Goal: Task Accomplishment & Management: Manage account settings

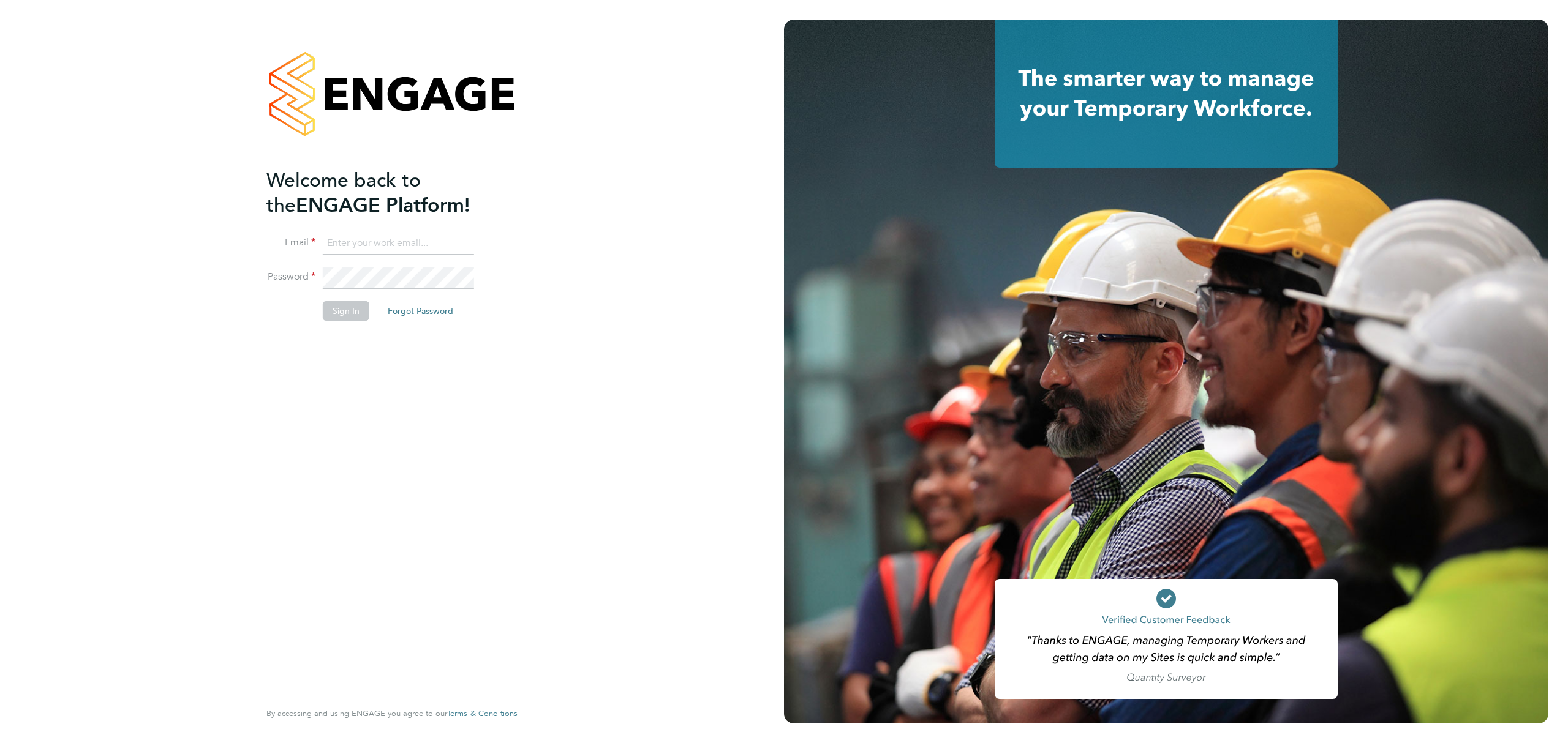
type input "millie.crowhurst@brightonandhovealbion.com"
click at [344, 312] on button "Sign In" at bounding box center [345, 311] width 47 height 19
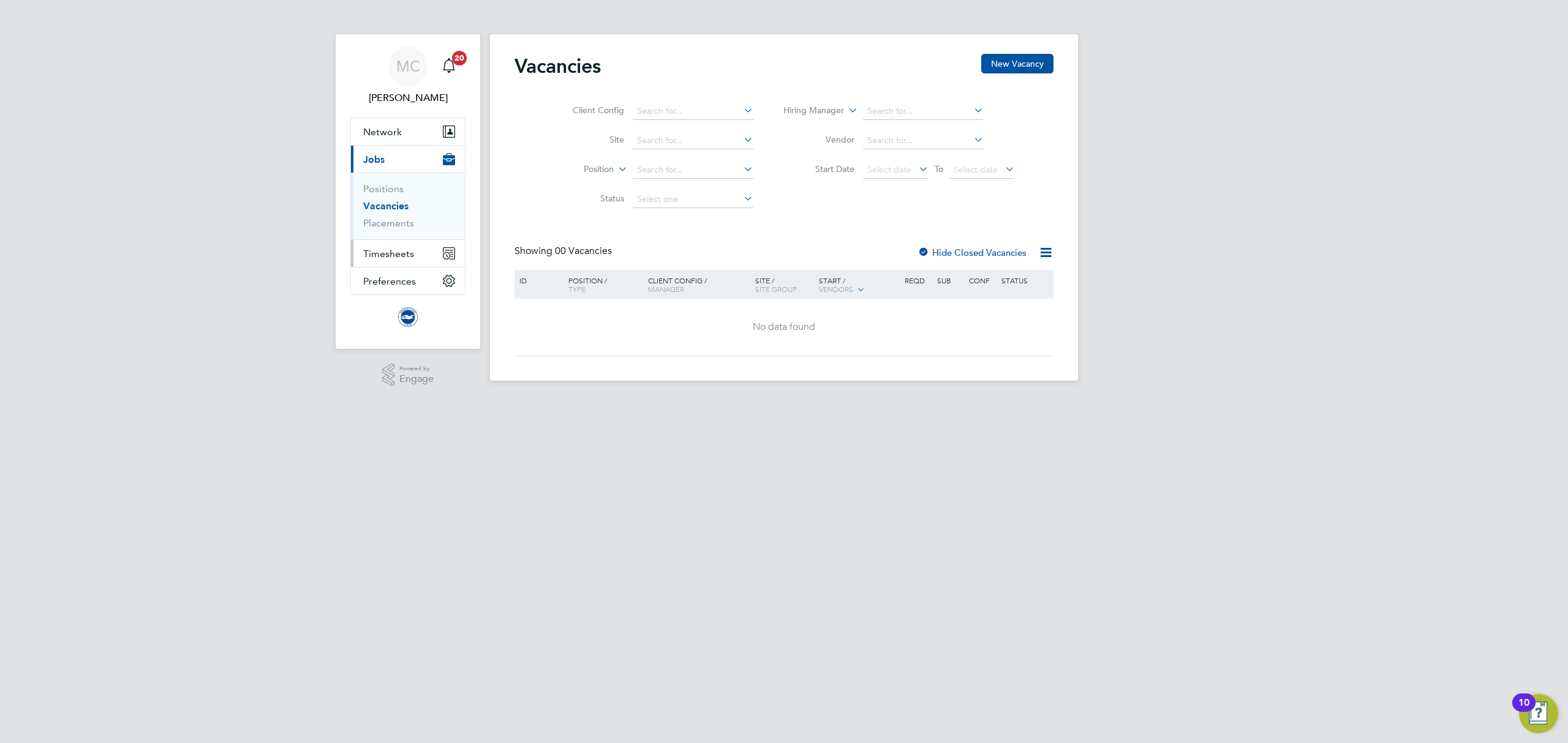
click at [395, 252] on span "Timesheets" at bounding box center [388, 254] width 51 height 11
click at [396, 221] on link "Timesheets" at bounding box center [388, 216] width 51 height 11
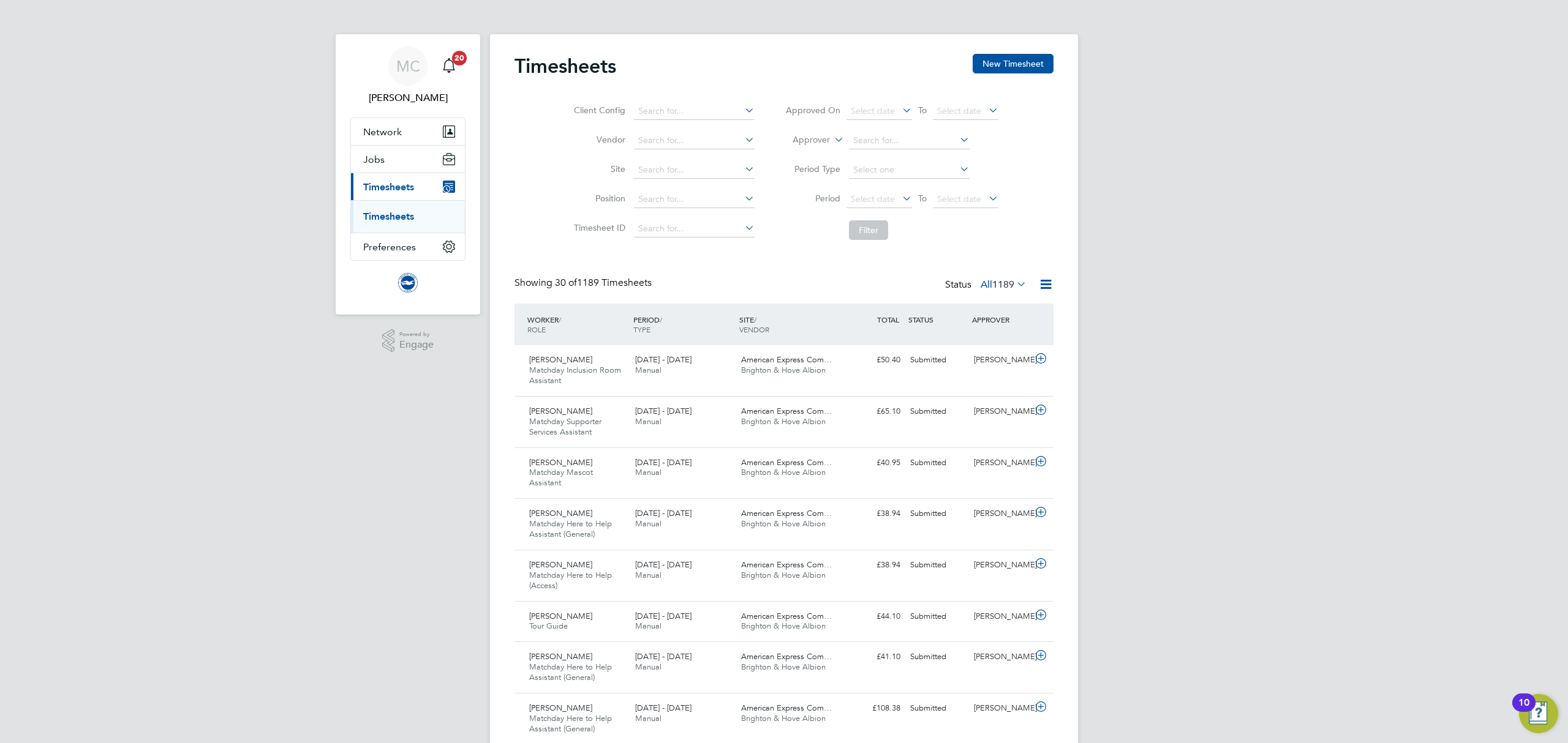
click at [1002, 282] on span "1189" at bounding box center [1002, 284] width 22 height 12
click at [990, 335] on li "Submitted" at bounding box center [987, 341] width 56 height 17
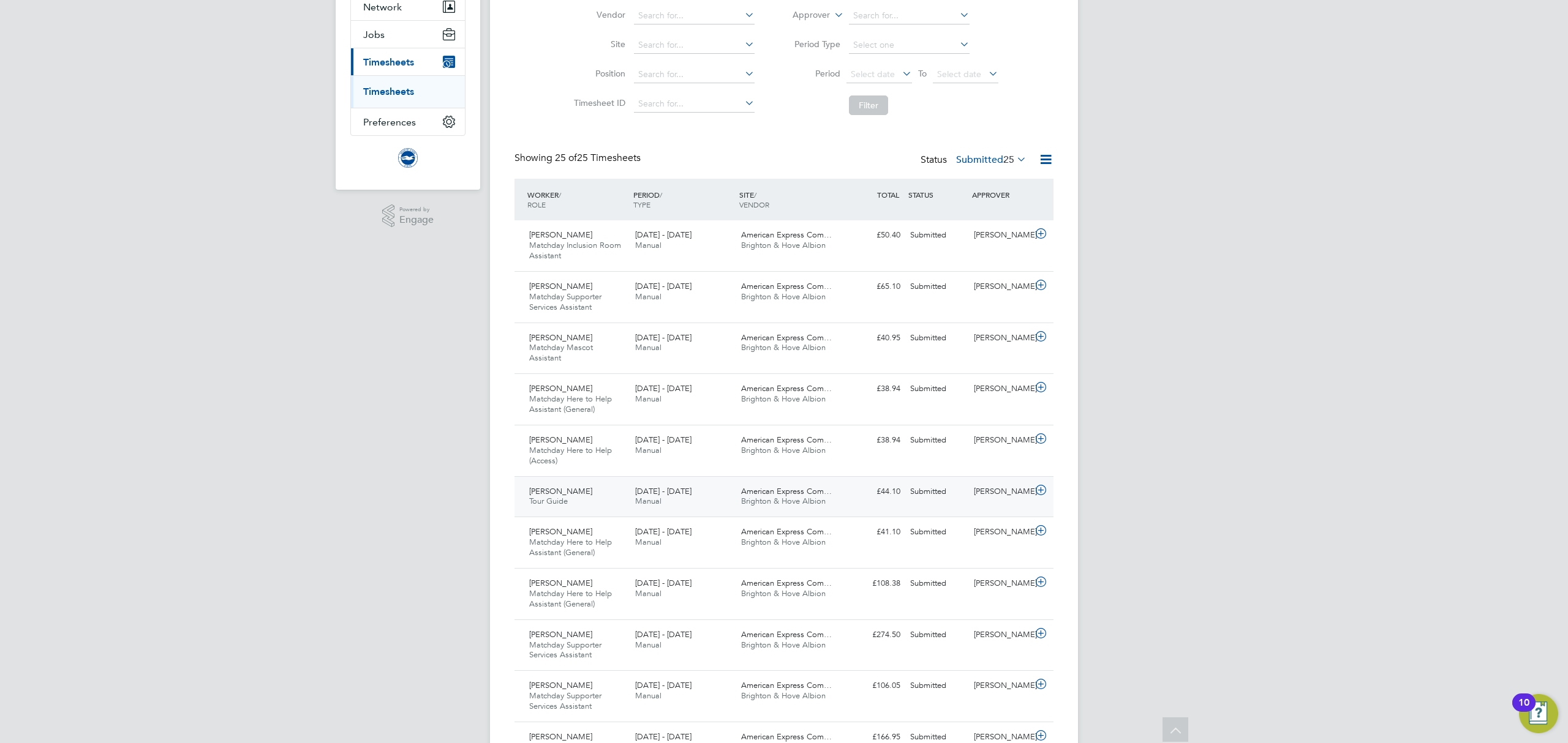
click at [581, 503] on div "Jennifer Drewitt Tour Guide 1 - 31 Aug 2025" at bounding box center [577, 497] width 106 height 31
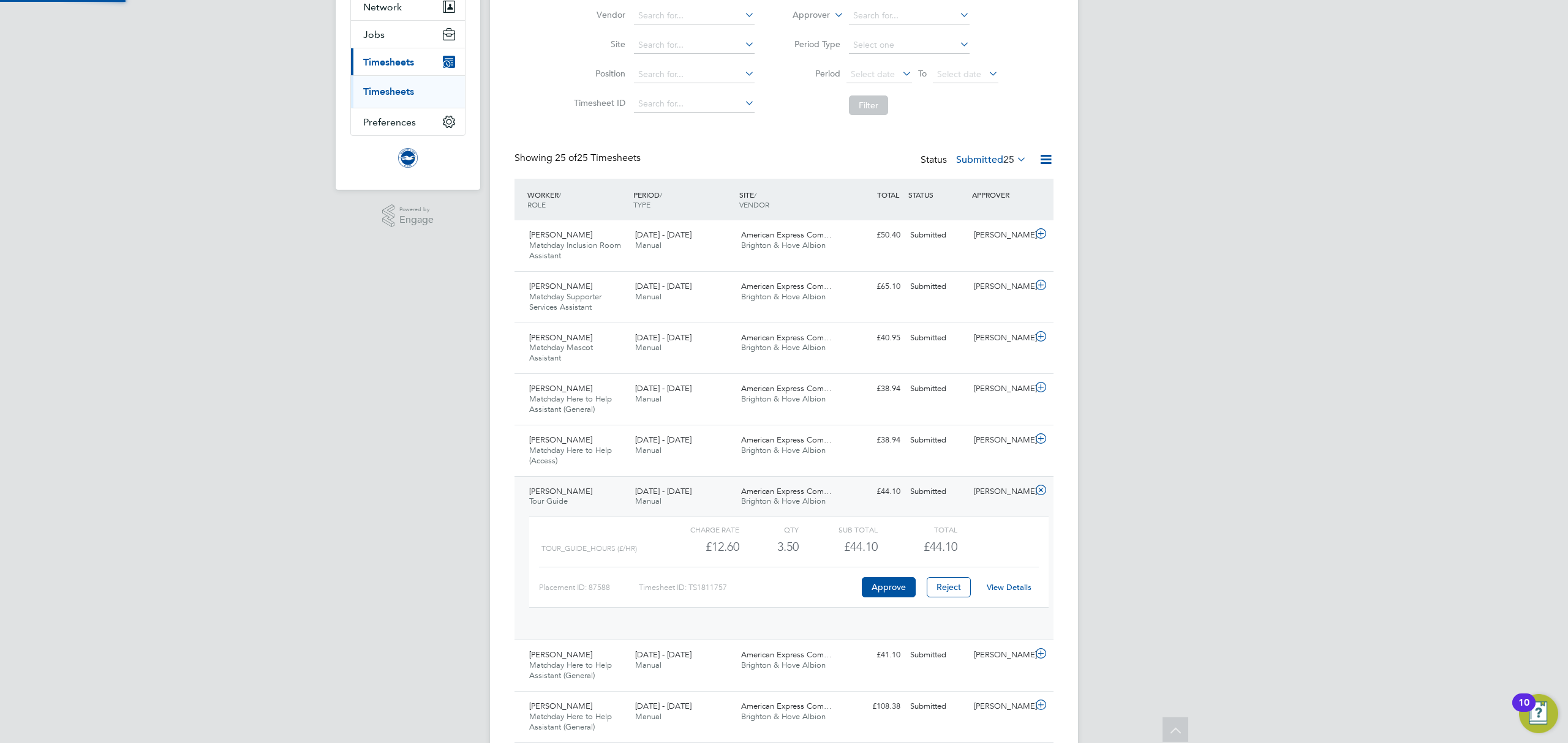
scroll to position [20, 119]
click at [1013, 589] on link "View Details" at bounding box center [1009, 587] width 45 height 11
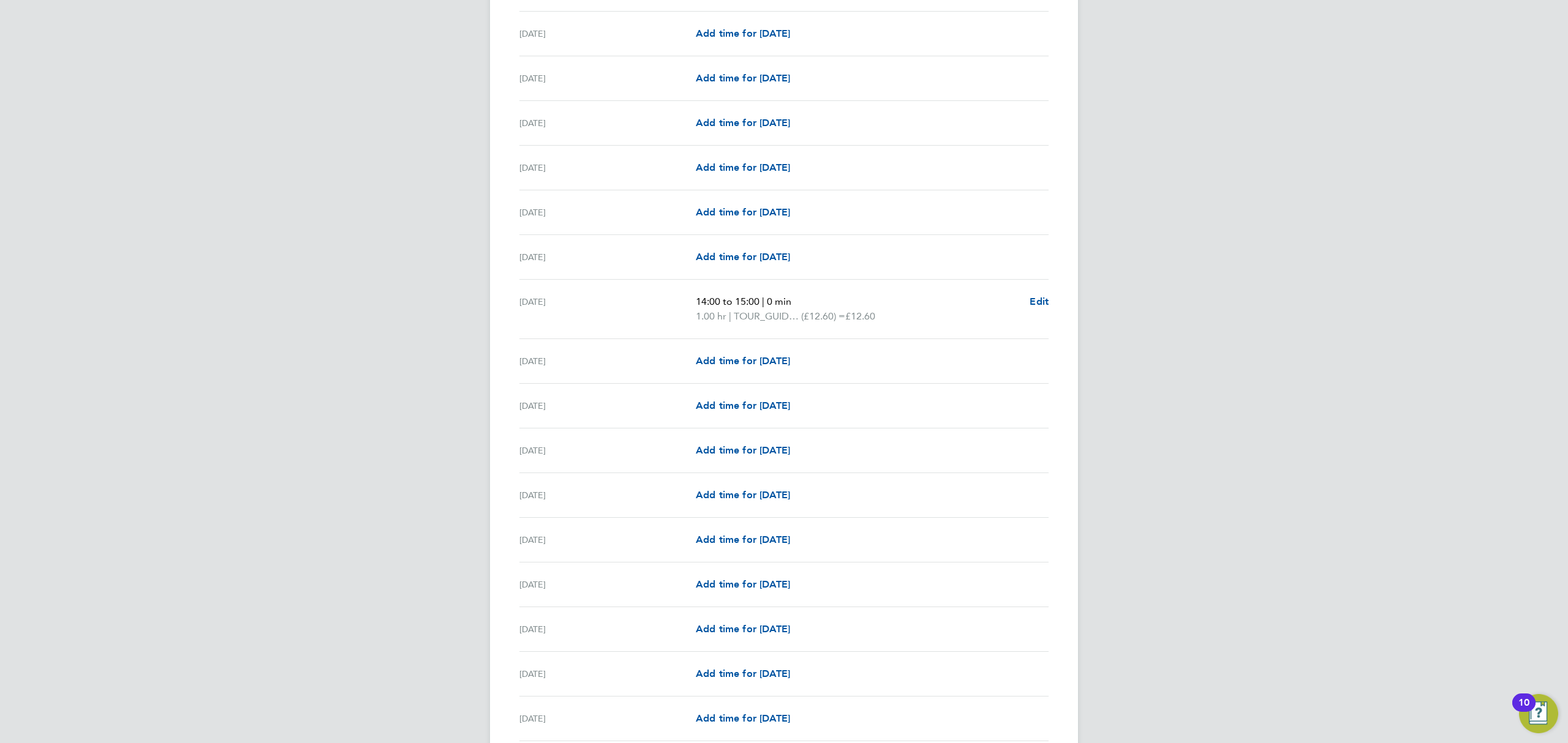
scroll to position [1176, 0]
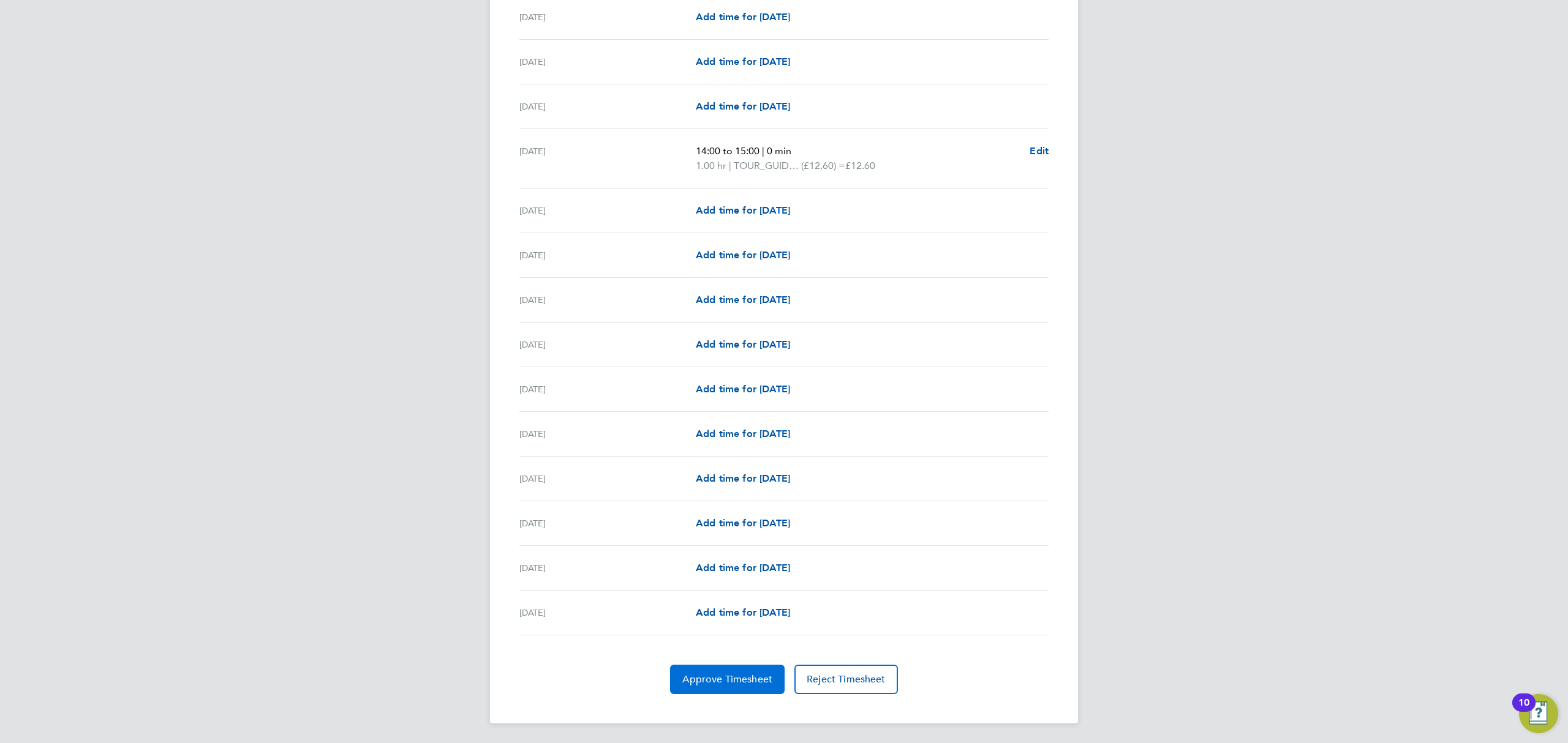
click at [717, 680] on span "Approve Timesheet" at bounding box center [728, 680] width 90 height 12
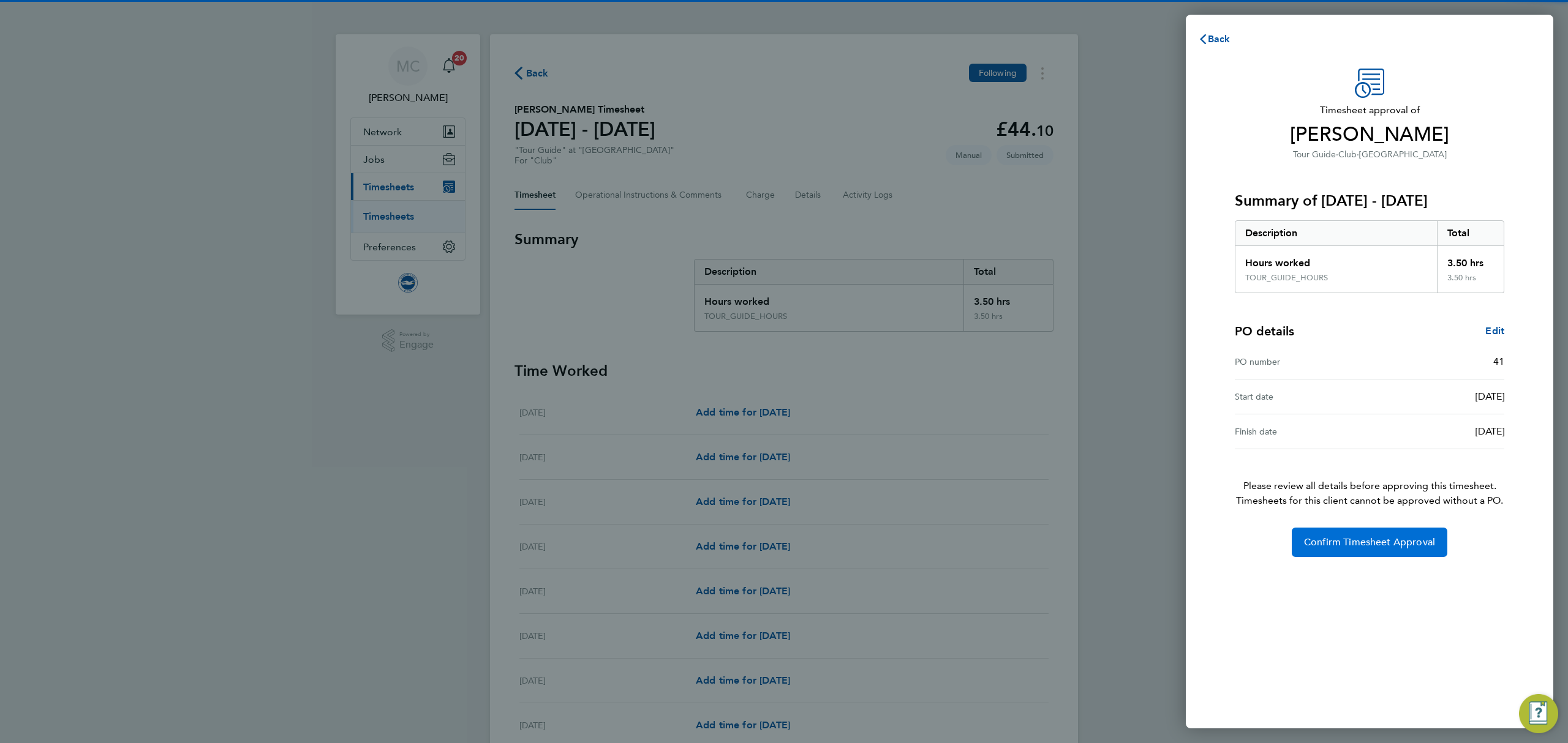
click at [1356, 543] on span "Confirm Timesheet Approval" at bounding box center [1369, 542] width 131 height 12
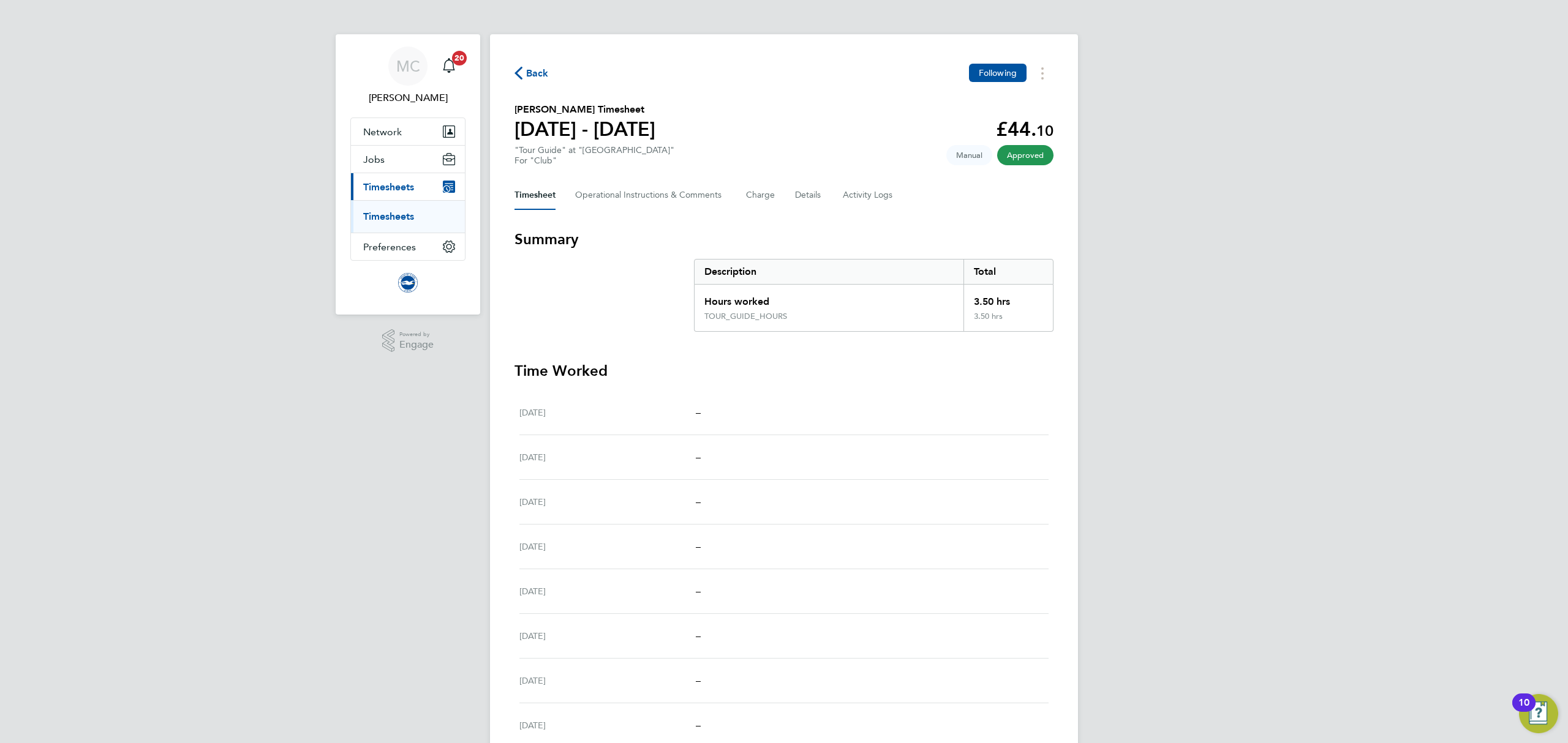
click at [392, 216] on link "Timesheets" at bounding box center [388, 216] width 51 height 11
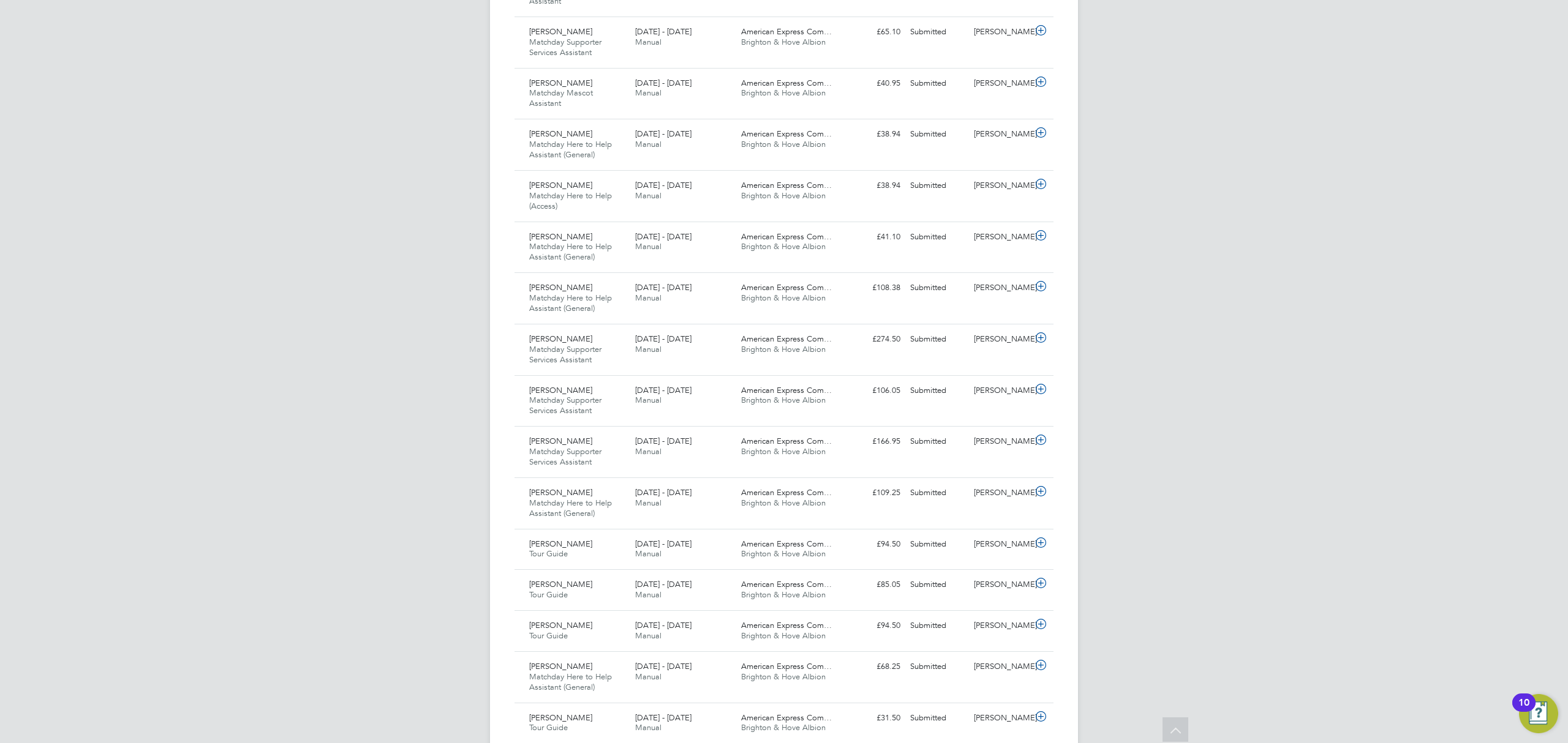
scroll to position [408, 0]
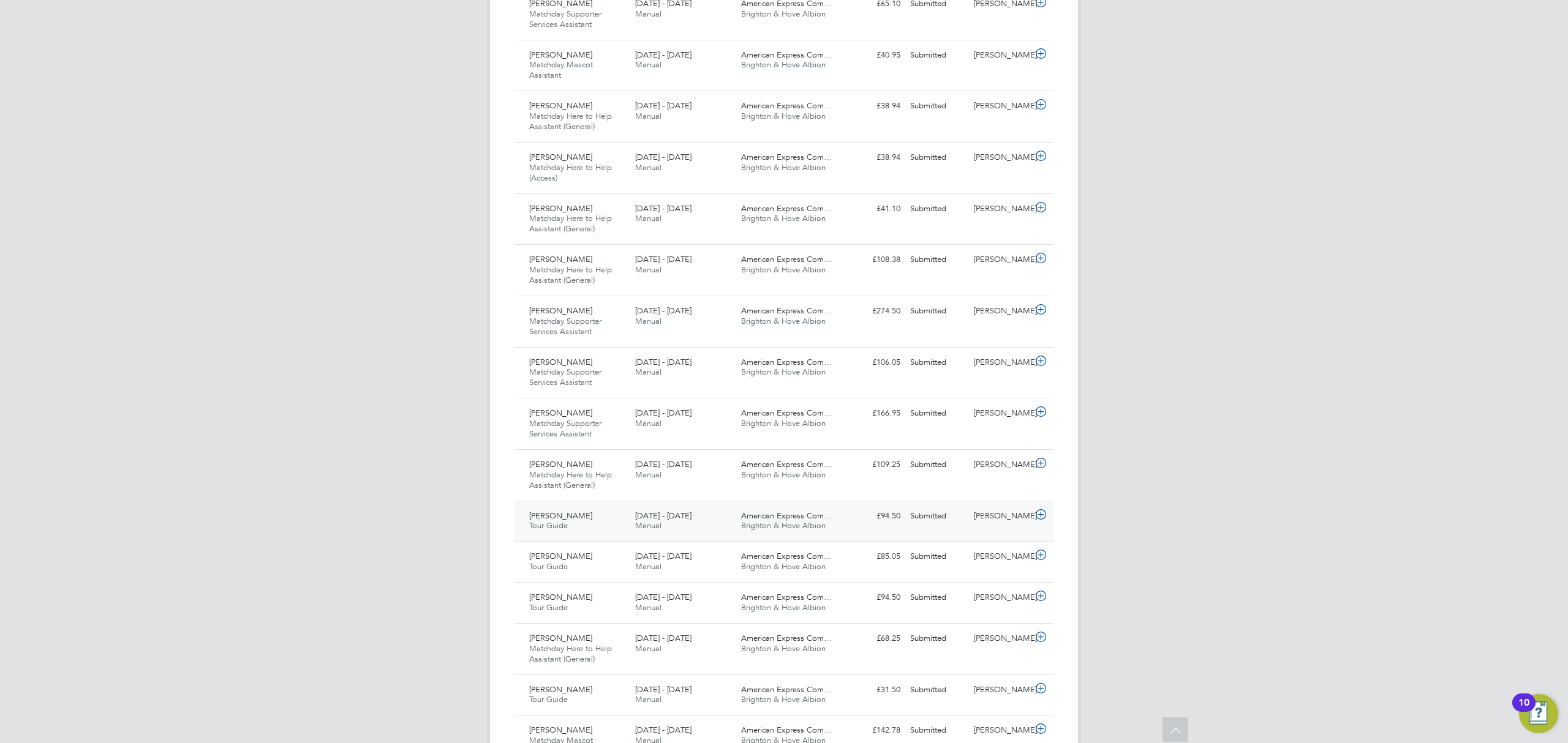
click at [579, 532] on div "Don Seabright Tour Guide 1 - 31 Aug 2025" at bounding box center [577, 521] width 106 height 31
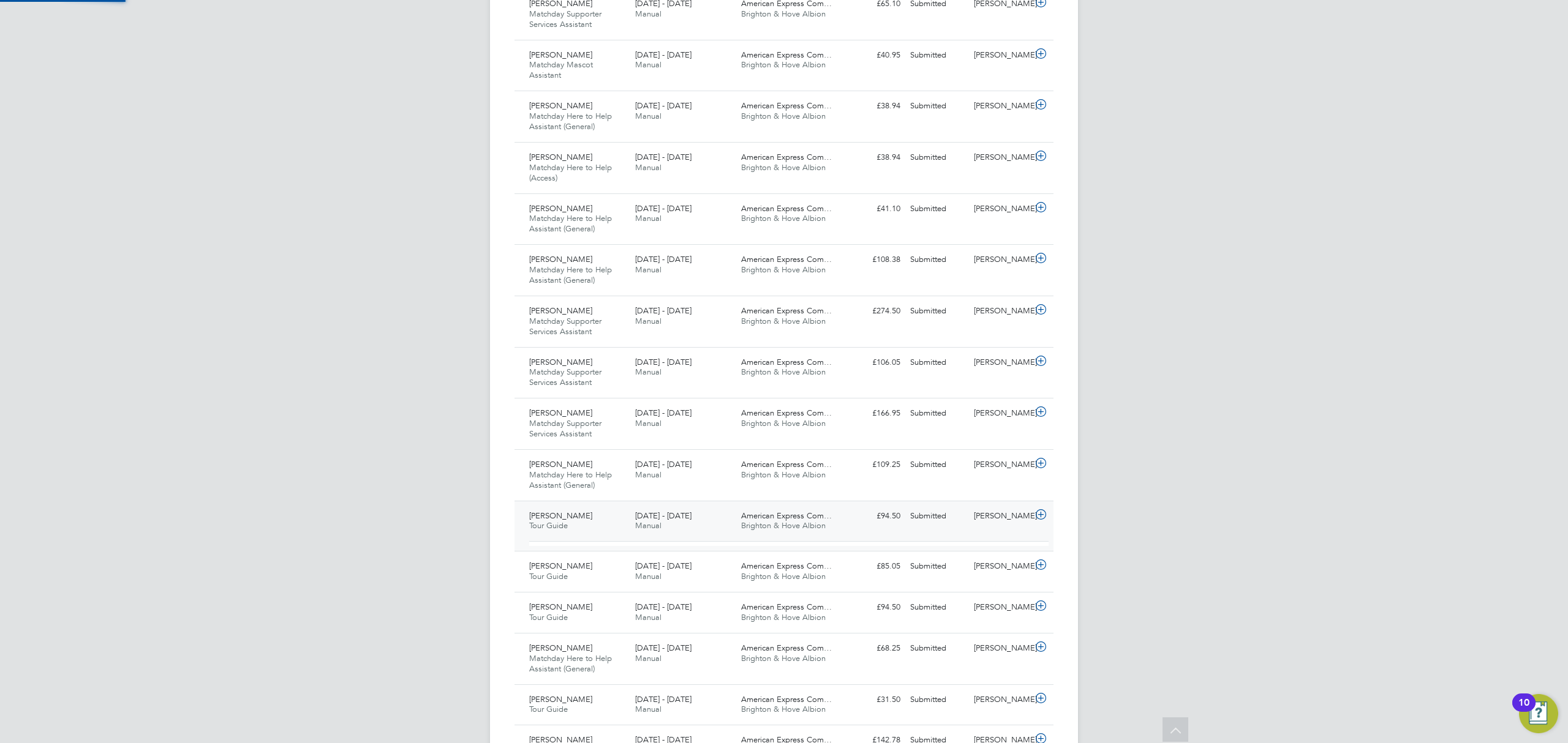
scroll to position [20, 119]
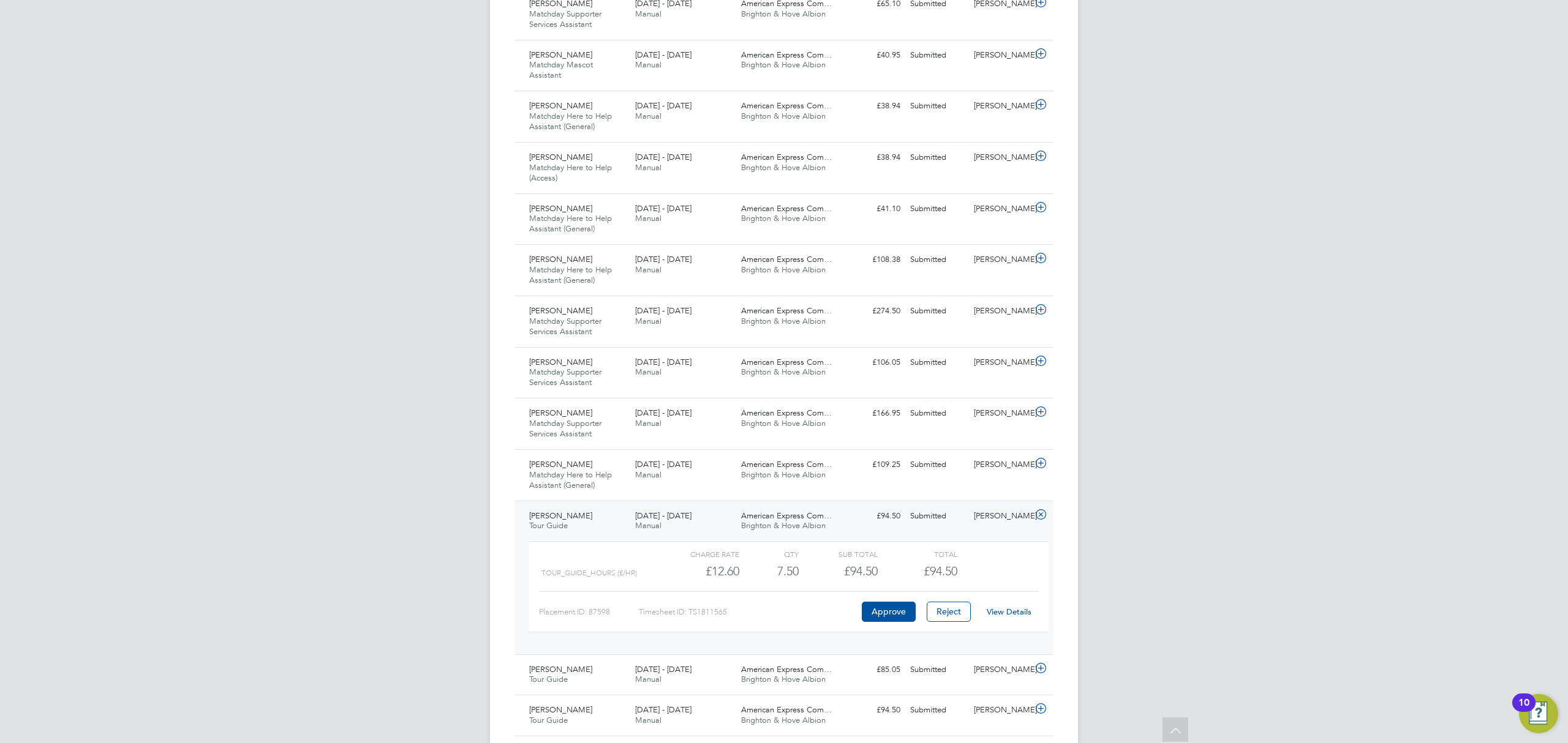
click at [1022, 613] on link "View Details" at bounding box center [1009, 612] width 45 height 11
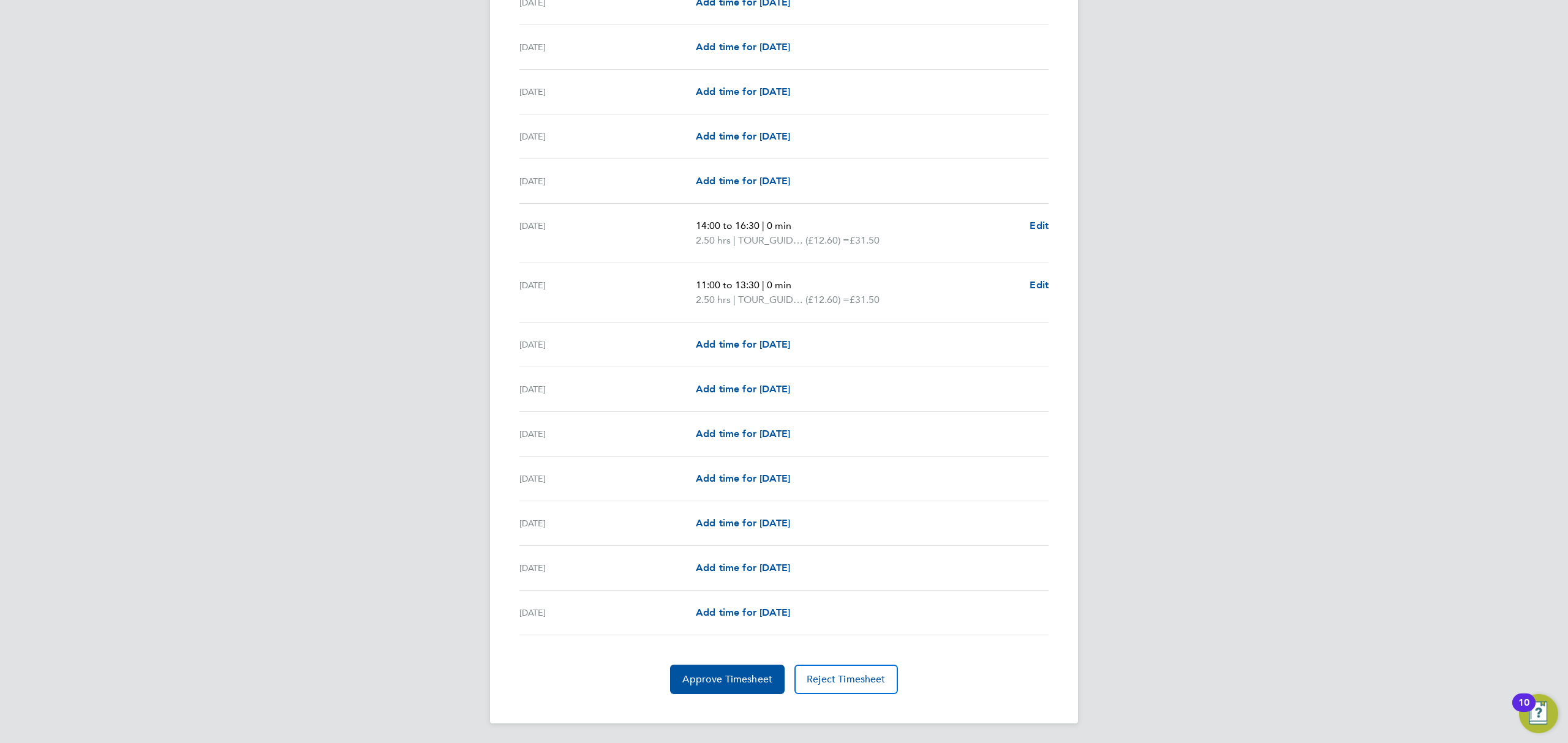
scroll to position [1190, 0]
click at [735, 679] on span "Approve Timesheet" at bounding box center [728, 680] width 90 height 12
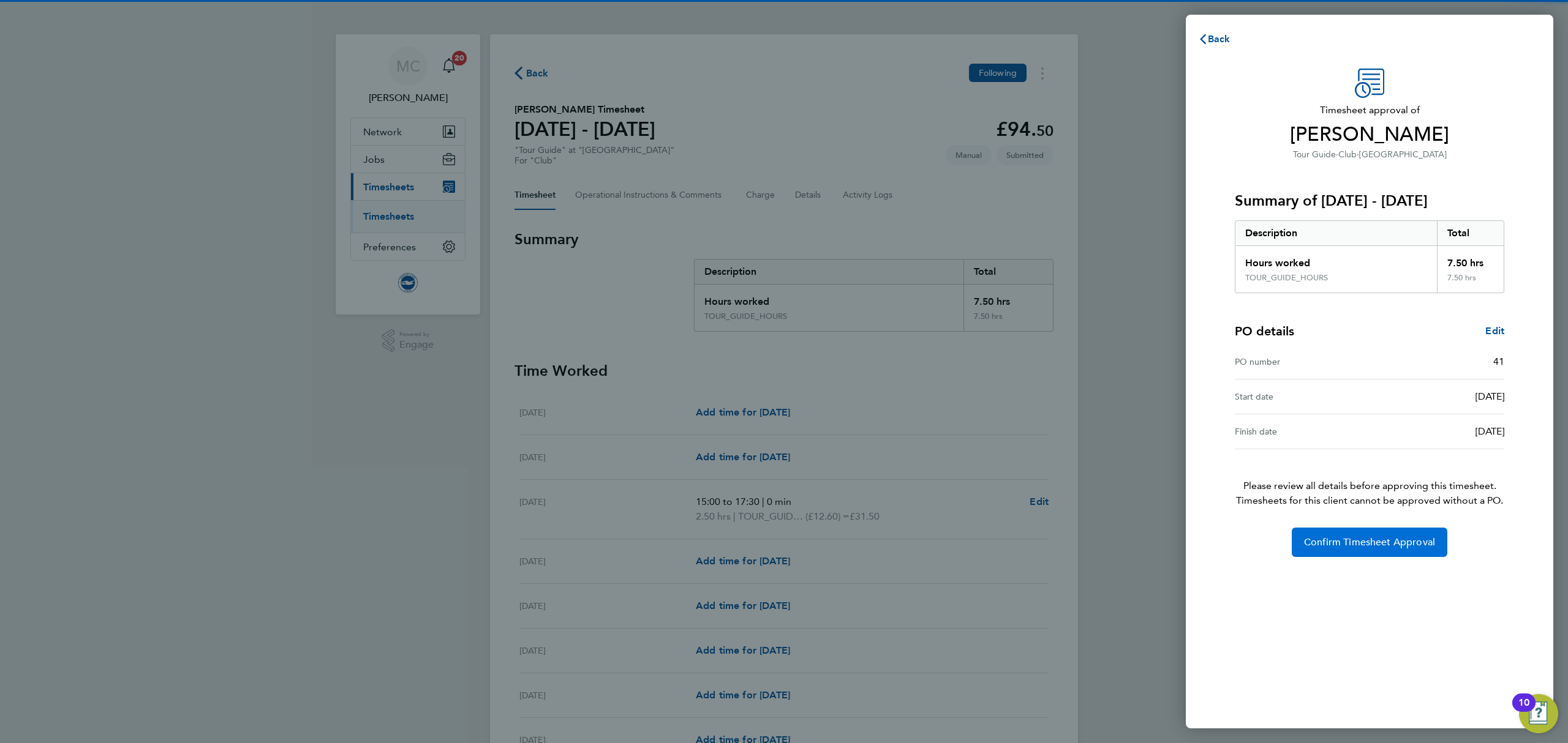
click at [1364, 539] on span "Confirm Timesheet Approval" at bounding box center [1369, 542] width 131 height 12
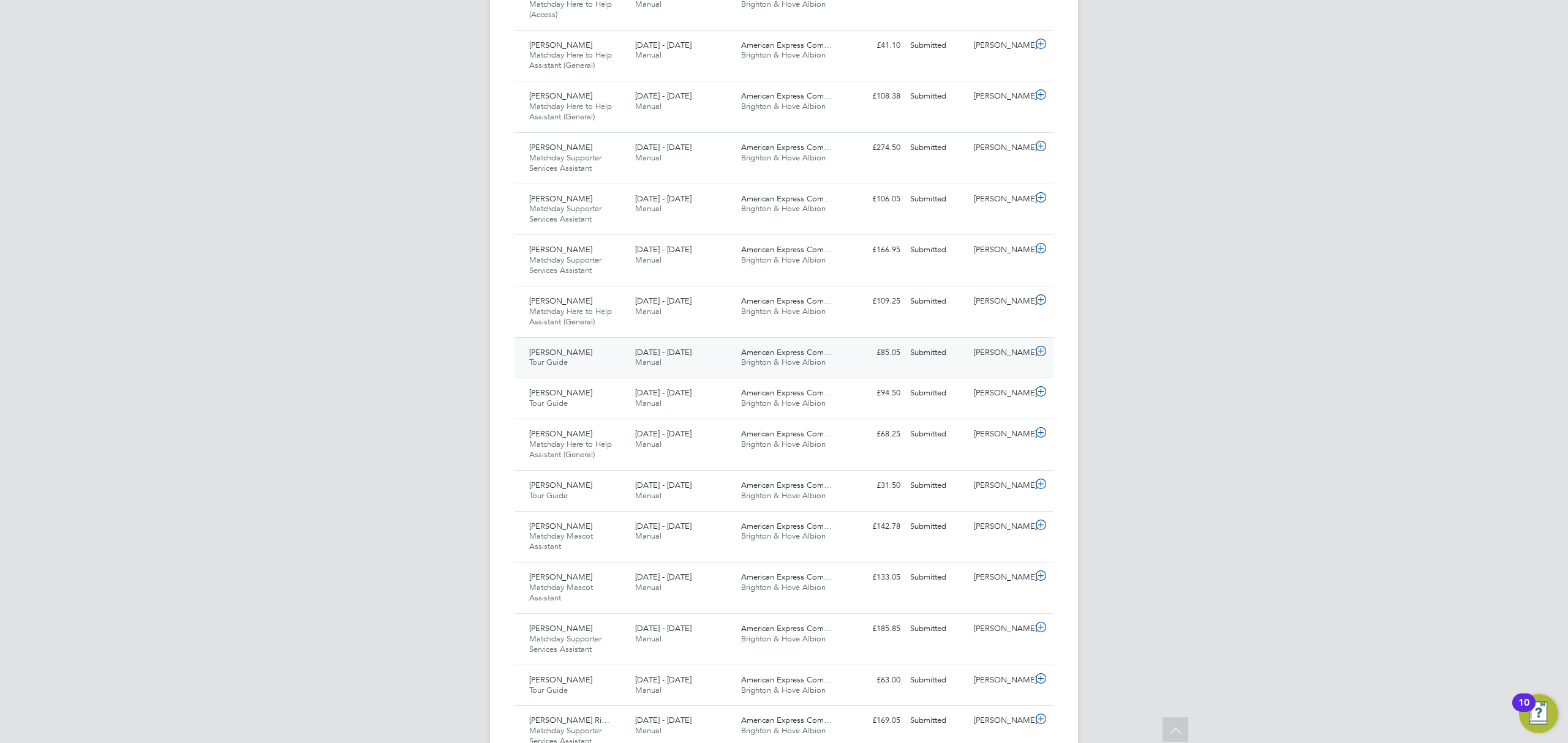
click at [557, 360] on span "Tour Guide" at bounding box center [549, 362] width 39 height 11
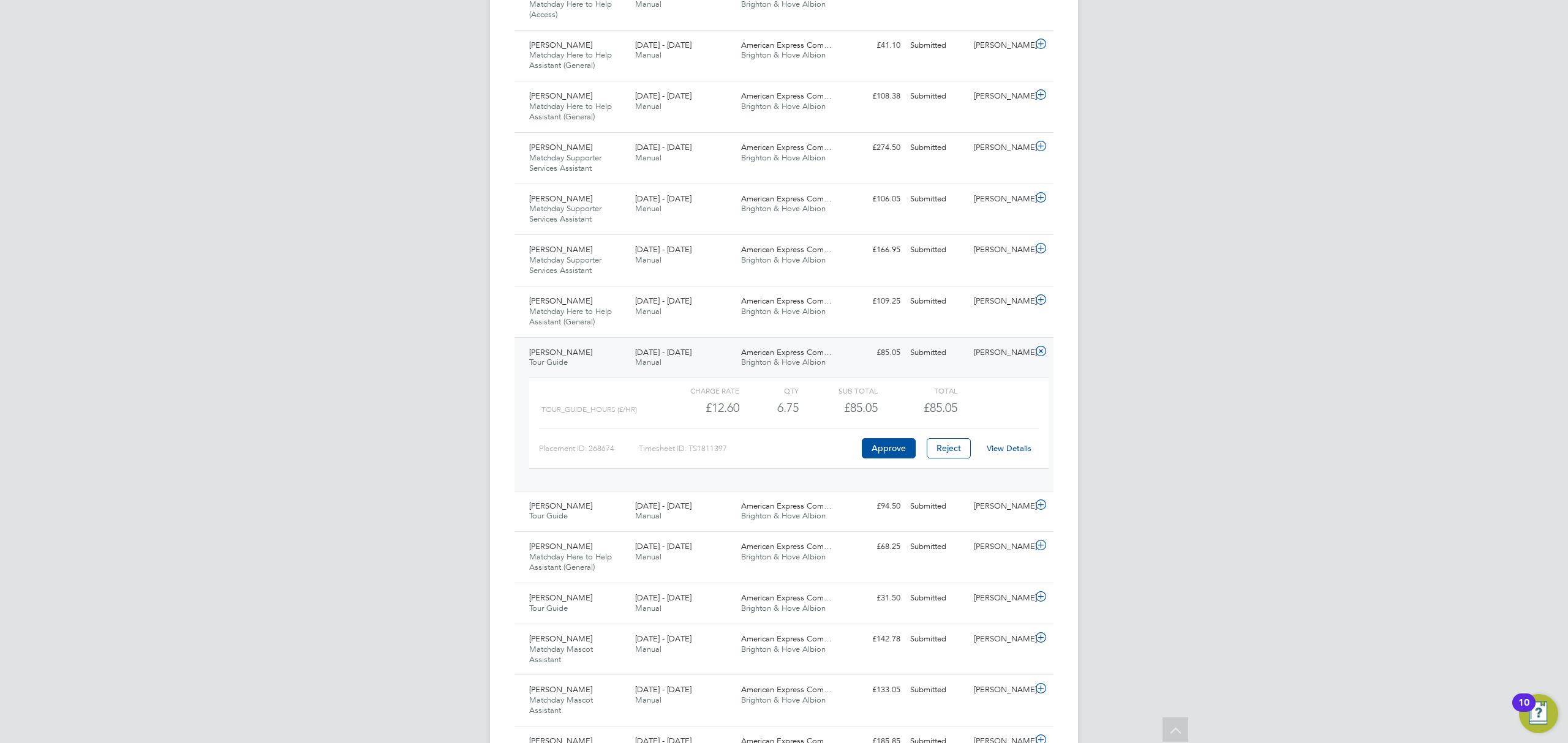
click at [1024, 453] on link "View Details" at bounding box center [1009, 448] width 45 height 11
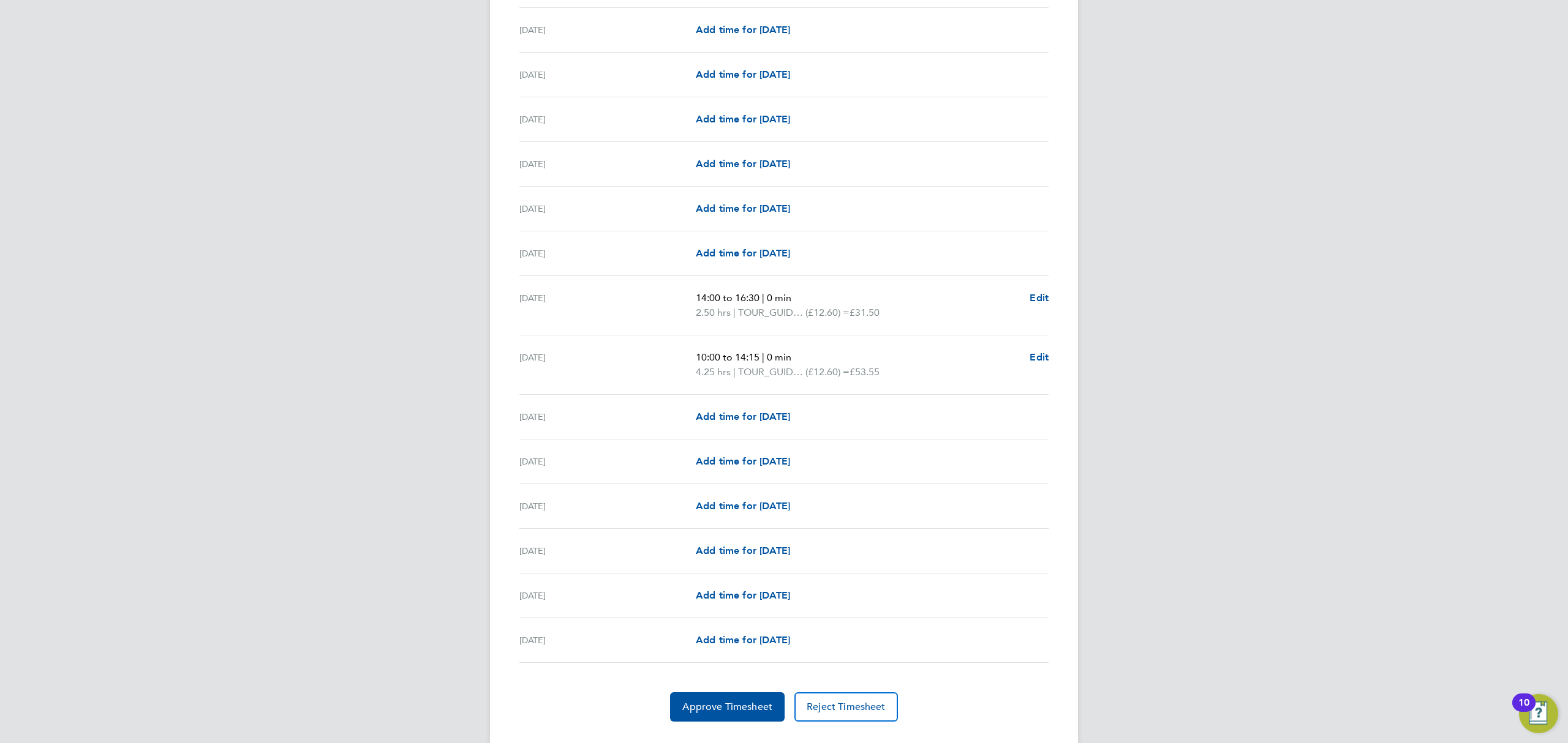
scroll to position [1176, 0]
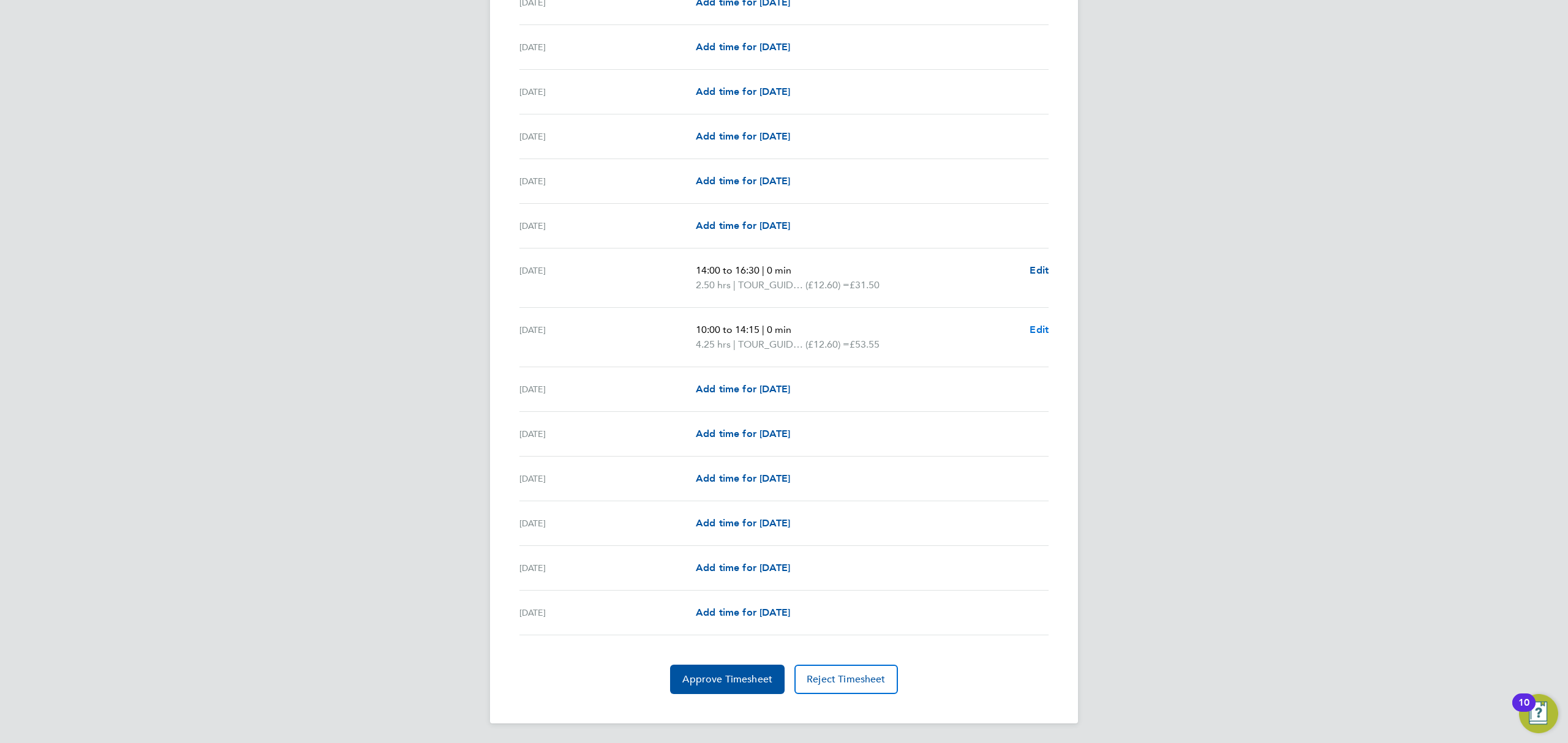
click at [1039, 328] on span "Edit" at bounding box center [1039, 329] width 19 height 11
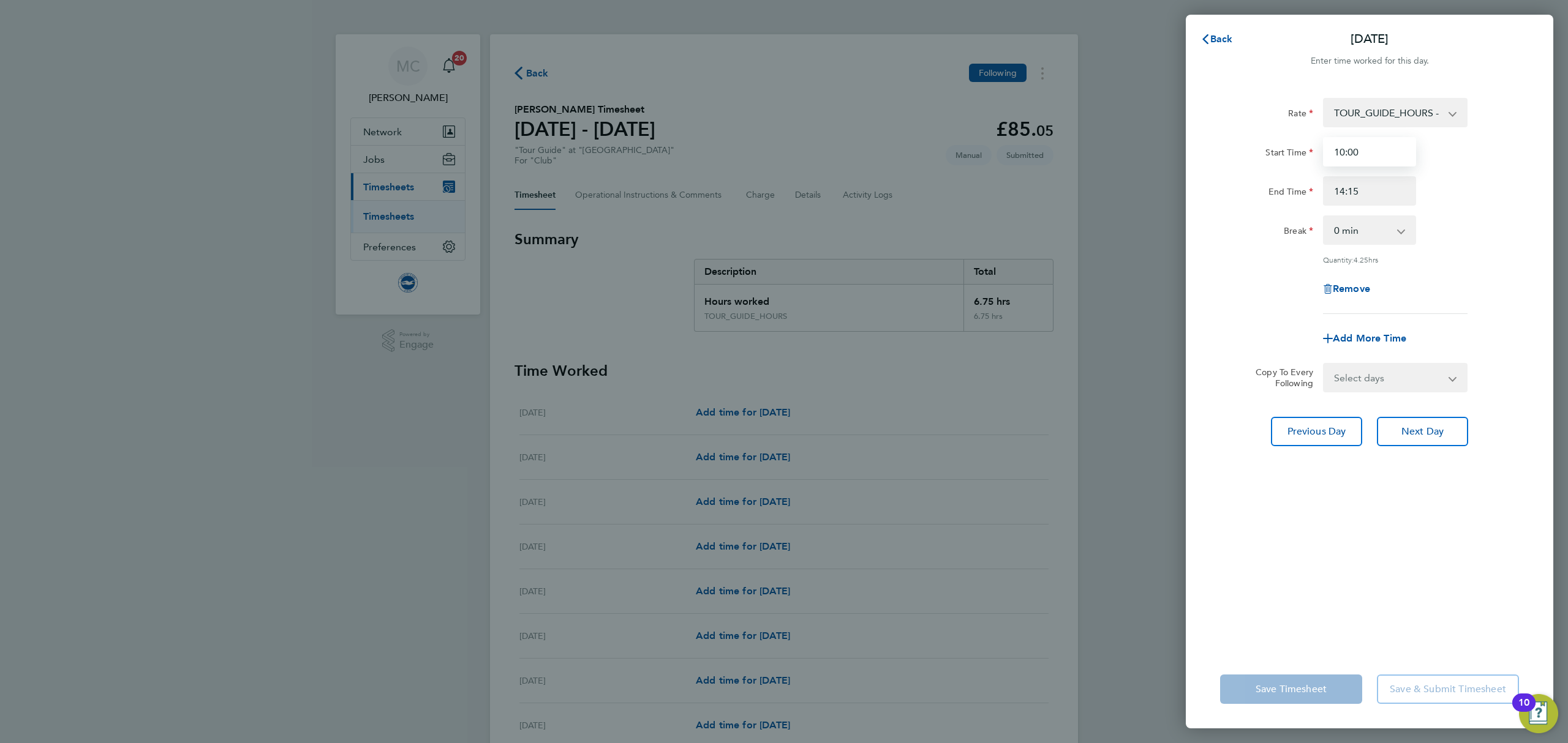
drag, startPoint x: 1377, startPoint y: 150, endPoint x: 1260, endPoint y: 150, distance: 117.0
click at [1260, 150] on div "Start Time 10:00" at bounding box center [1369, 151] width 308 height 29
type input "10:30"
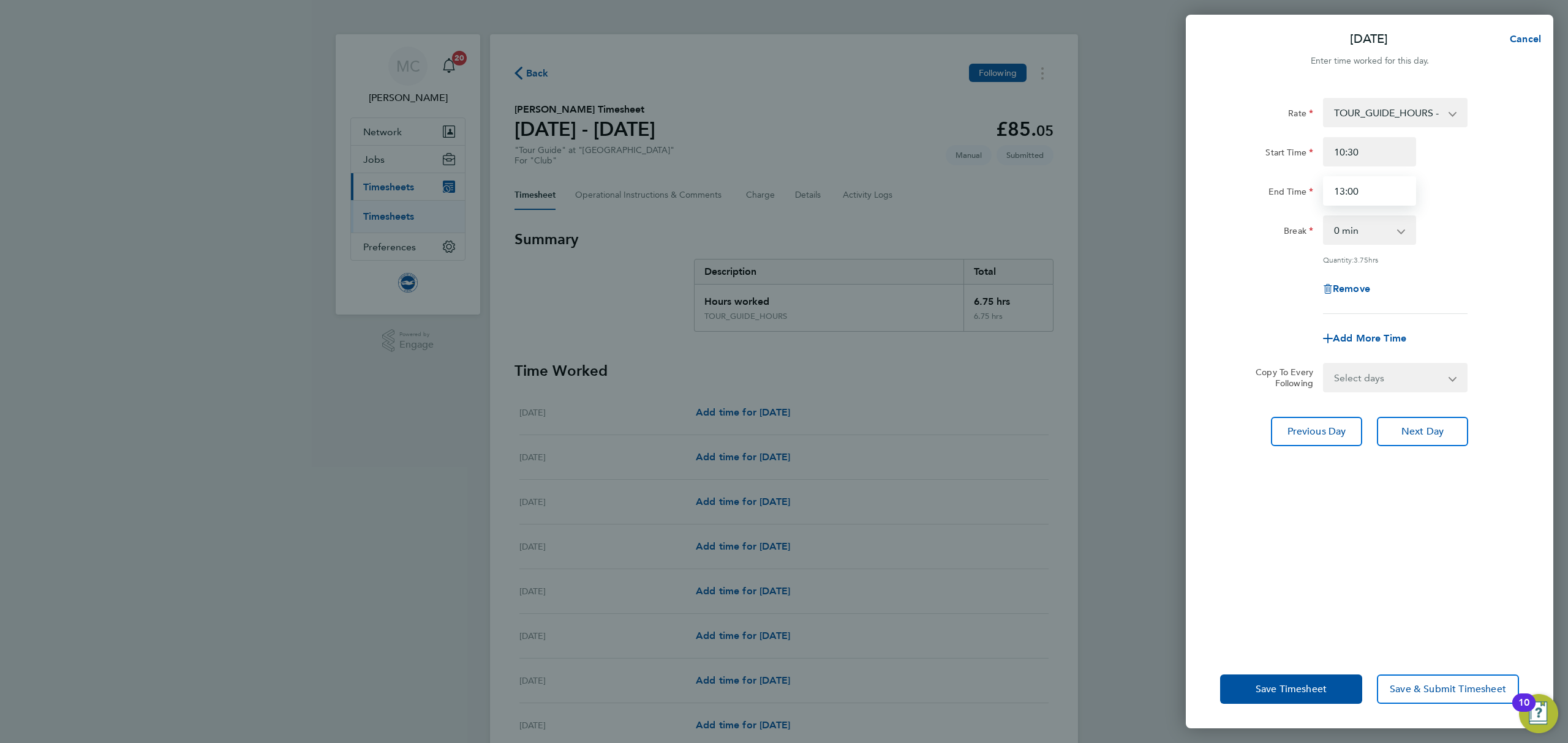
type input "13:00"
click at [1477, 190] on div "End Time 13:00" at bounding box center [1369, 190] width 308 height 29
click at [1376, 336] on span "Add More Time" at bounding box center [1369, 338] width 73 height 11
select select "null"
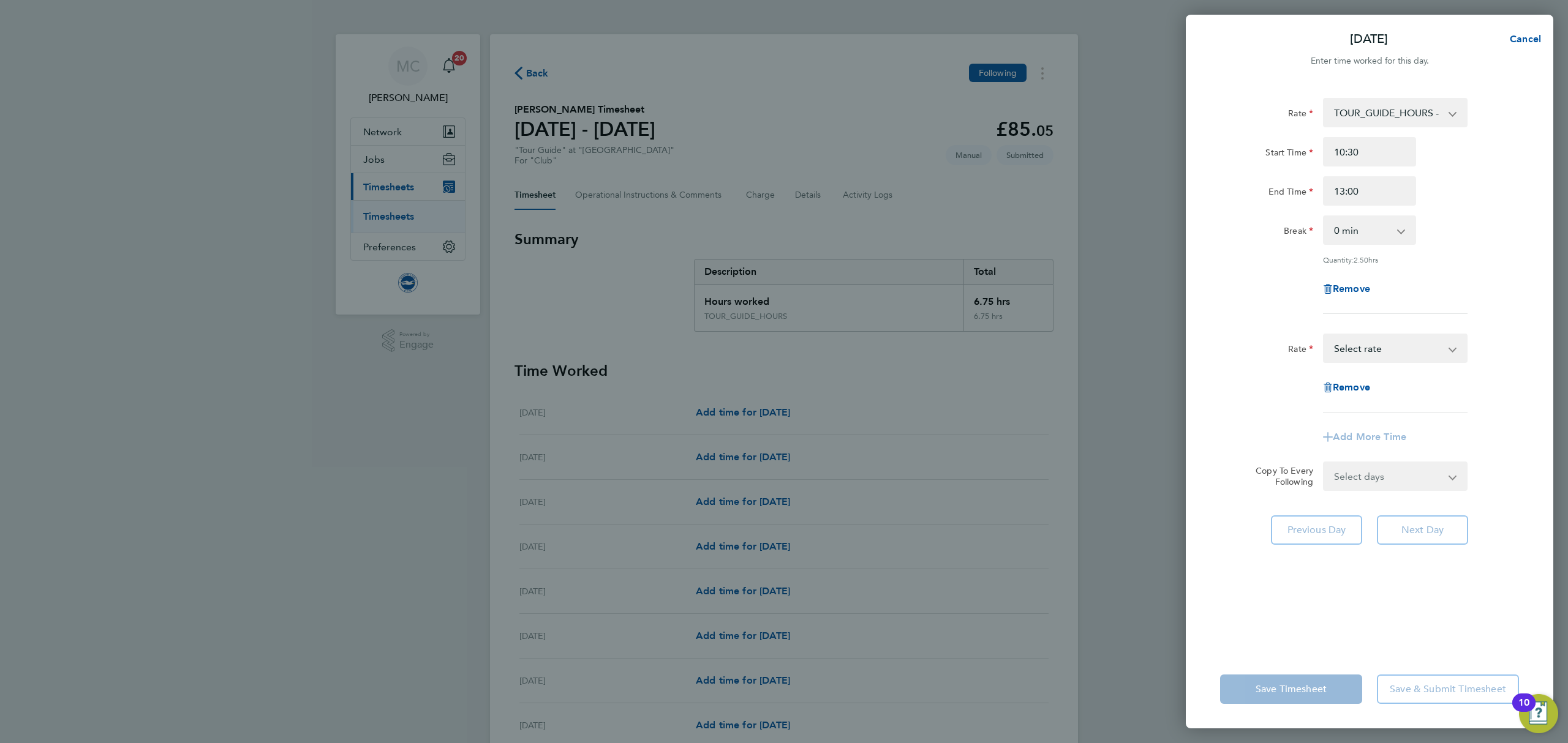
click at [1365, 350] on select "TOUR_GUIDE_HOURS - 12.60 Select rate" at bounding box center [1387, 348] width 128 height 27
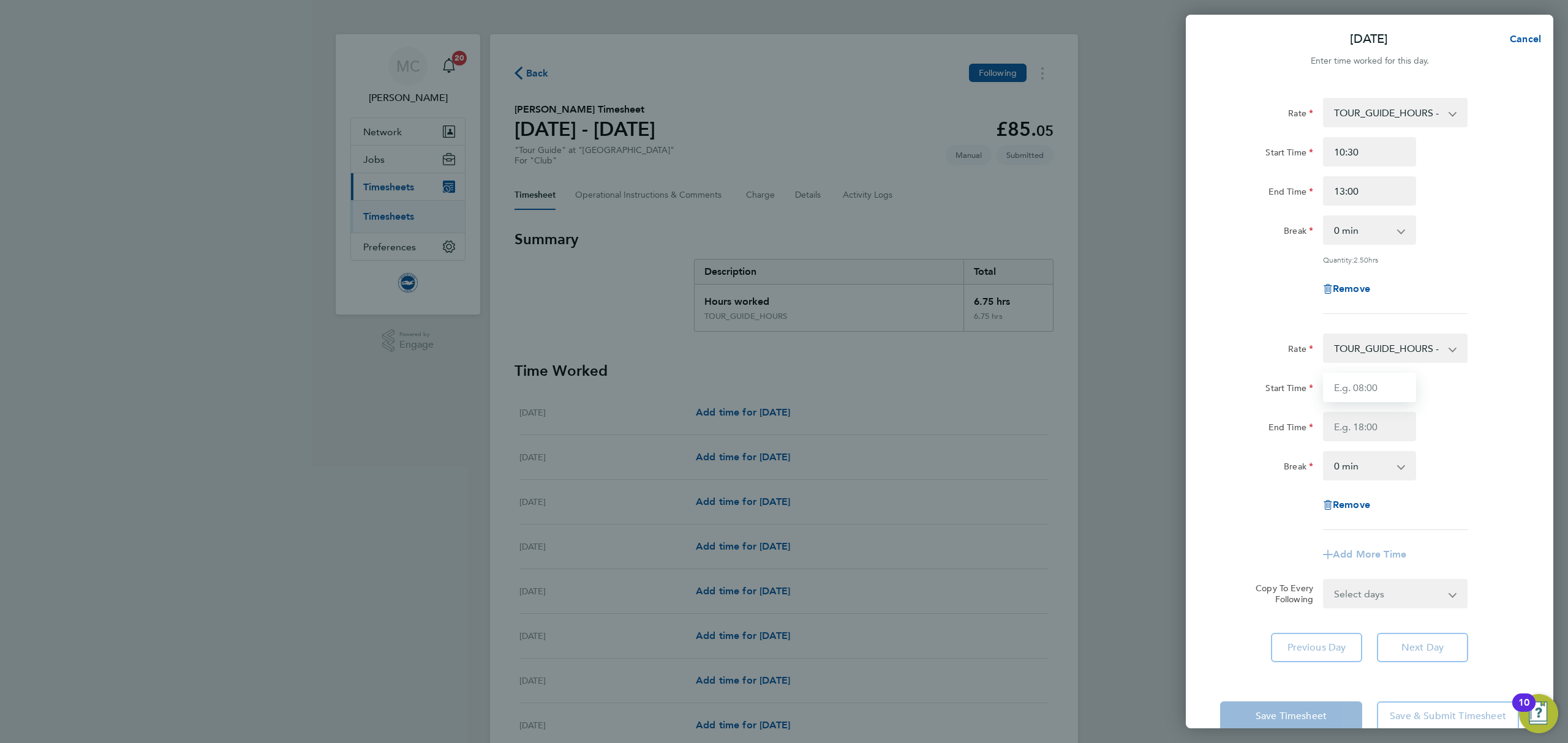
click at [1349, 386] on input "Start Time" at bounding box center [1370, 386] width 93 height 29
type input "13:00"
type input "14:30"
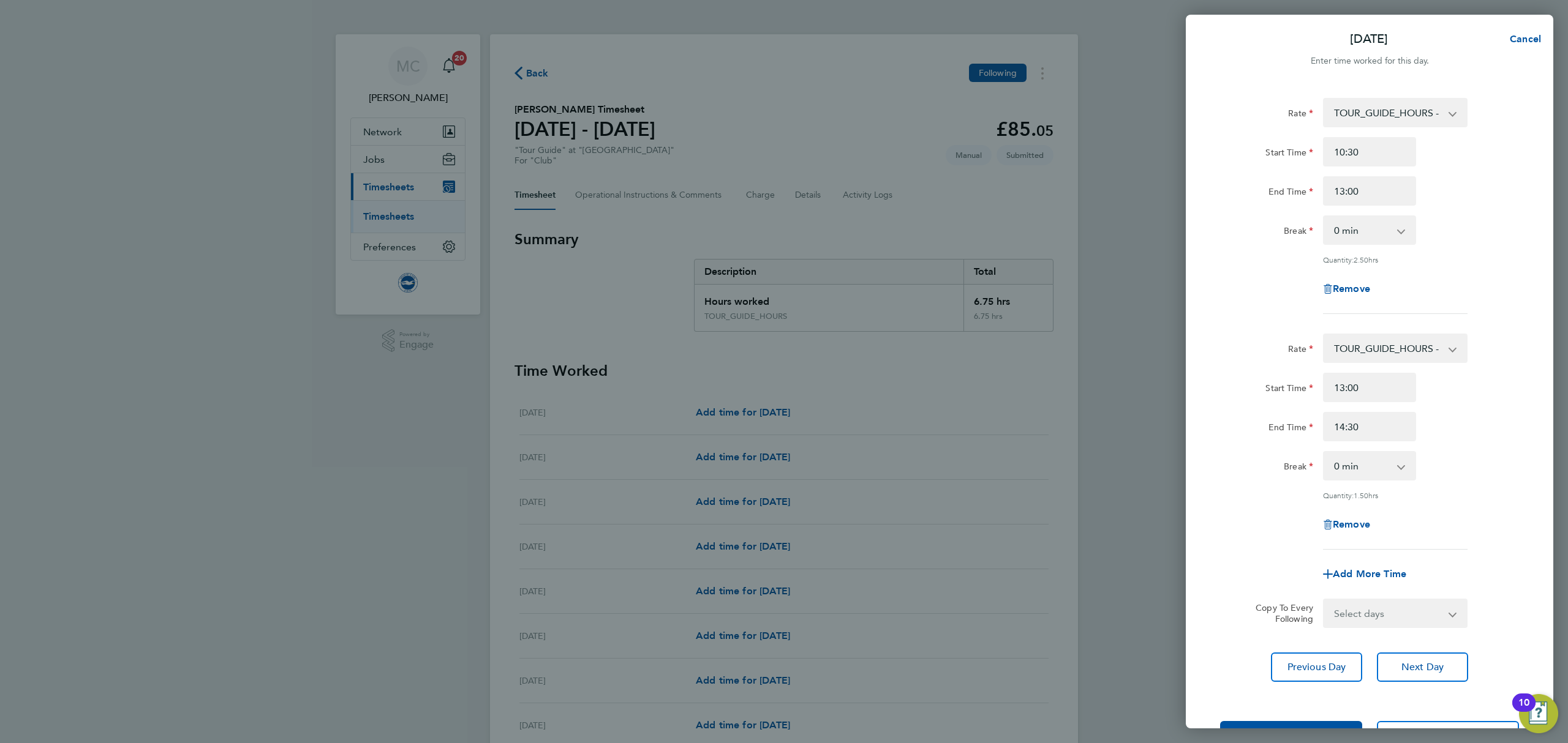
click at [1501, 419] on div "End Time 14:30" at bounding box center [1369, 426] width 308 height 29
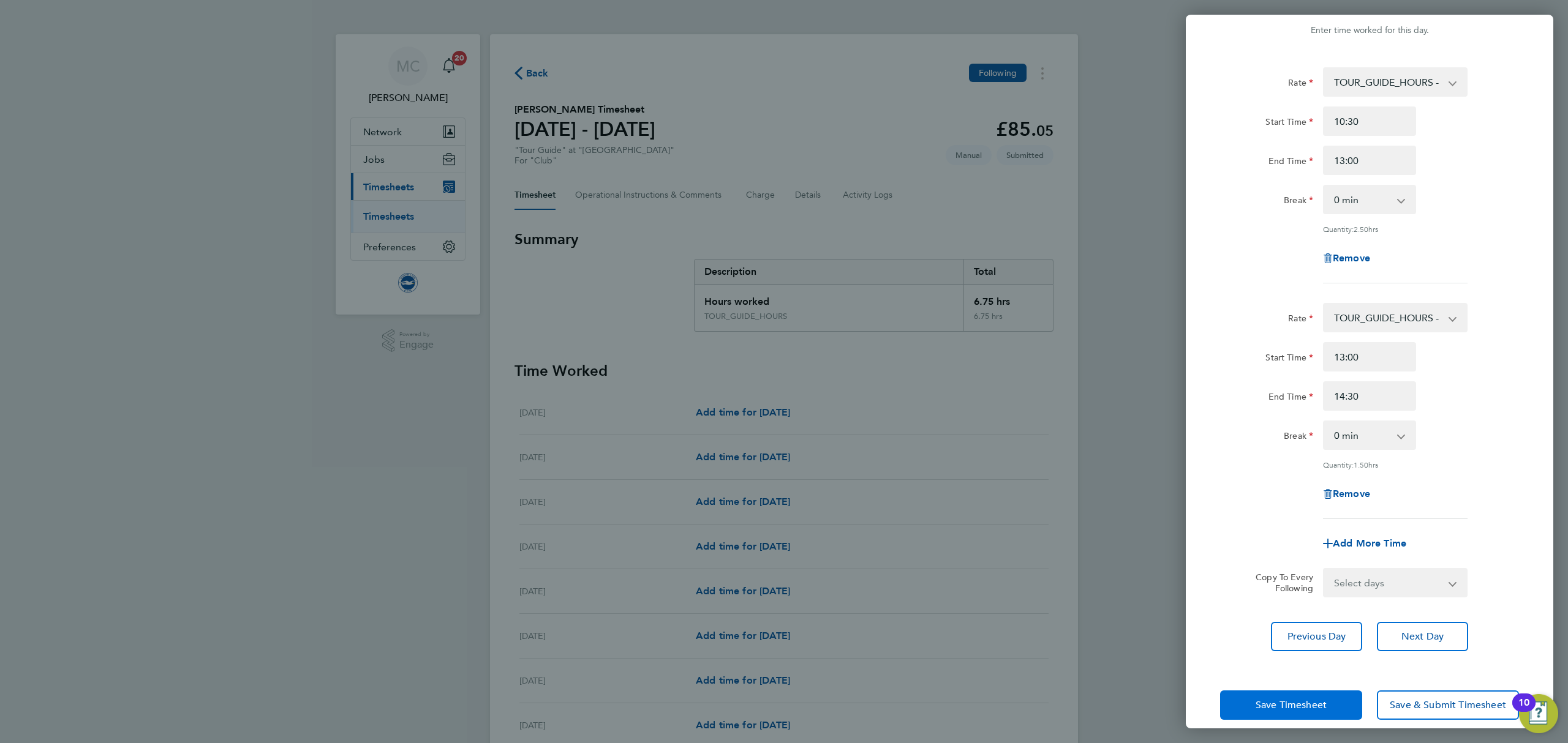
scroll to position [44, 0]
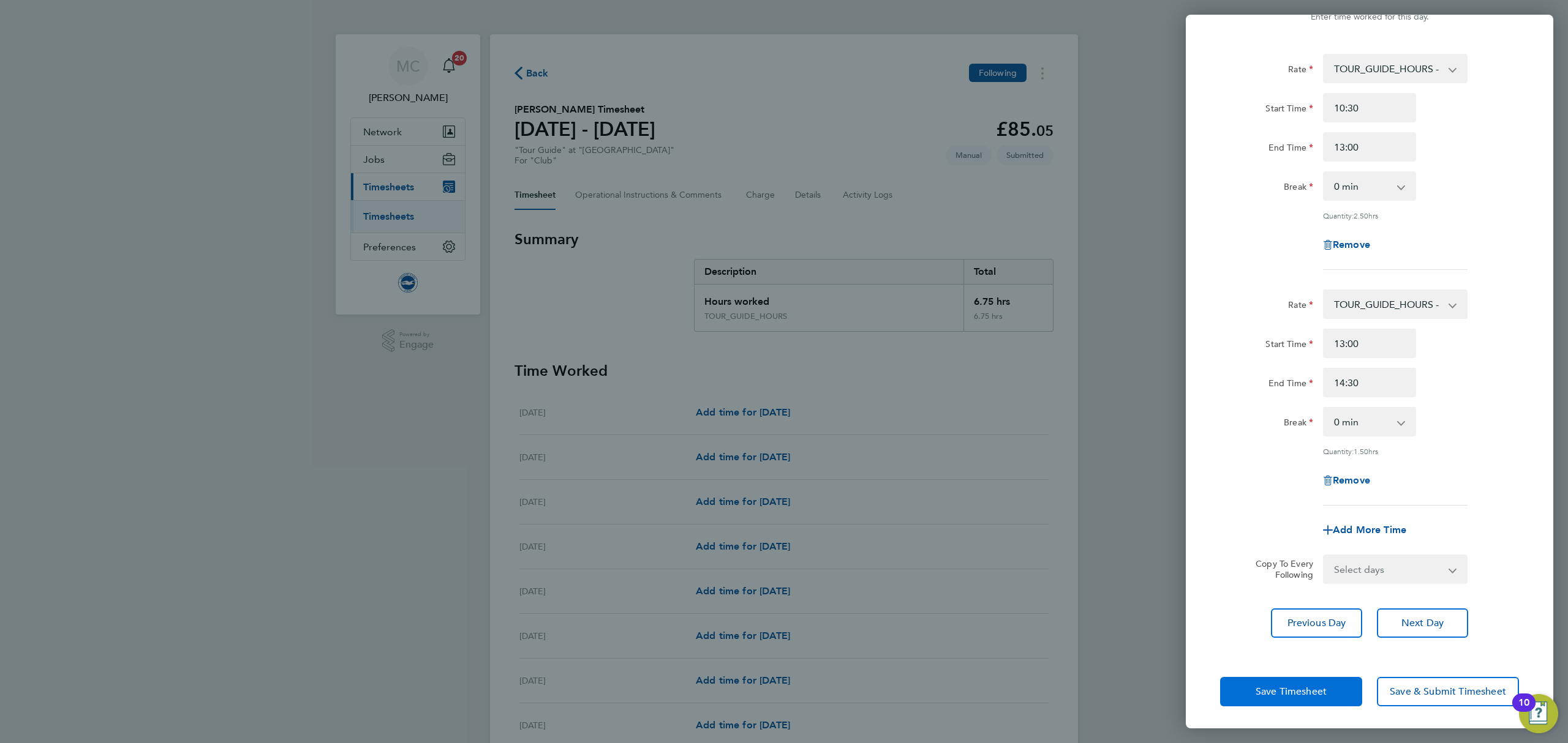
click at [1327, 691] on button "Save Timesheet" at bounding box center [1291, 691] width 142 height 29
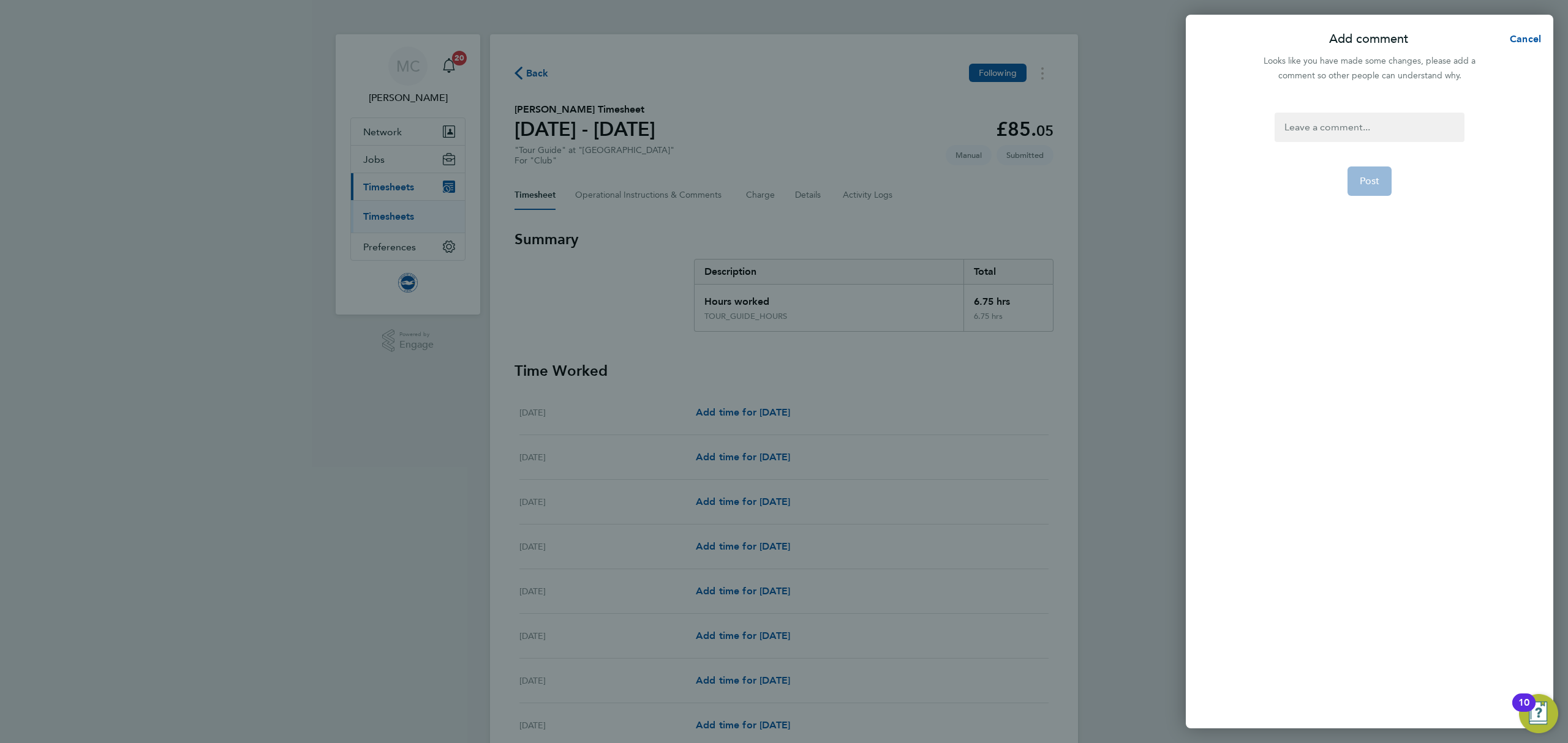
click at [1351, 109] on div "Post" at bounding box center [1369, 413] width 367 height 630
click at [1346, 129] on div at bounding box center [1369, 127] width 189 height 29
click at [1376, 188] on button "Post" at bounding box center [1370, 180] width 45 height 29
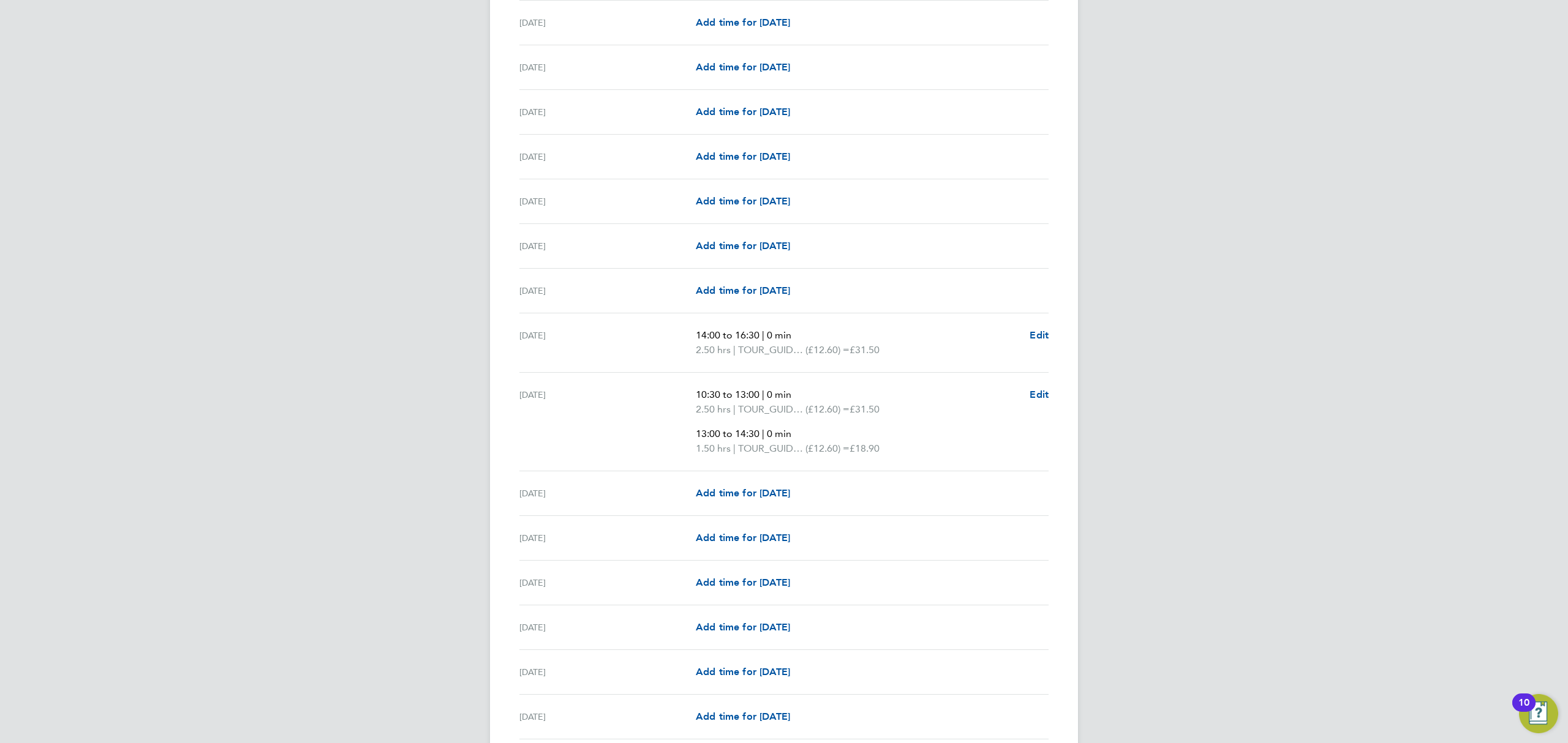
scroll to position [1215, 0]
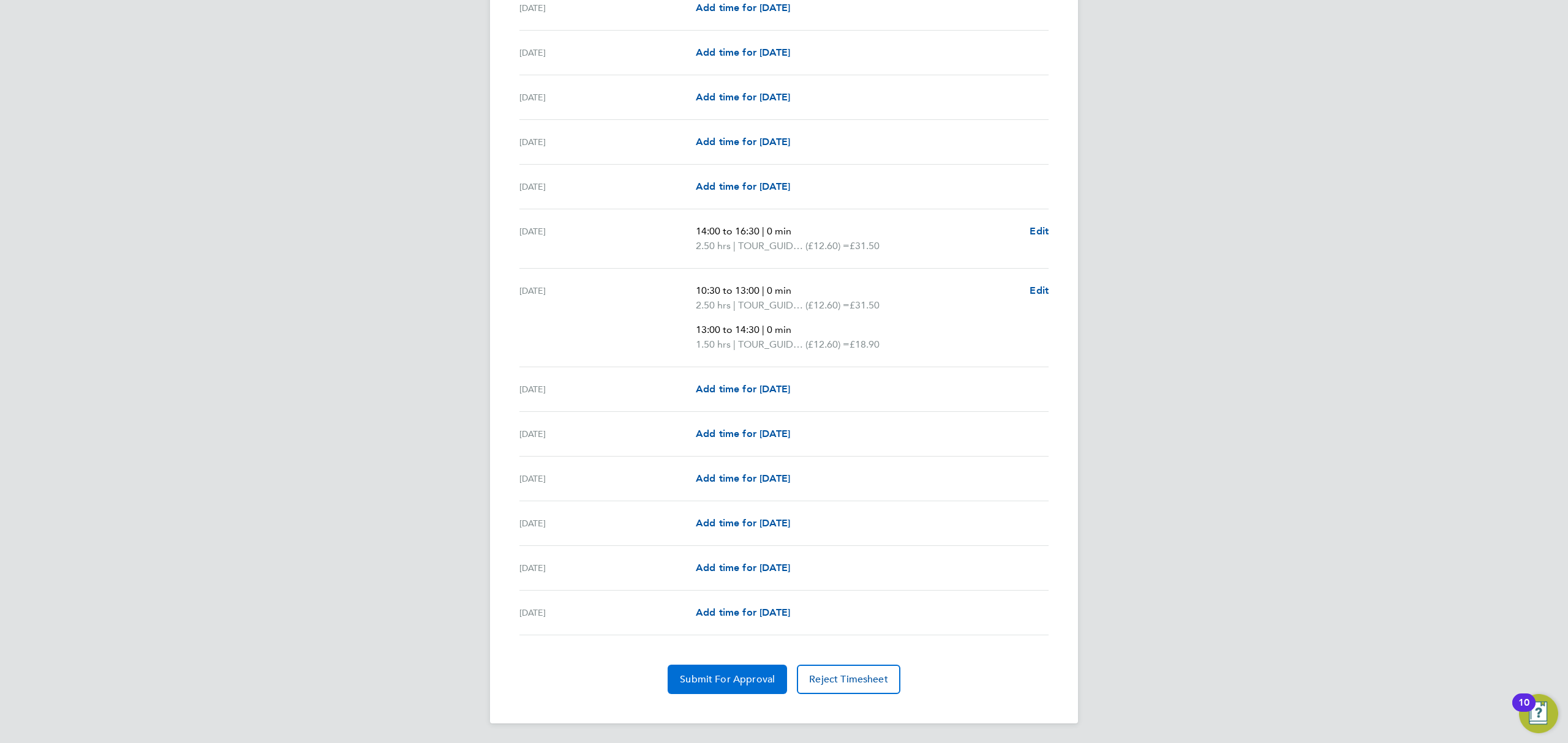
click at [734, 684] on span "Submit For Approval" at bounding box center [728, 680] width 95 height 12
click at [721, 686] on button "Approve Timesheet" at bounding box center [728, 679] width 115 height 29
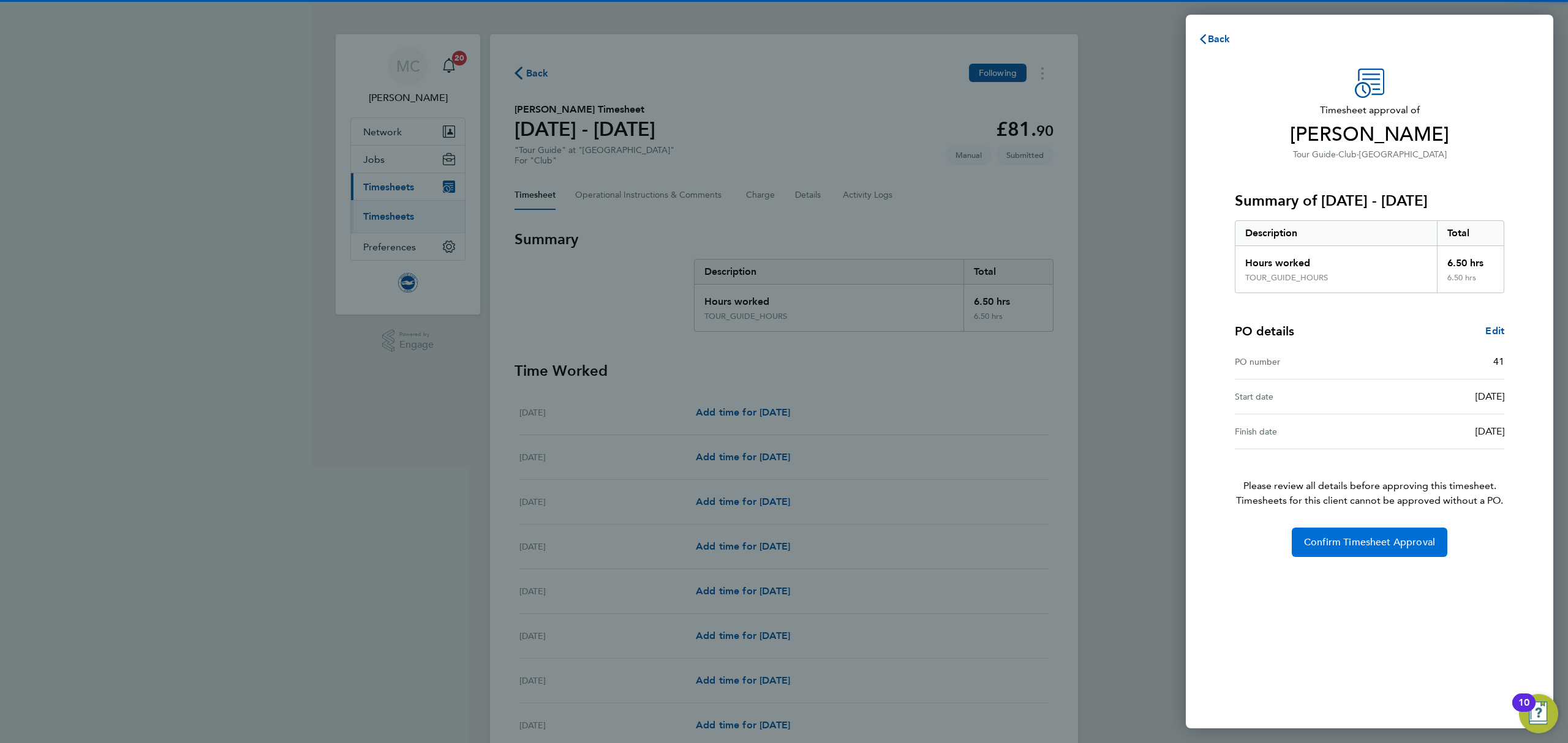
click at [1412, 554] on button "Confirm Timesheet Approval" at bounding box center [1369, 541] width 156 height 29
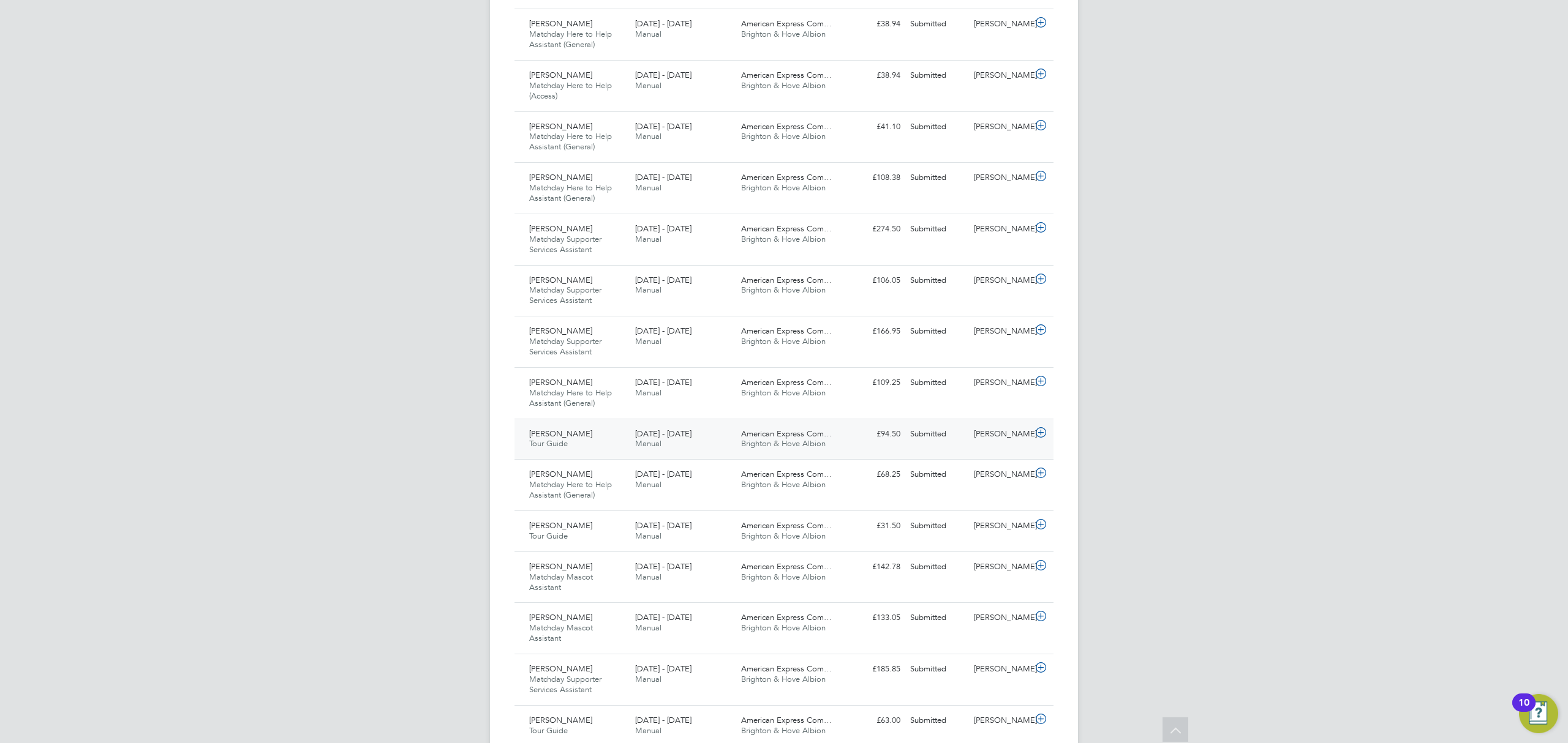
click at [594, 439] on div "Pauline Anderson Tour Guide 1 - 31 Aug 2025" at bounding box center [577, 439] width 106 height 31
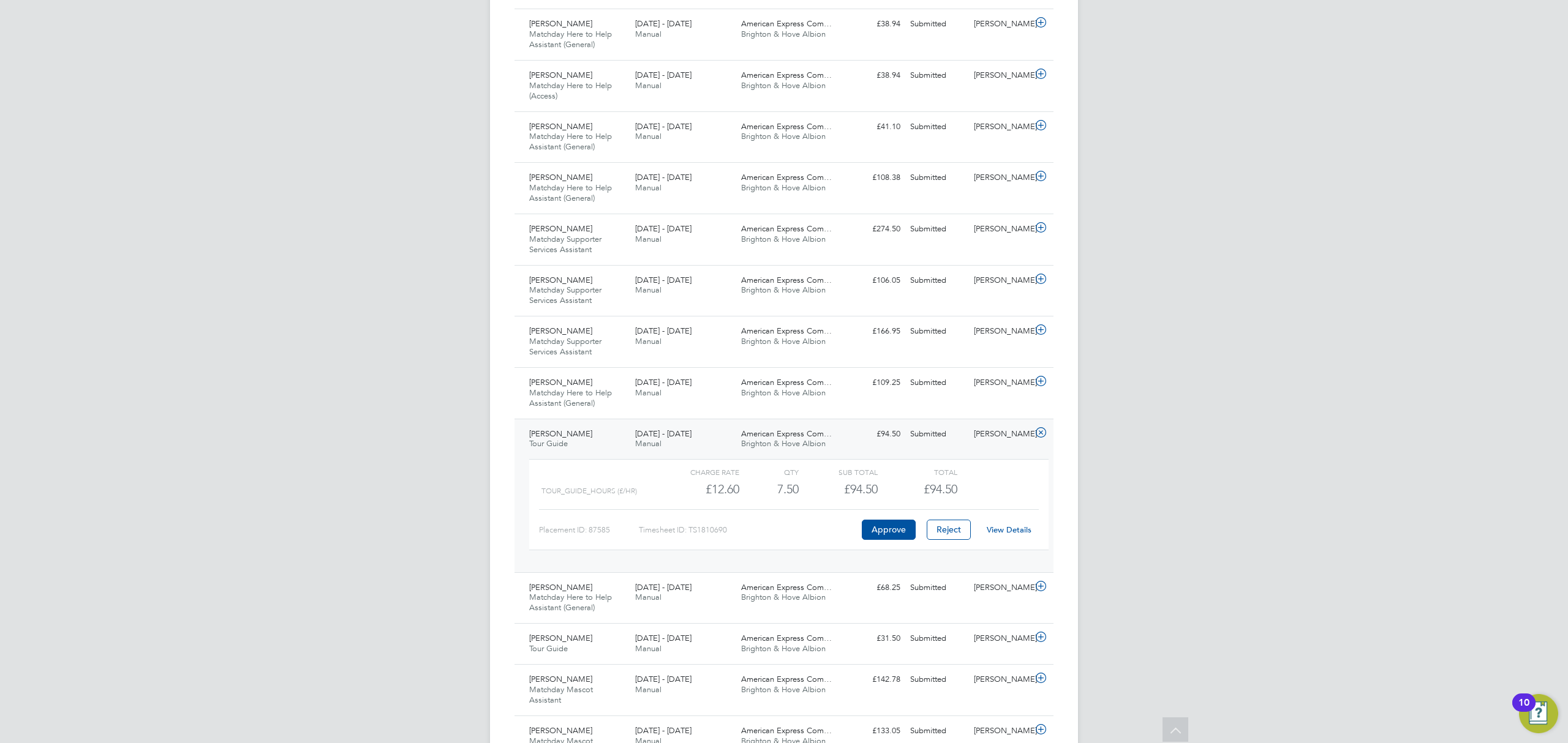
click at [1010, 535] on link "View Details" at bounding box center [1009, 530] width 45 height 11
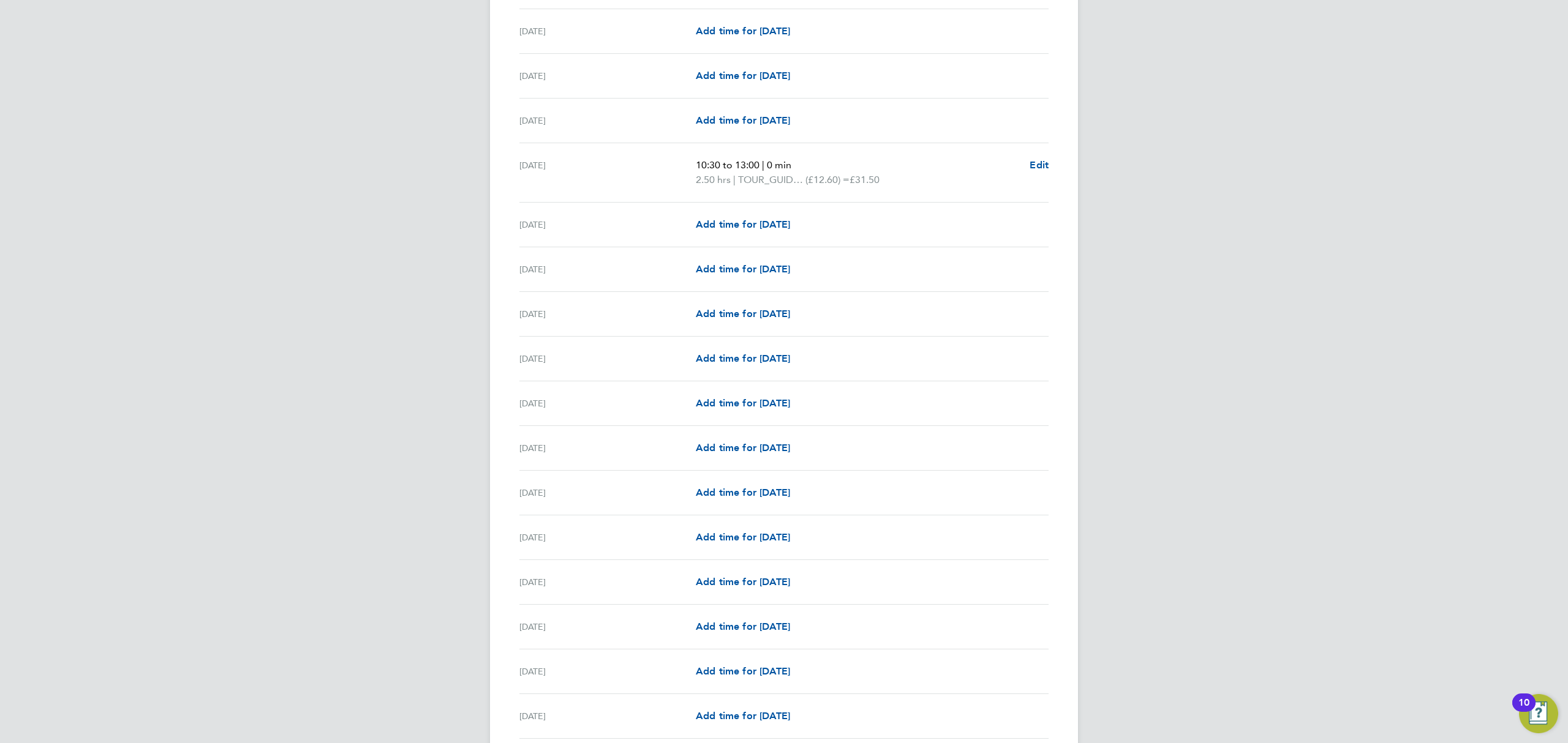
scroll to position [1190, 0]
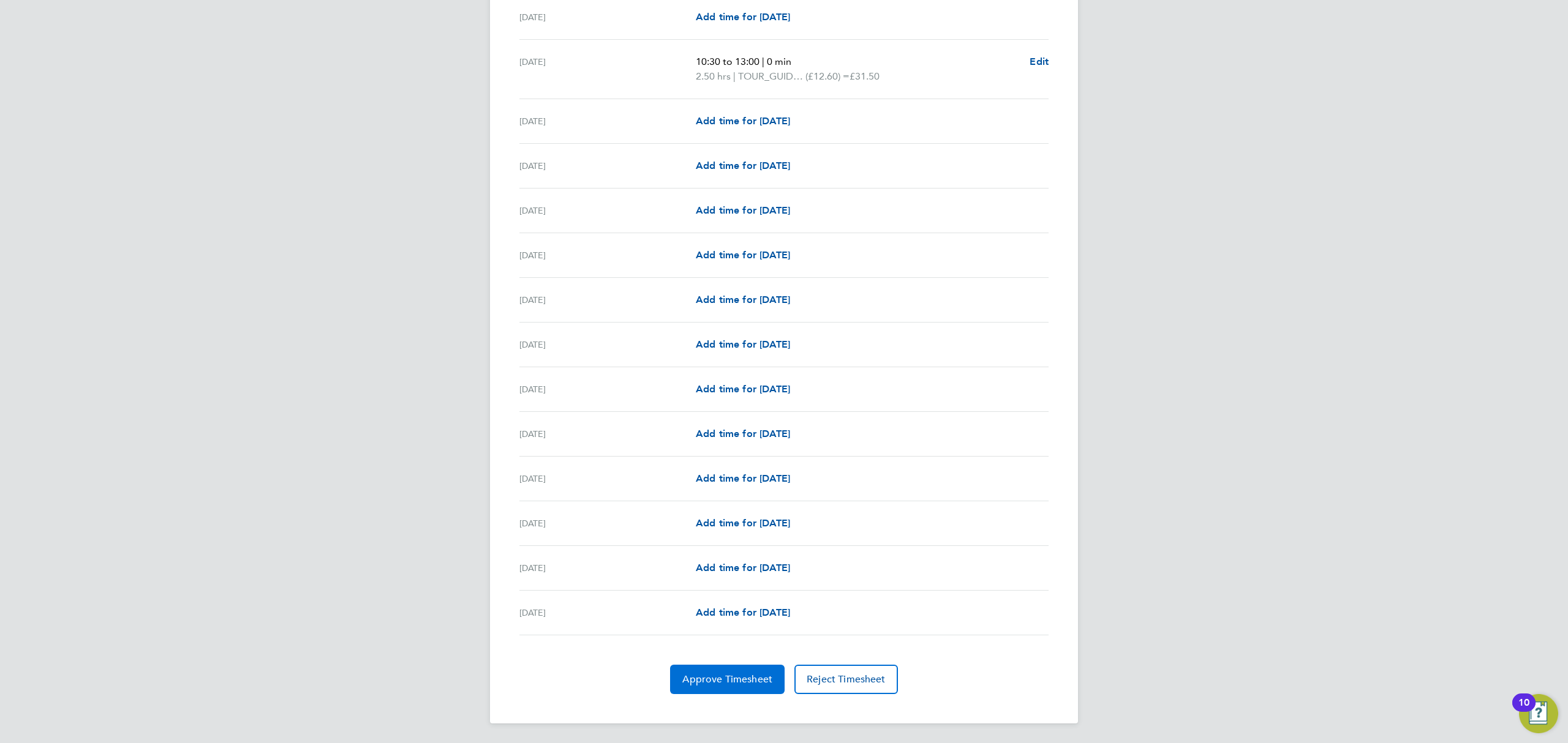
click at [717, 676] on span "Approve Timesheet" at bounding box center [728, 680] width 90 height 12
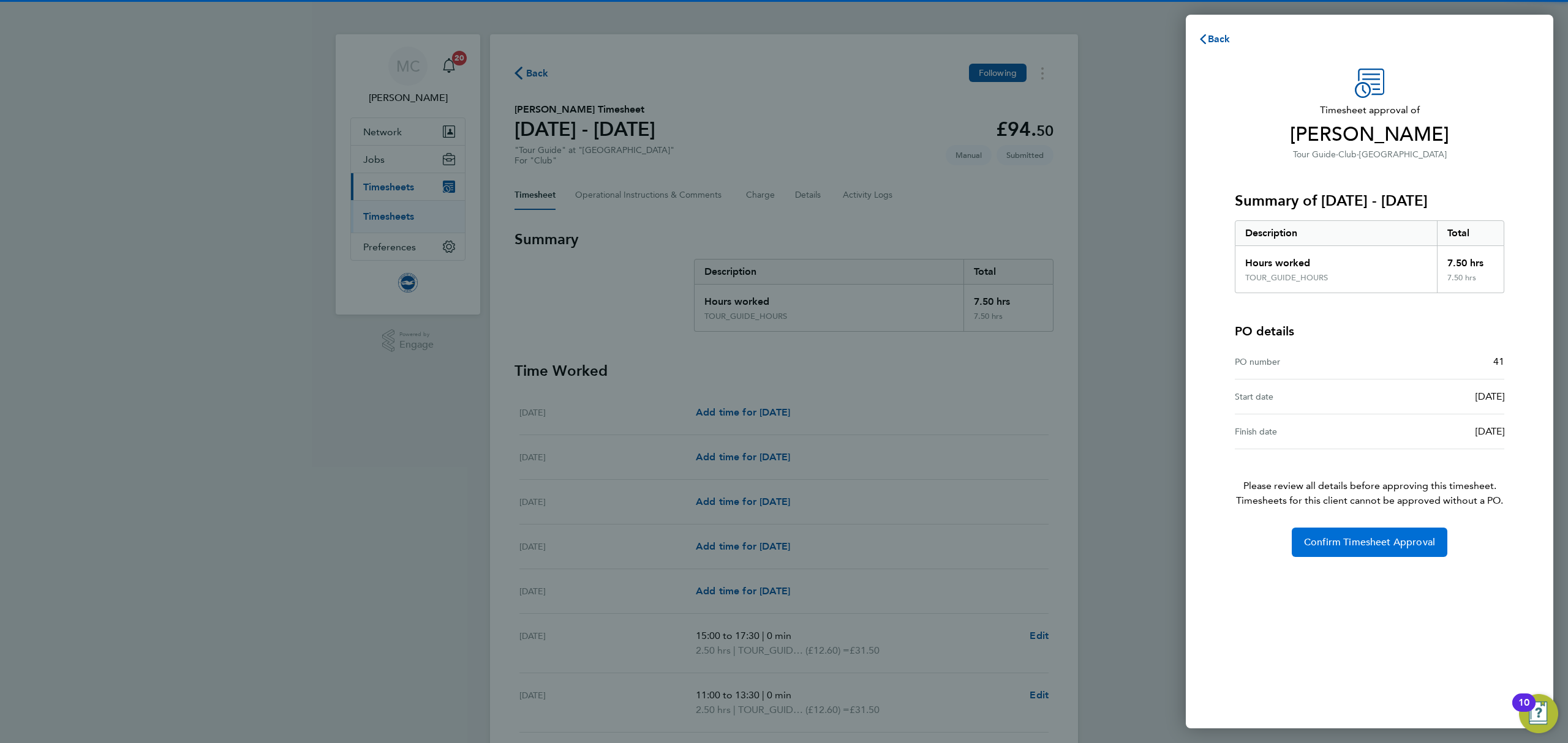
click at [1384, 545] on span "Confirm Timesheet Approval" at bounding box center [1369, 542] width 131 height 12
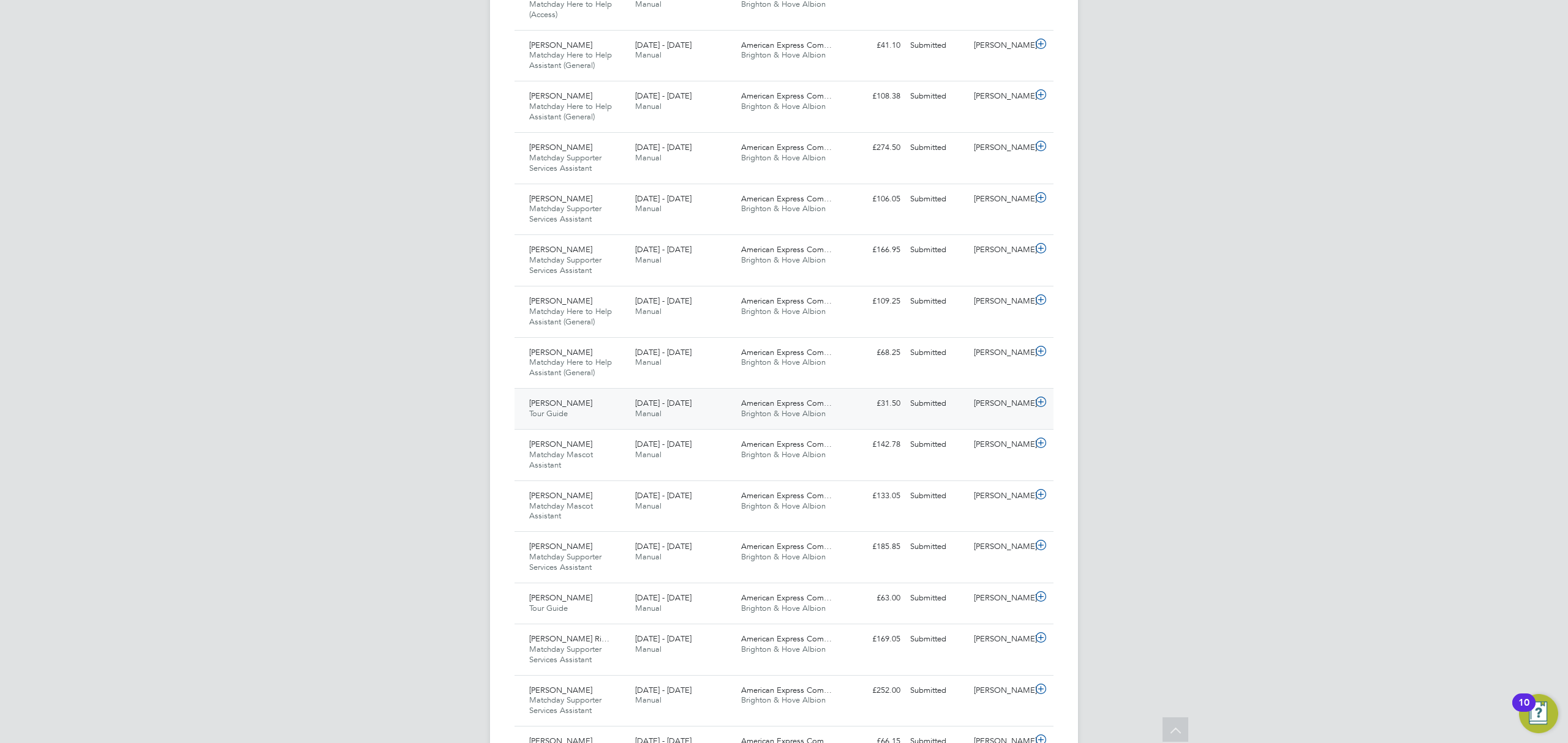
click at [660, 415] on span "Manual" at bounding box center [648, 414] width 26 height 11
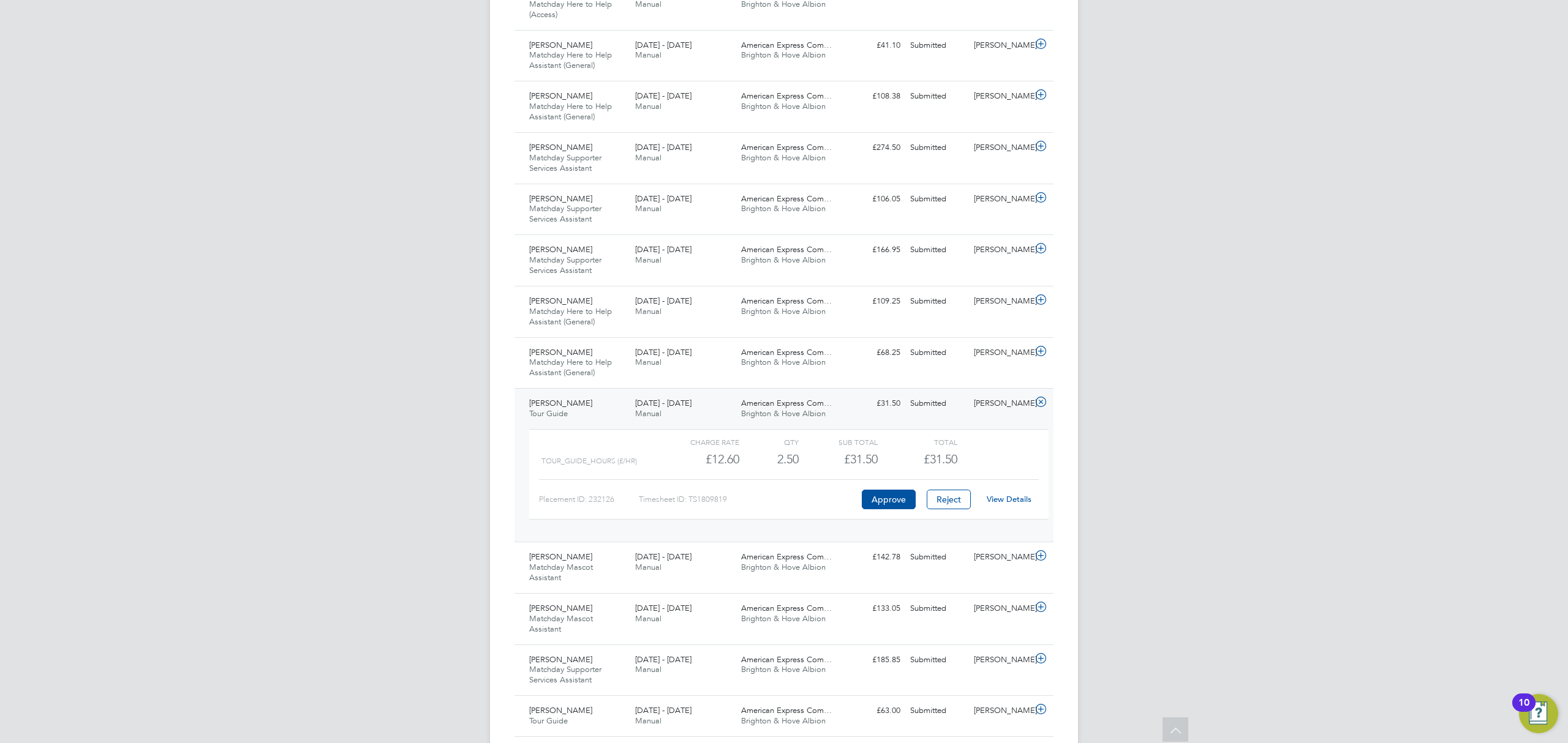
click at [1017, 500] on link "View Details" at bounding box center [1009, 499] width 45 height 11
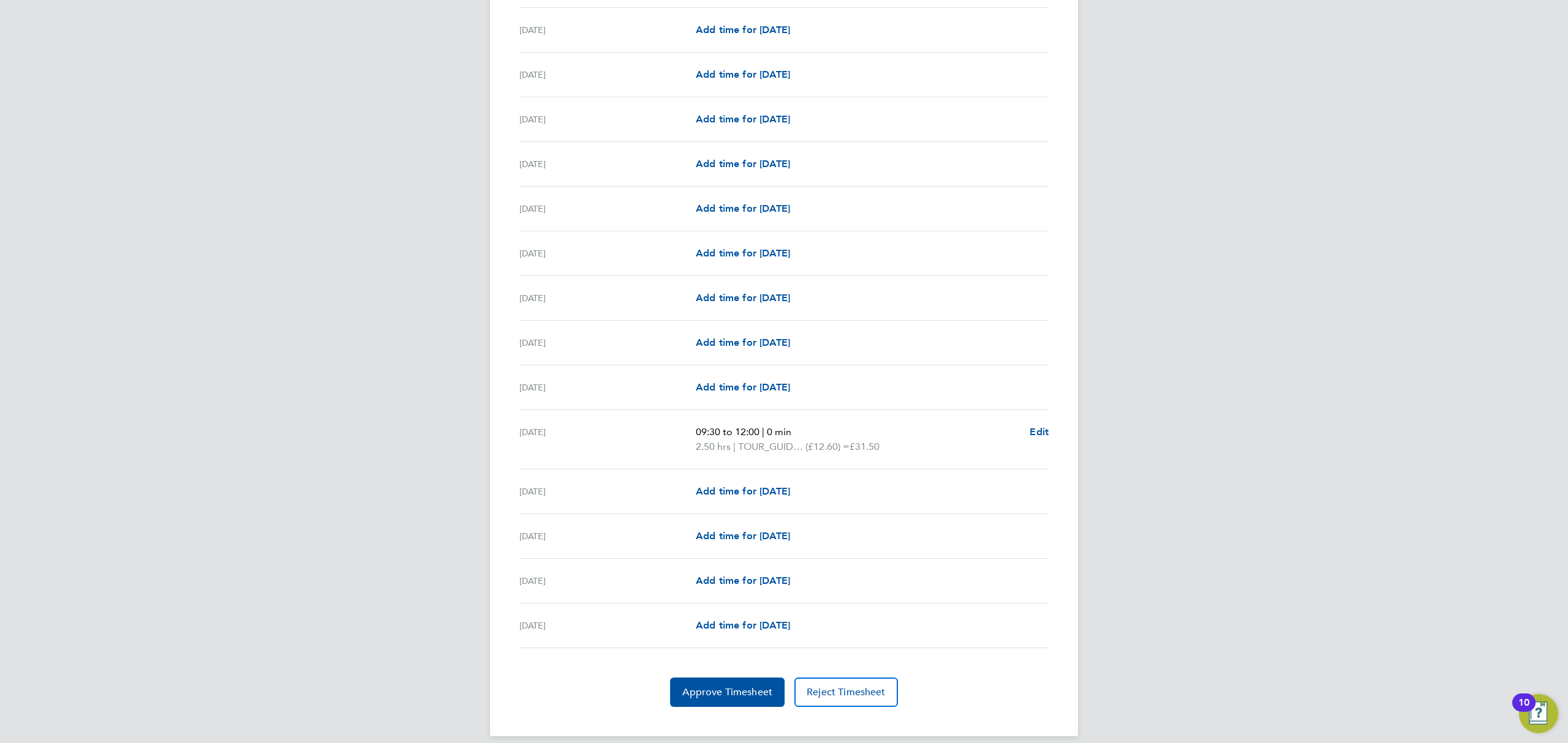
scroll to position [1161, 0]
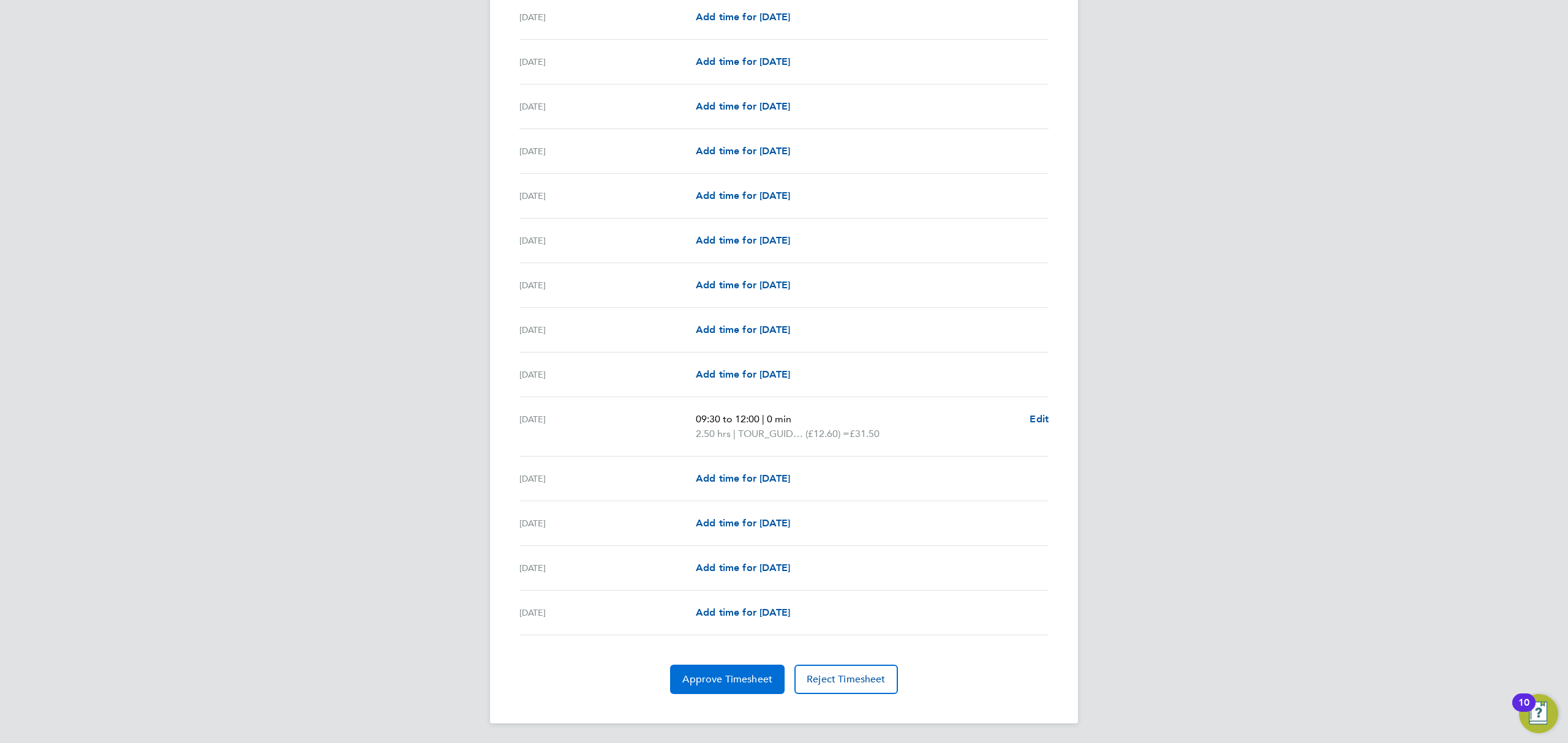
drag, startPoint x: 743, startPoint y: 680, endPoint x: 757, endPoint y: 680, distance: 14.0
click at [743, 680] on span "Approve Timesheet" at bounding box center [728, 680] width 90 height 12
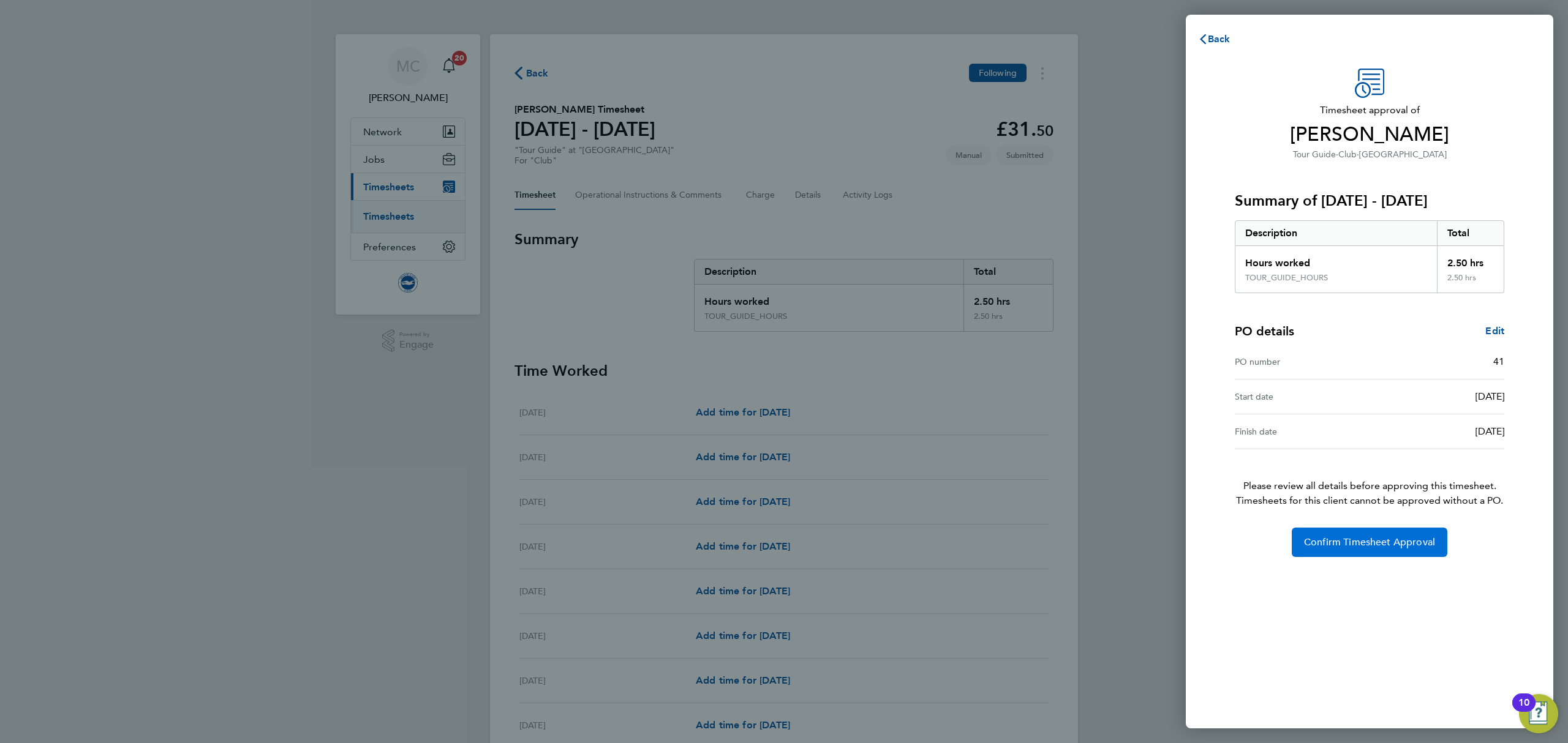
click at [1372, 540] on span "Confirm Timesheet Approval" at bounding box center [1369, 542] width 131 height 12
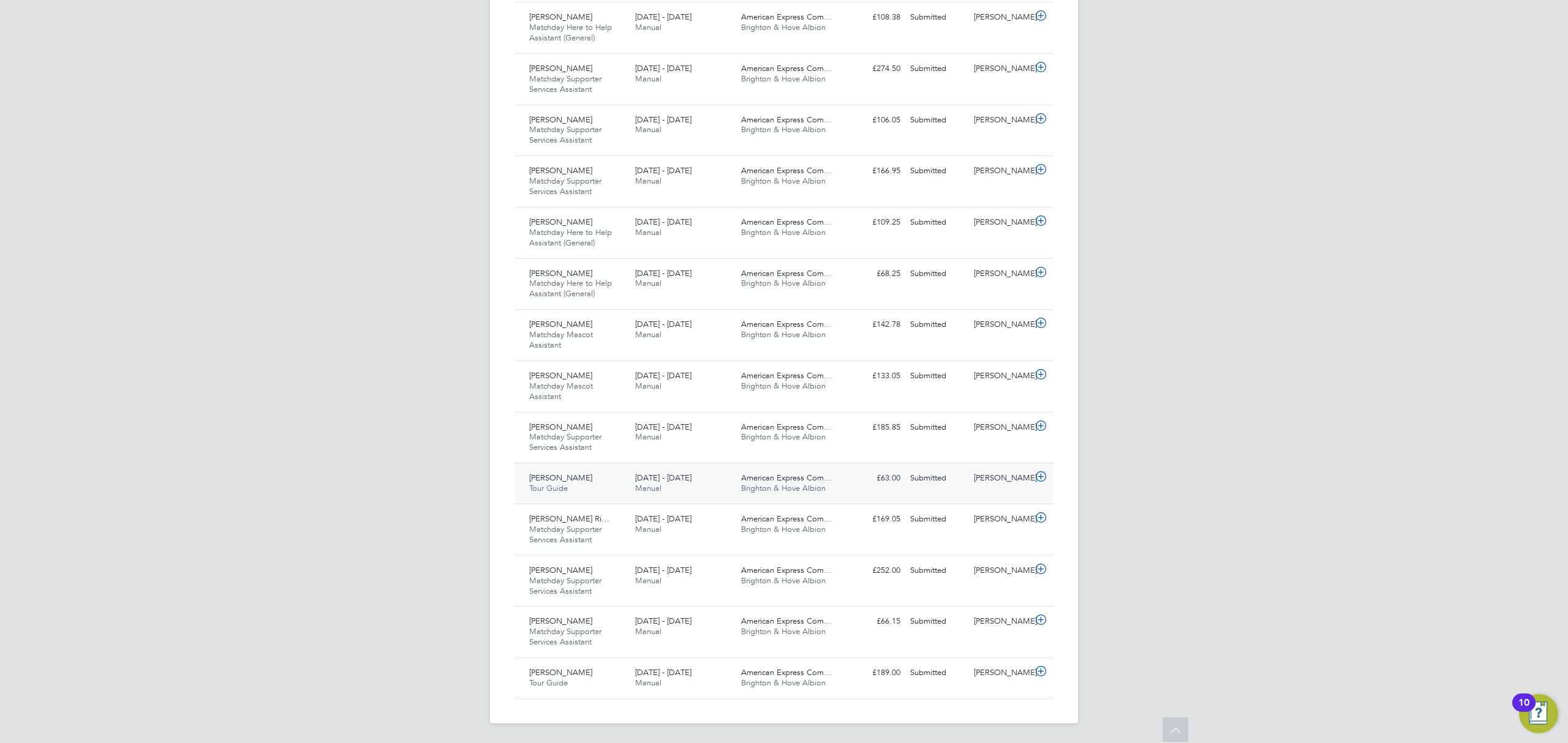
click at [591, 476] on div "Julie Claxton Tour Guide 1 - 31 Aug 2025" at bounding box center [577, 483] width 106 height 31
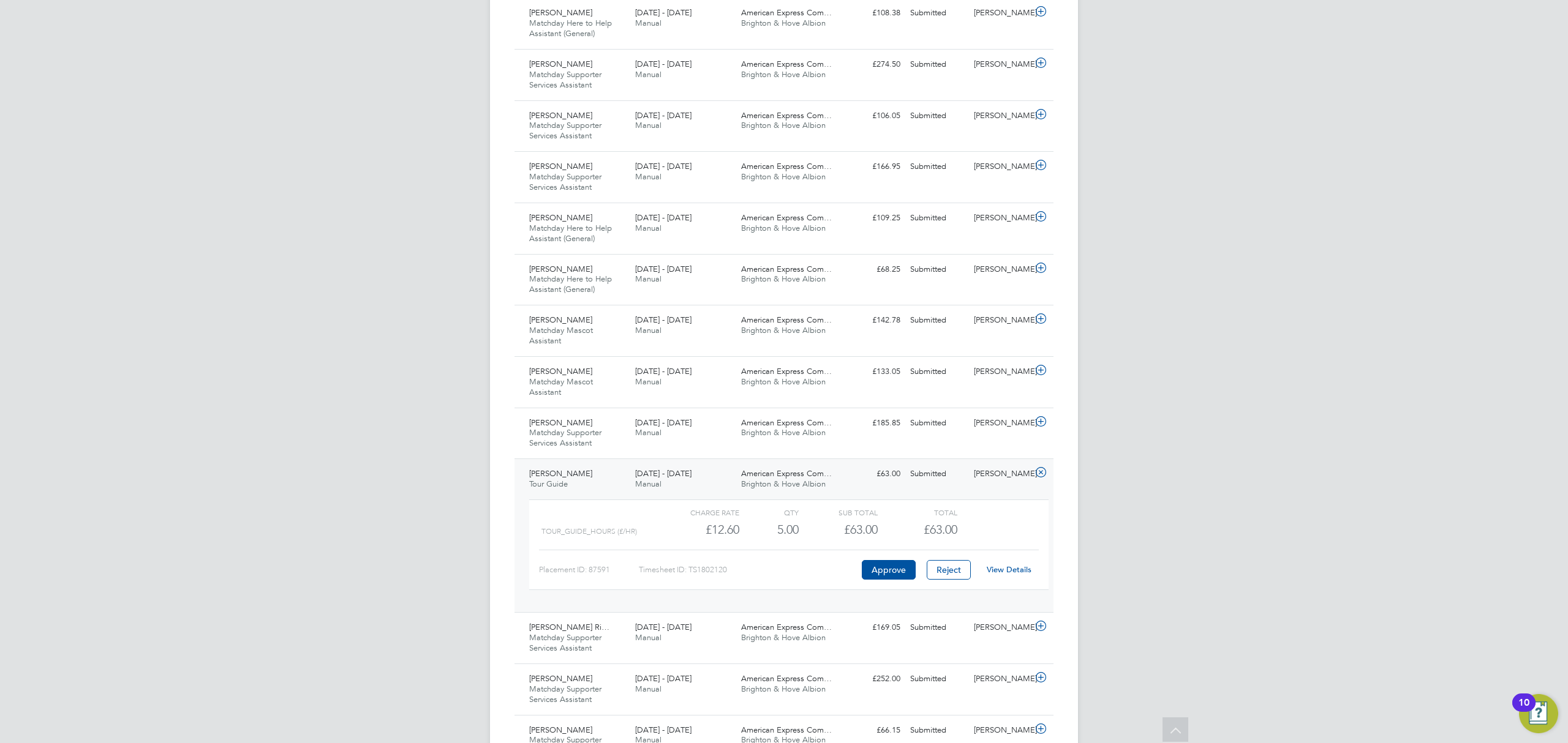
click at [1026, 571] on link "View Details" at bounding box center [1009, 570] width 45 height 11
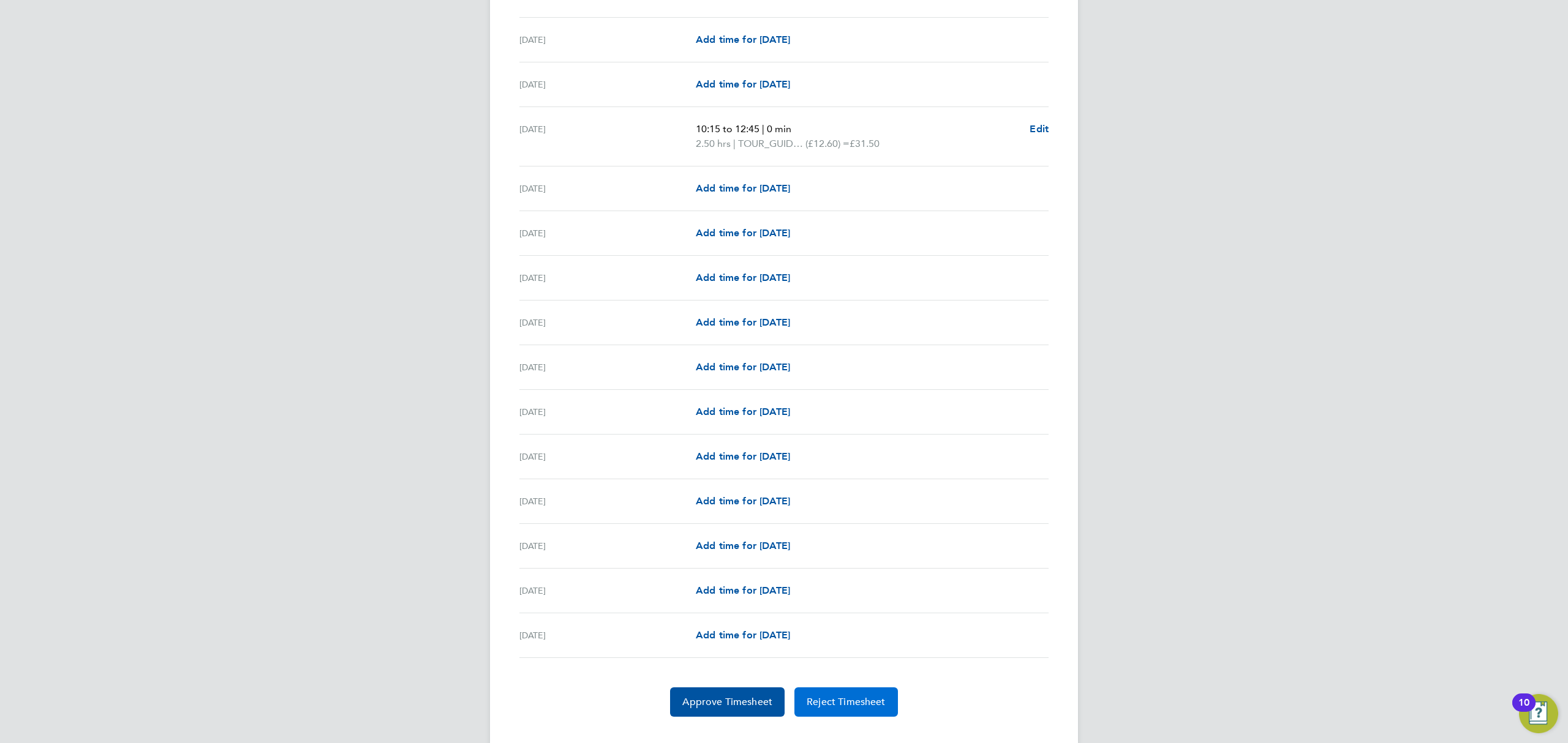
scroll to position [1176, 0]
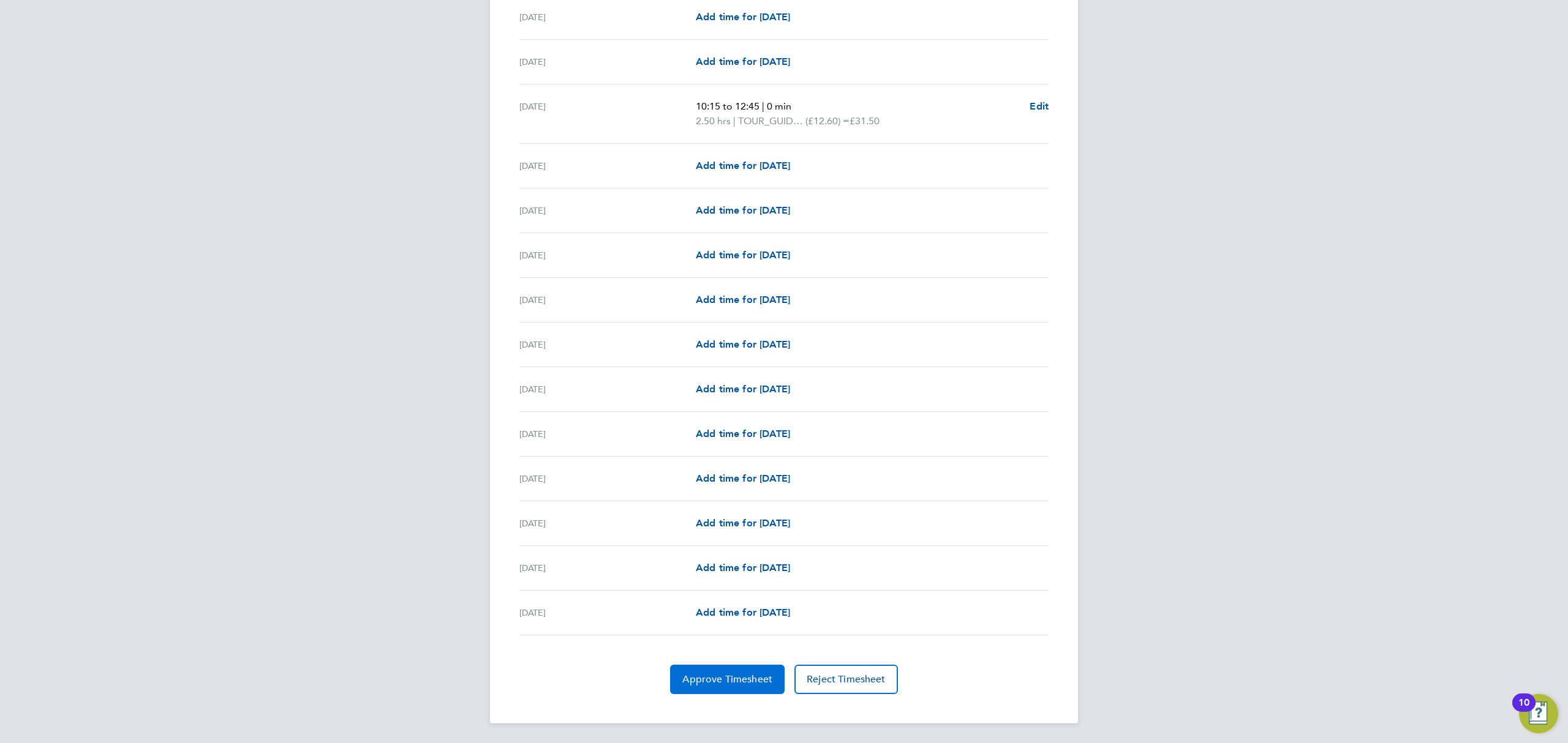
click at [723, 684] on span "Approve Timesheet" at bounding box center [728, 680] width 90 height 12
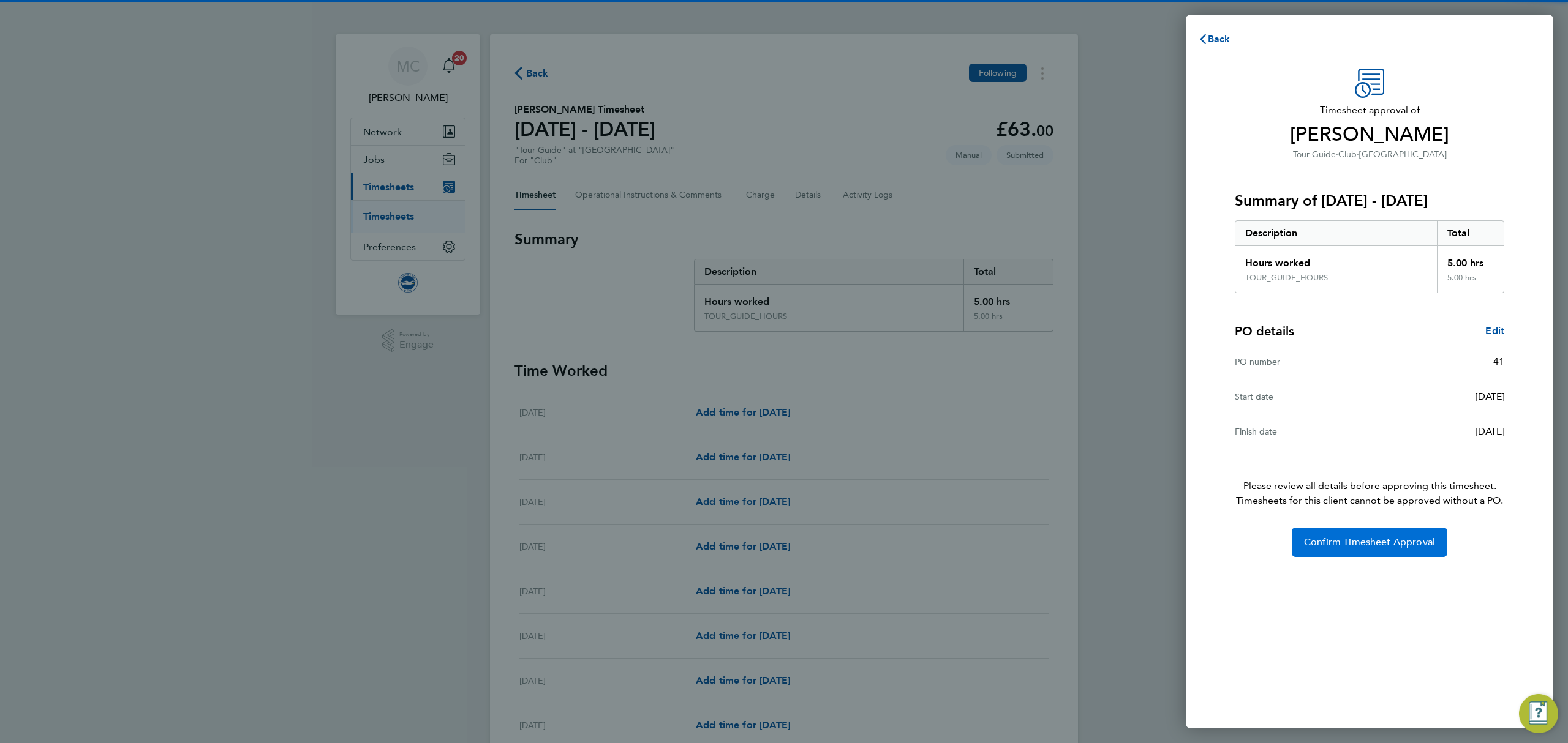
click at [1358, 540] on span "Confirm Timesheet Approval" at bounding box center [1369, 542] width 131 height 12
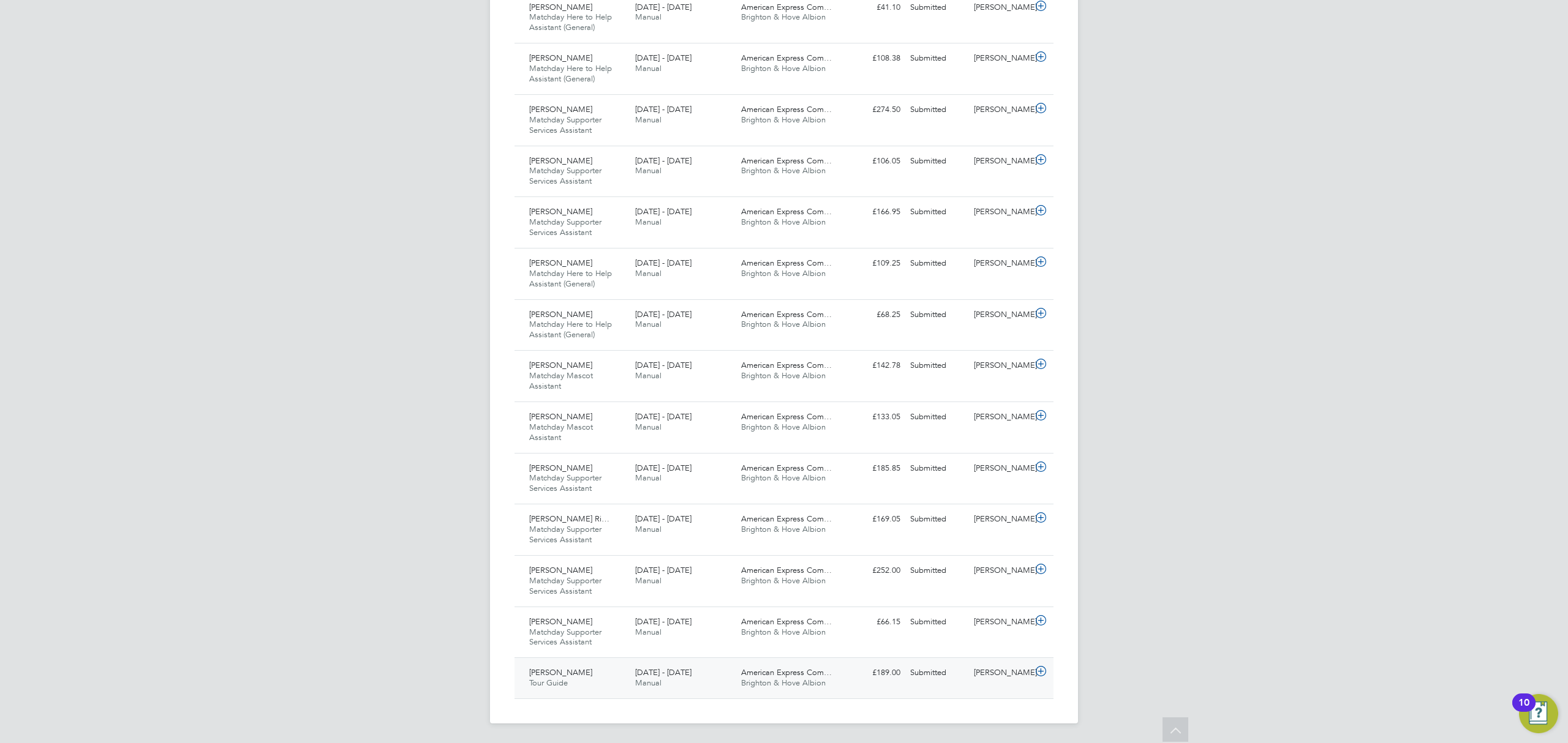
click at [677, 681] on div "1 - 31 Aug 2025 Manual" at bounding box center [683, 678] width 106 height 31
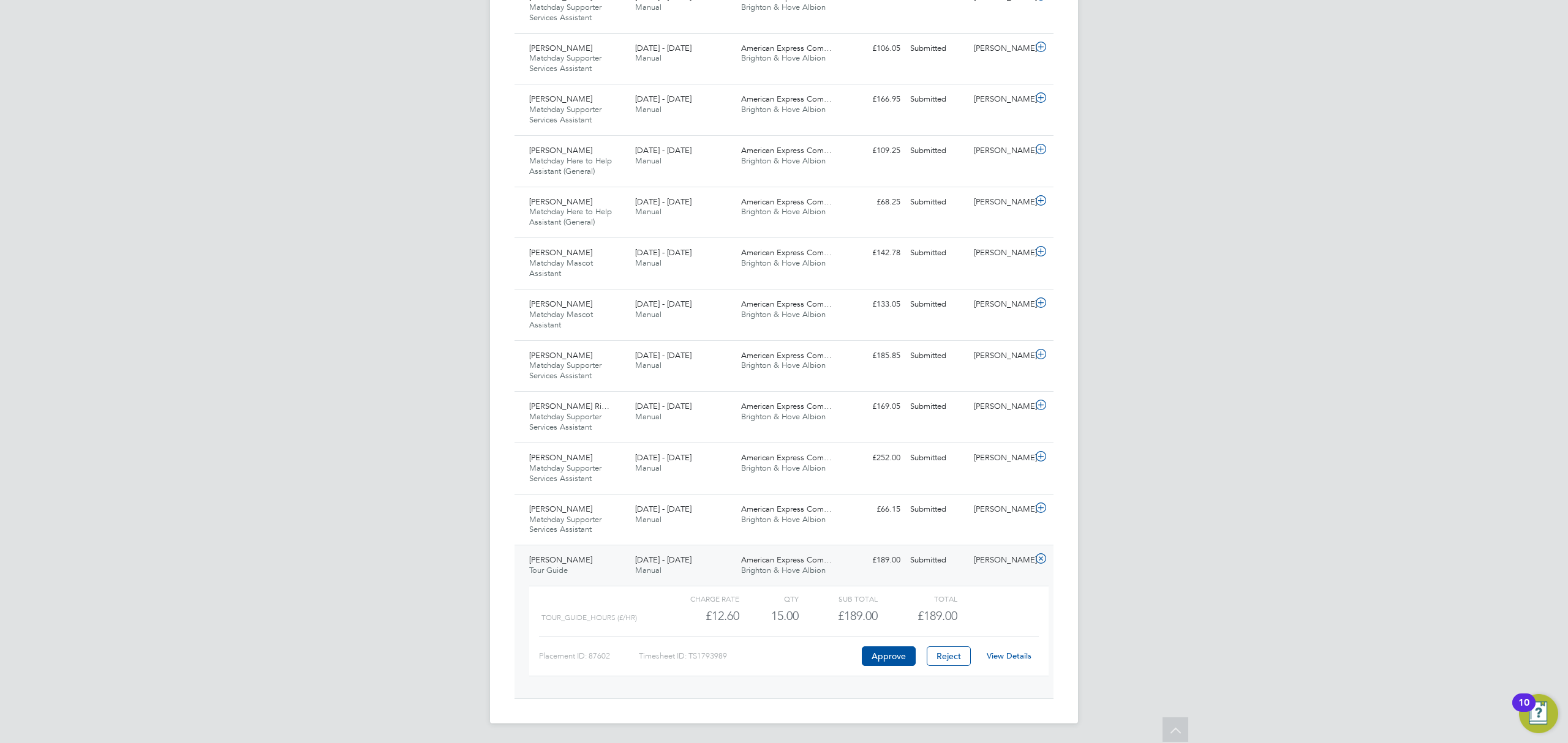
click at [1012, 657] on link "View Details" at bounding box center [1009, 656] width 45 height 11
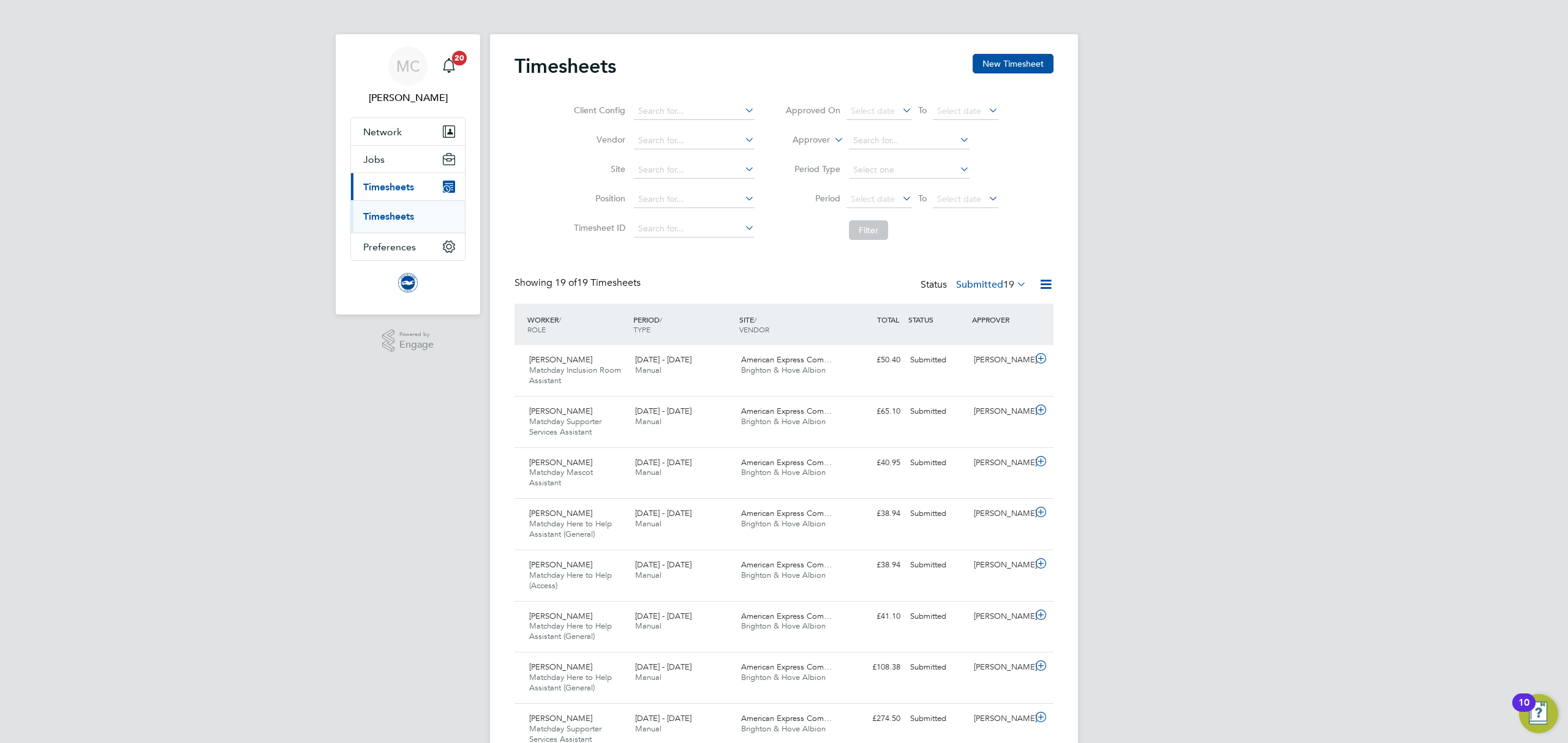
click at [978, 280] on label "Submitted 19" at bounding box center [991, 284] width 70 height 12
click at [993, 357] on li "Approved" at bounding box center [975, 357] width 56 height 17
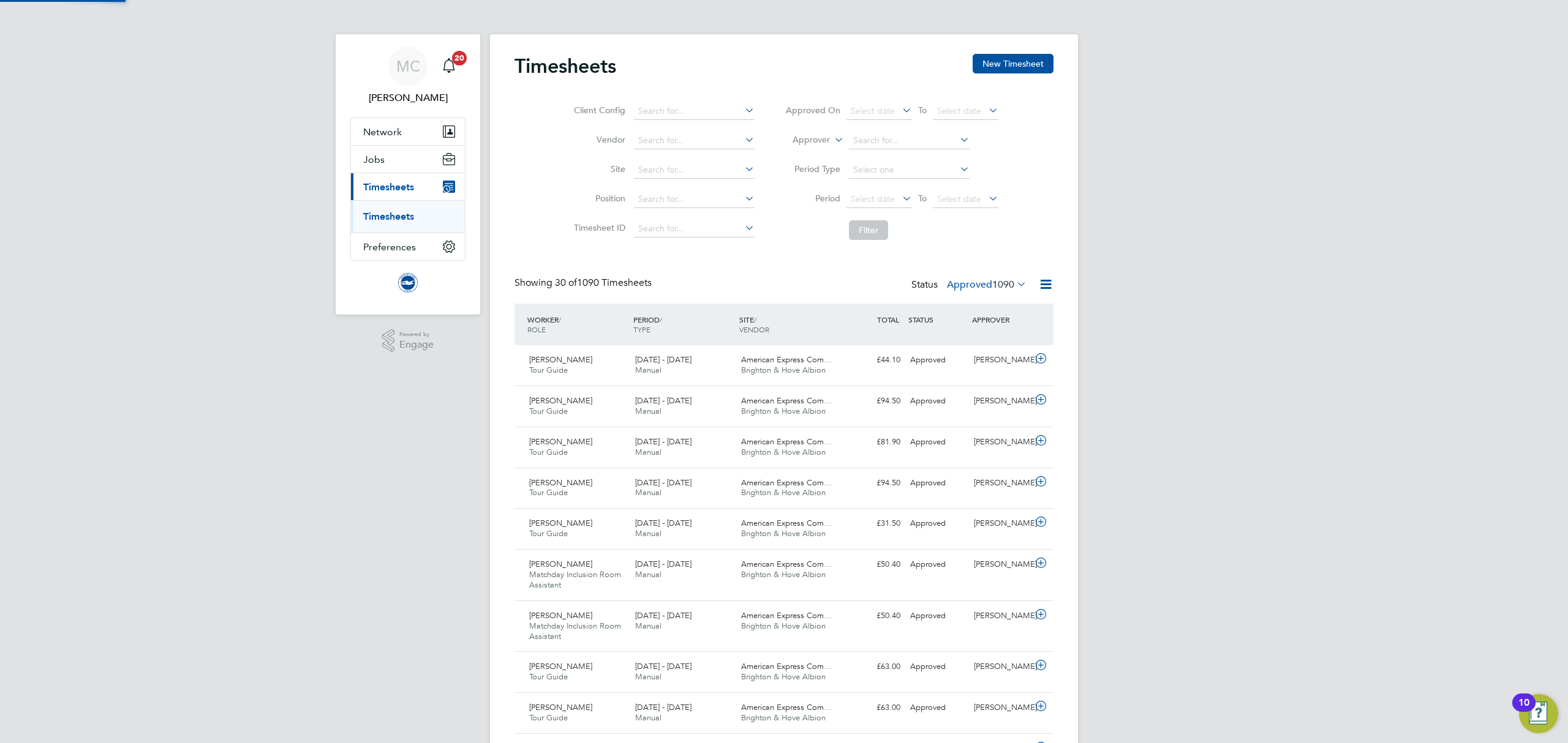
scroll to position [31, 107]
click at [719, 367] on div "1 - 31 Aug 2025 Manual" at bounding box center [683, 365] width 106 height 31
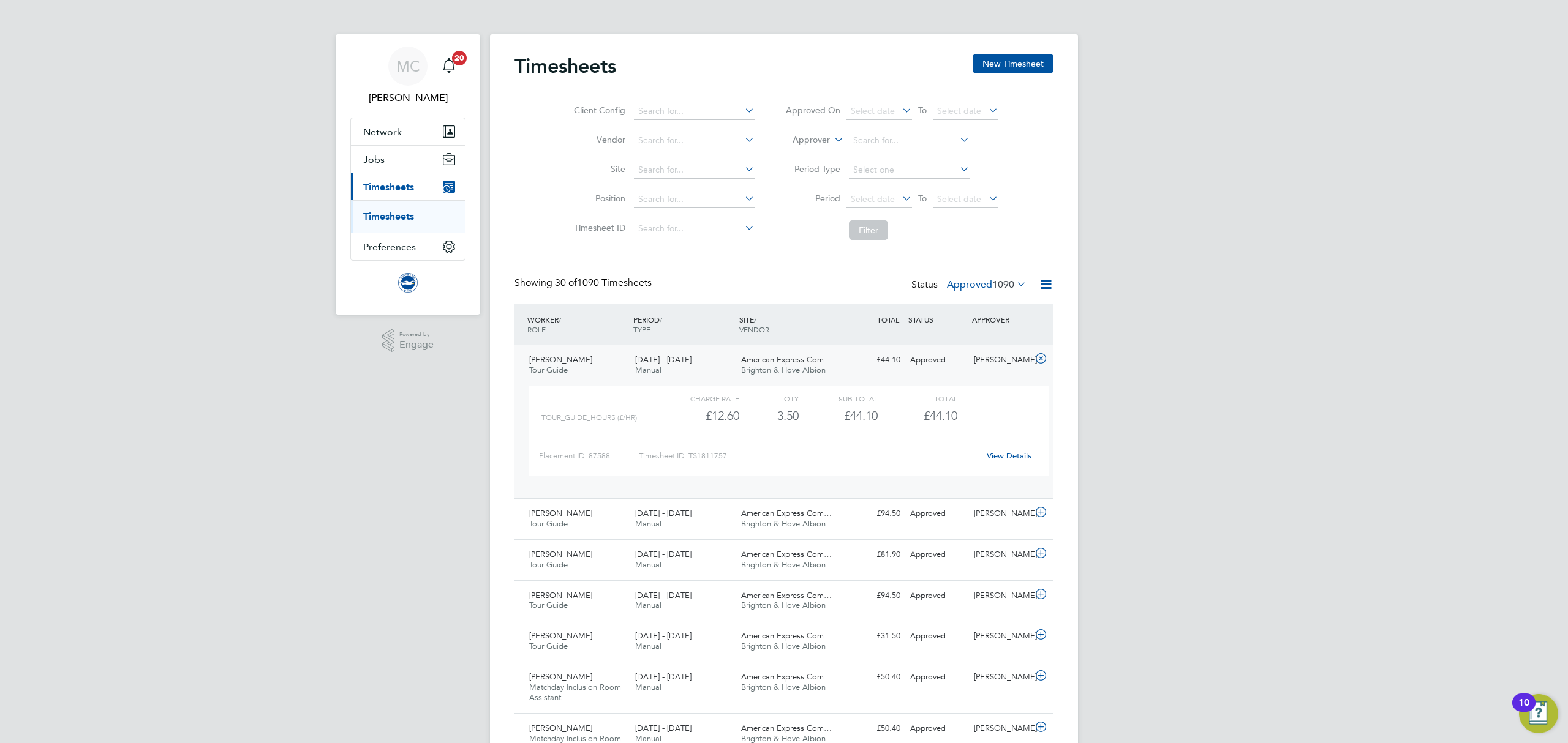
click at [1010, 460] on link "View Details" at bounding box center [1009, 456] width 45 height 11
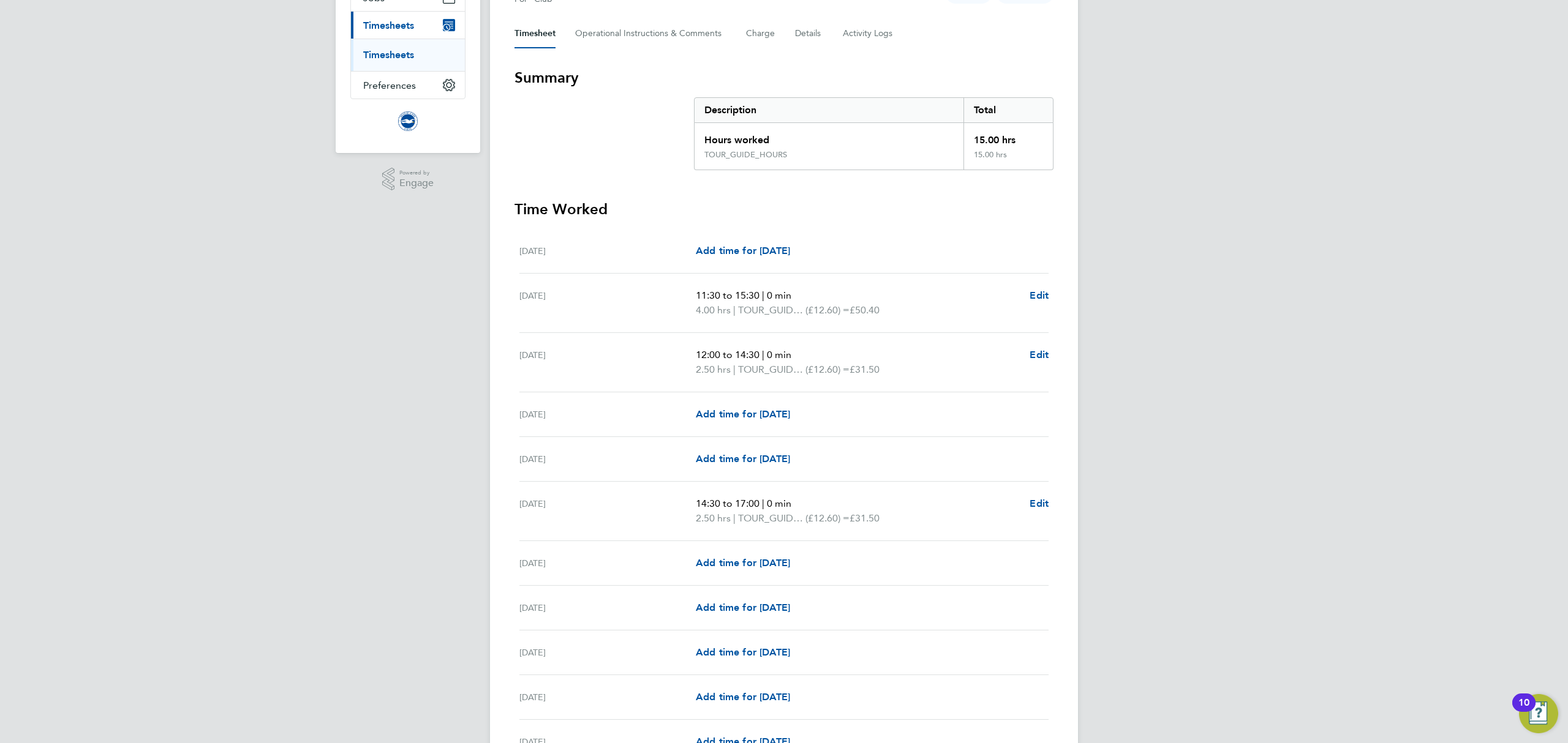
scroll to position [163, 0]
click at [1039, 298] on span "Edit" at bounding box center [1039, 293] width 19 height 11
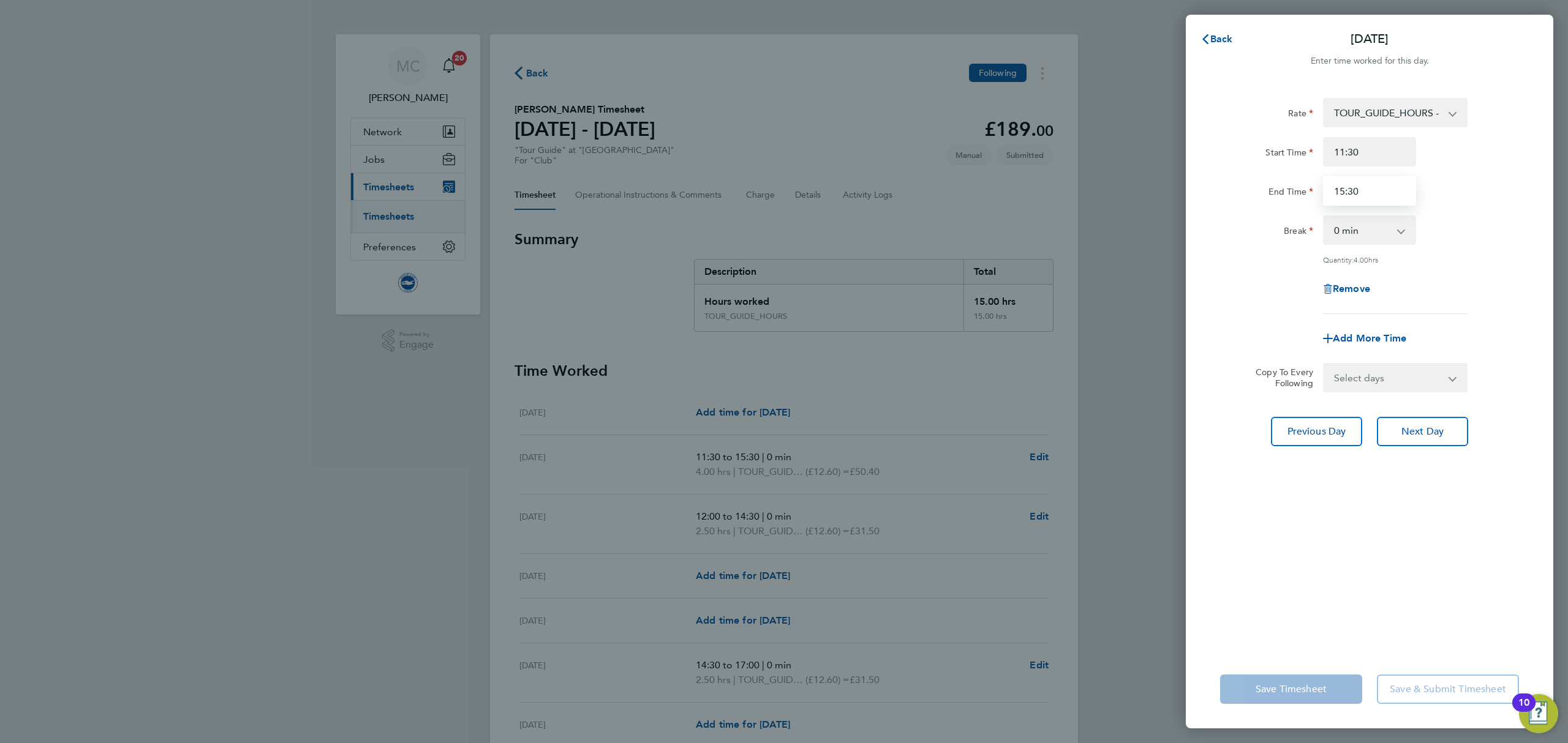
drag, startPoint x: 1365, startPoint y: 192, endPoint x: 1214, endPoint y: 206, distance: 151.6
click at [1161, 204] on div "Back Sat 02 Aug Enter time worked for this day. Rate TOUR_GUIDE_HOURS - 12.60 S…" at bounding box center [784, 372] width 1568 height 743
type input "14:00"
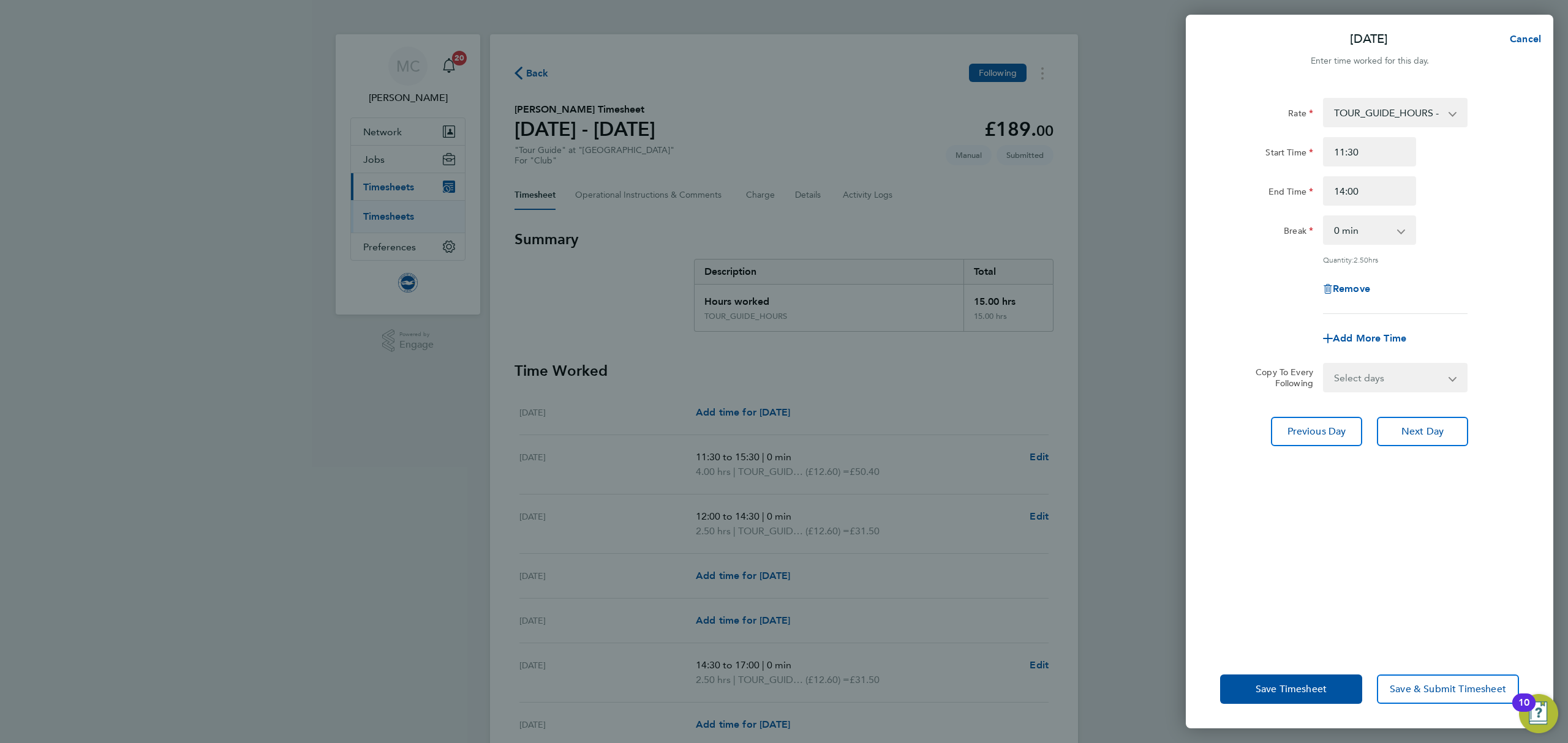
click at [1478, 206] on div "Rate TOUR_GUIDE_HOURS - 12.60 Start Time 11:30 End Time 14:00 Break 0 min 15 mi…" at bounding box center [1369, 205] width 299 height 216
click at [1363, 335] on span "Add More Time" at bounding box center [1369, 338] width 73 height 11
select select "null"
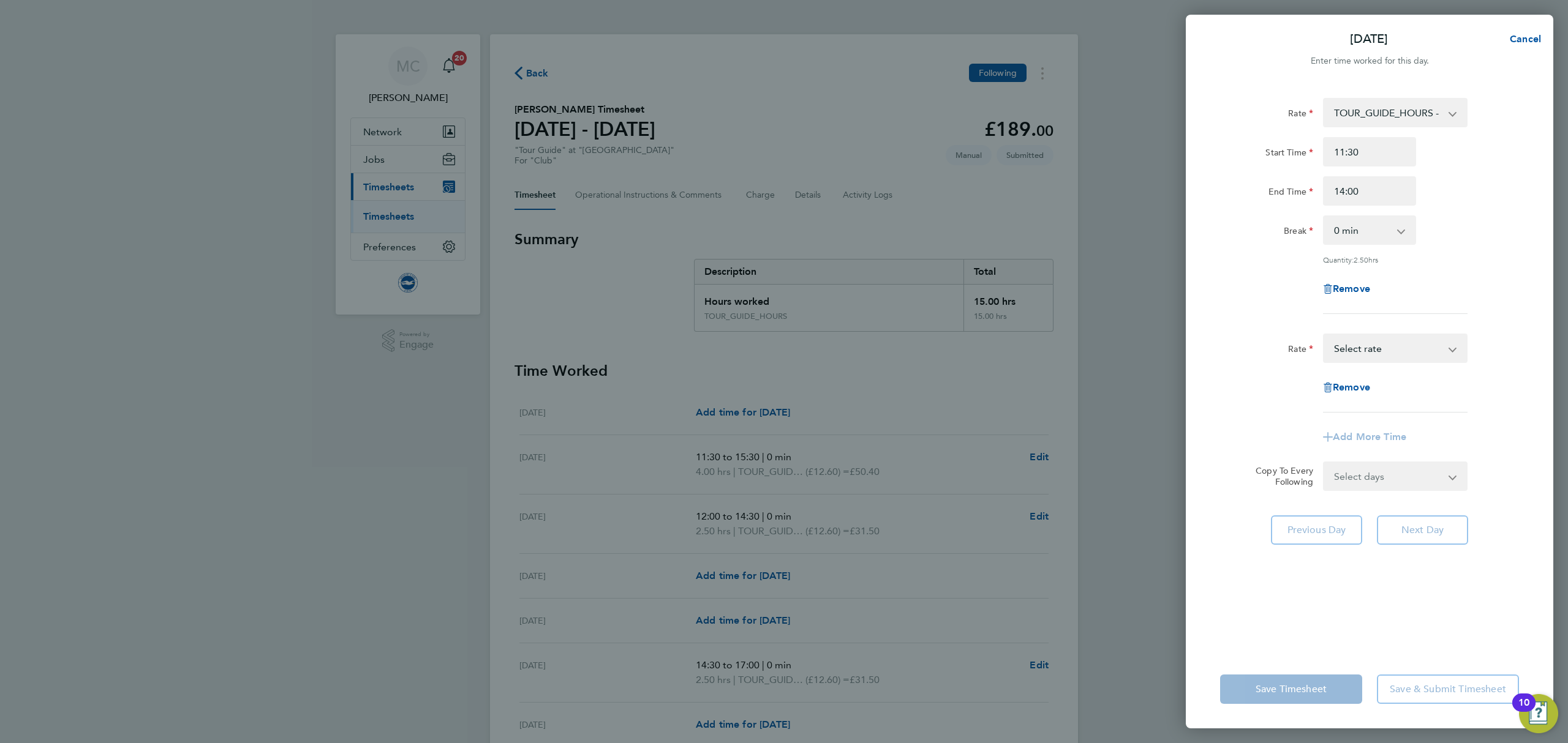
drag, startPoint x: 1382, startPoint y: 336, endPoint x: 1383, endPoint y: 356, distance: 20.0
click at [1383, 336] on select "TOUR_GUIDE_HOURS - 12.60 Select rate" at bounding box center [1387, 348] width 128 height 27
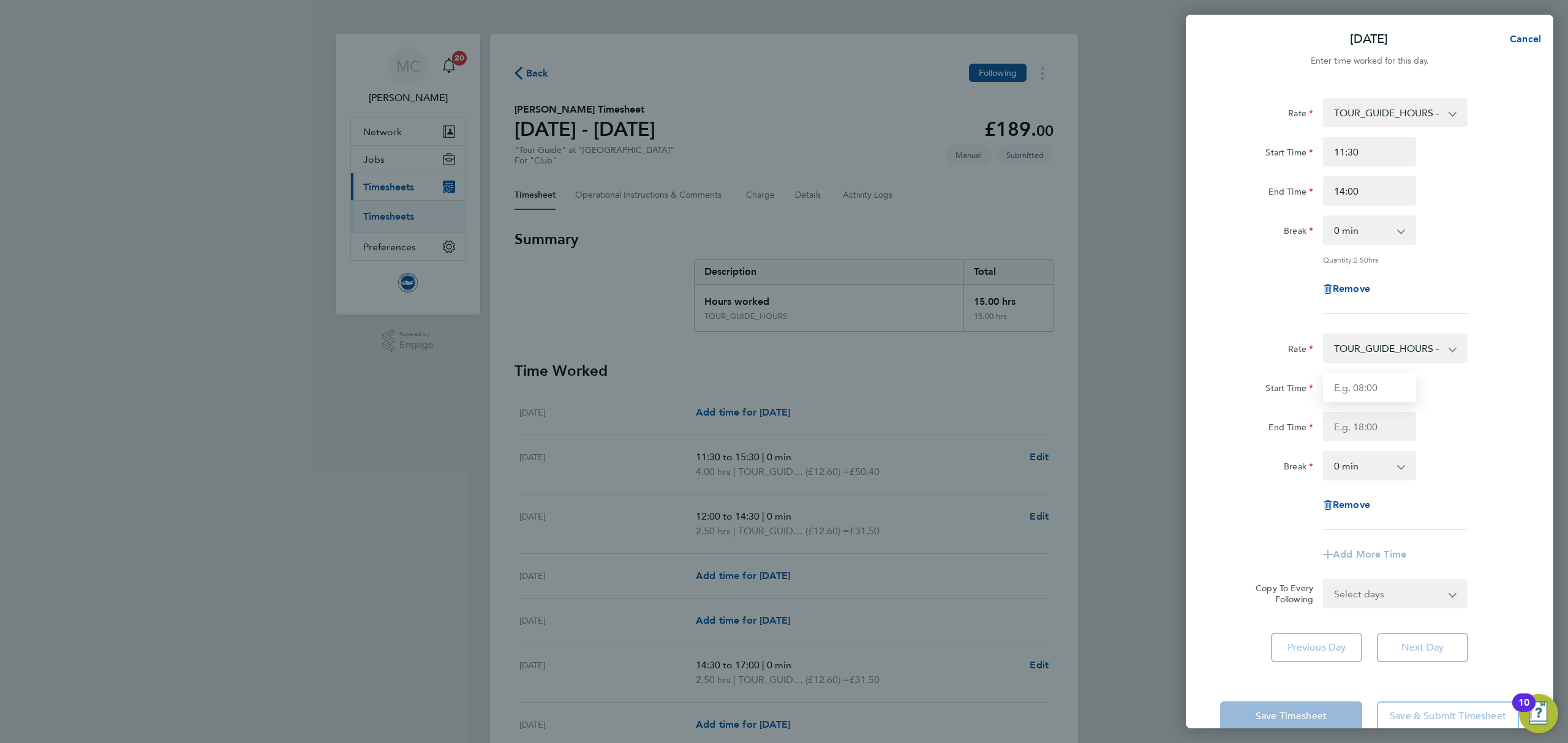
click at [1370, 391] on input "Start Time" at bounding box center [1370, 386] width 93 height 29
type input "14:00"
type input "15:30"
click at [1468, 395] on div "Start Time 14:00" at bounding box center [1369, 386] width 308 height 29
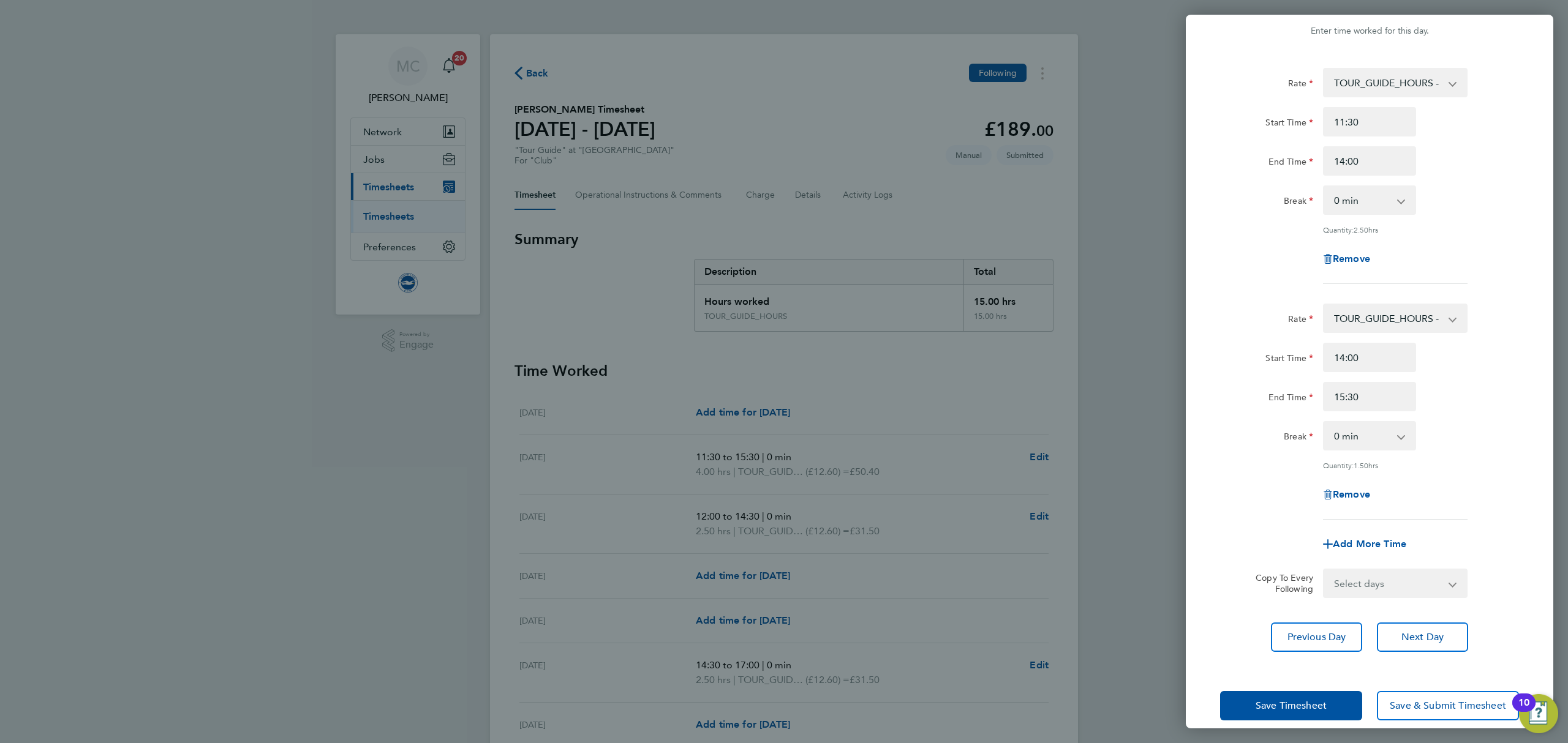
scroll to position [44, 0]
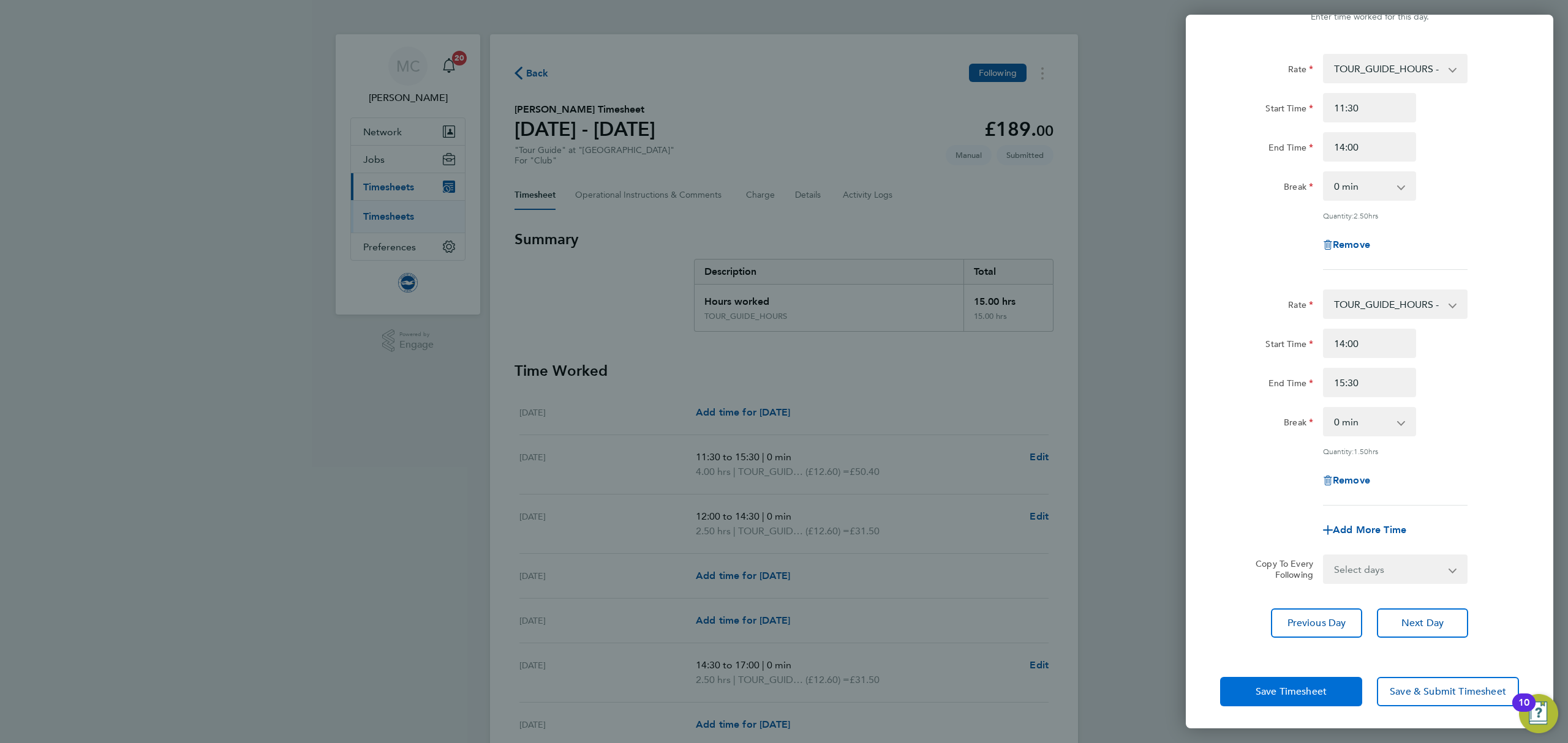
click at [1327, 687] on button "Save Timesheet" at bounding box center [1291, 691] width 142 height 29
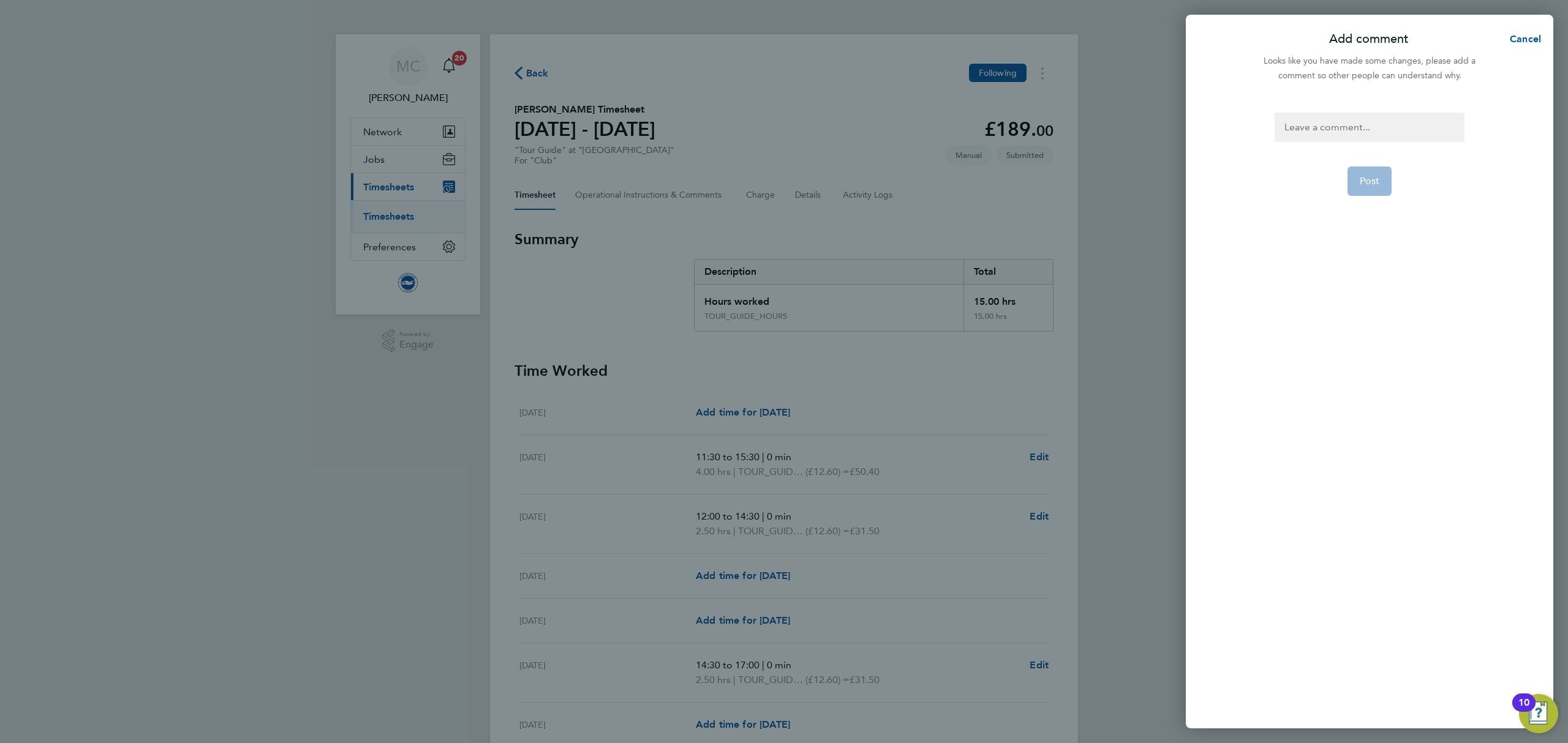
click at [1370, 130] on div at bounding box center [1369, 127] width 189 height 29
click at [1370, 121] on div at bounding box center [1369, 127] width 189 height 29
click at [1370, 178] on span "Post" at bounding box center [1370, 181] width 20 height 12
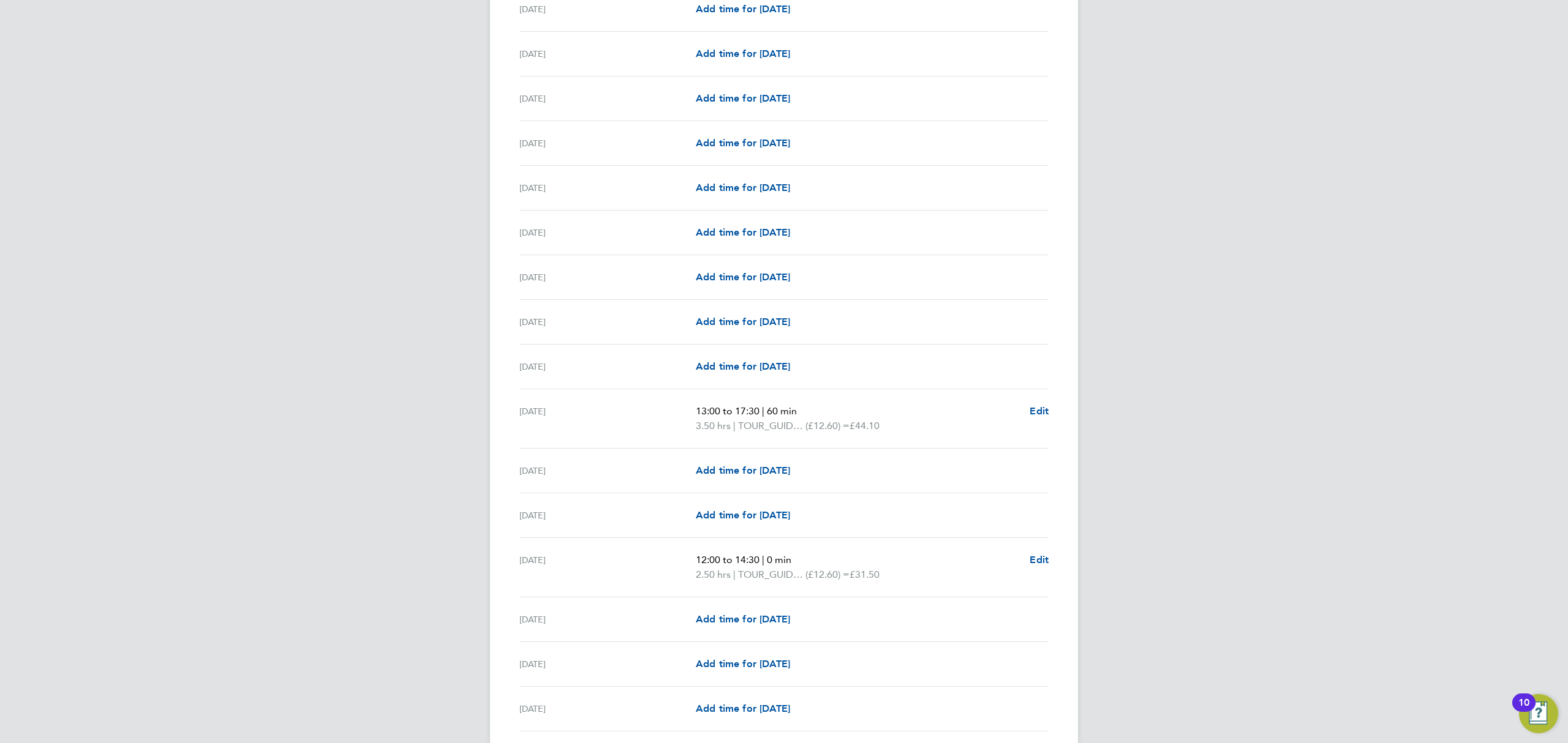
scroll to position [979, 0]
click at [1039, 415] on span "Edit" at bounding box center [1039, 409] width 19 height 11
select select "60"
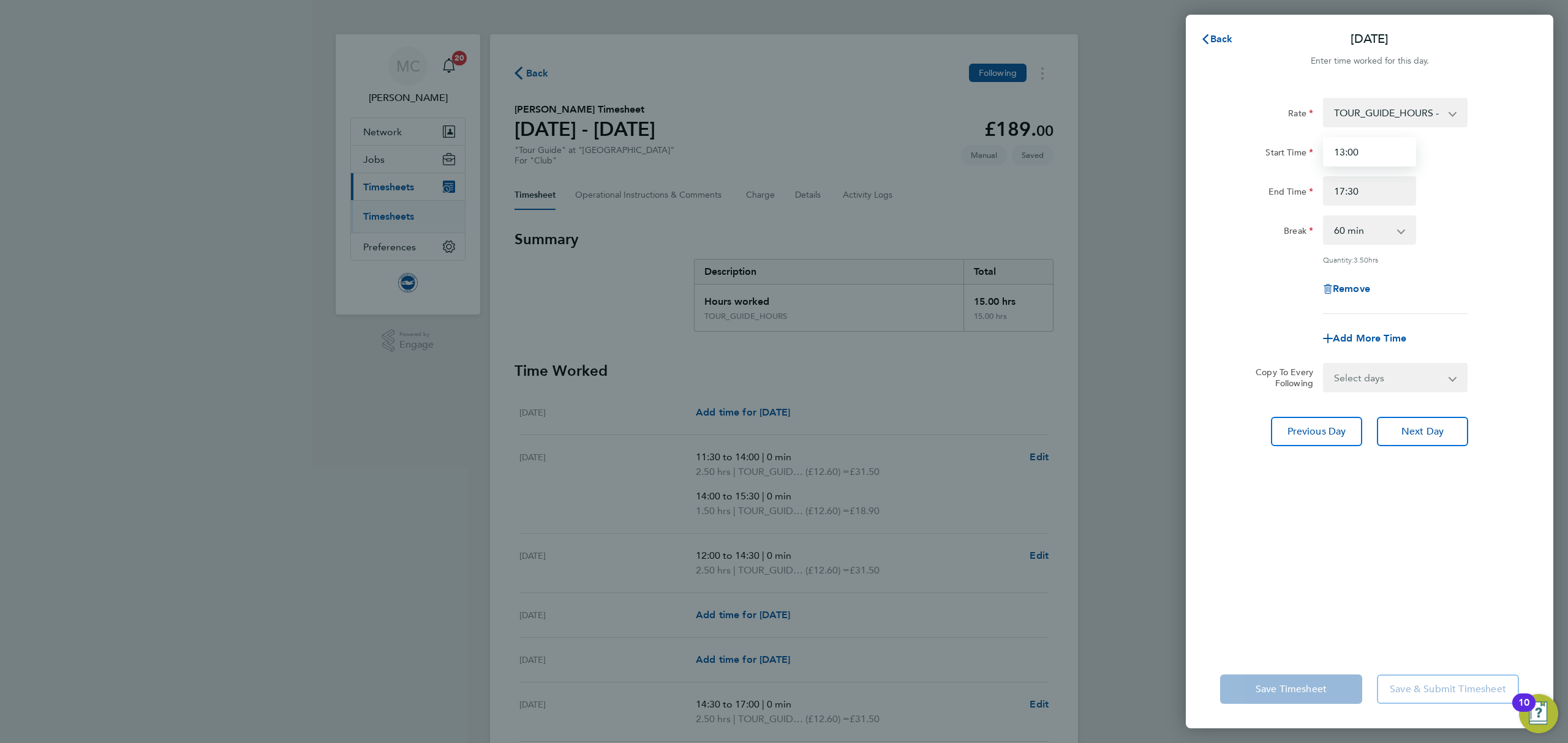
drag, startPoint x: 1384, startPoint y: 159, endPoint x: 1321, endPoint y: 159, distance: 63.0
click at [1323, 159] on input "13:00" at bounding box center [1370, 151] width 93 height 29
type input "13:00"
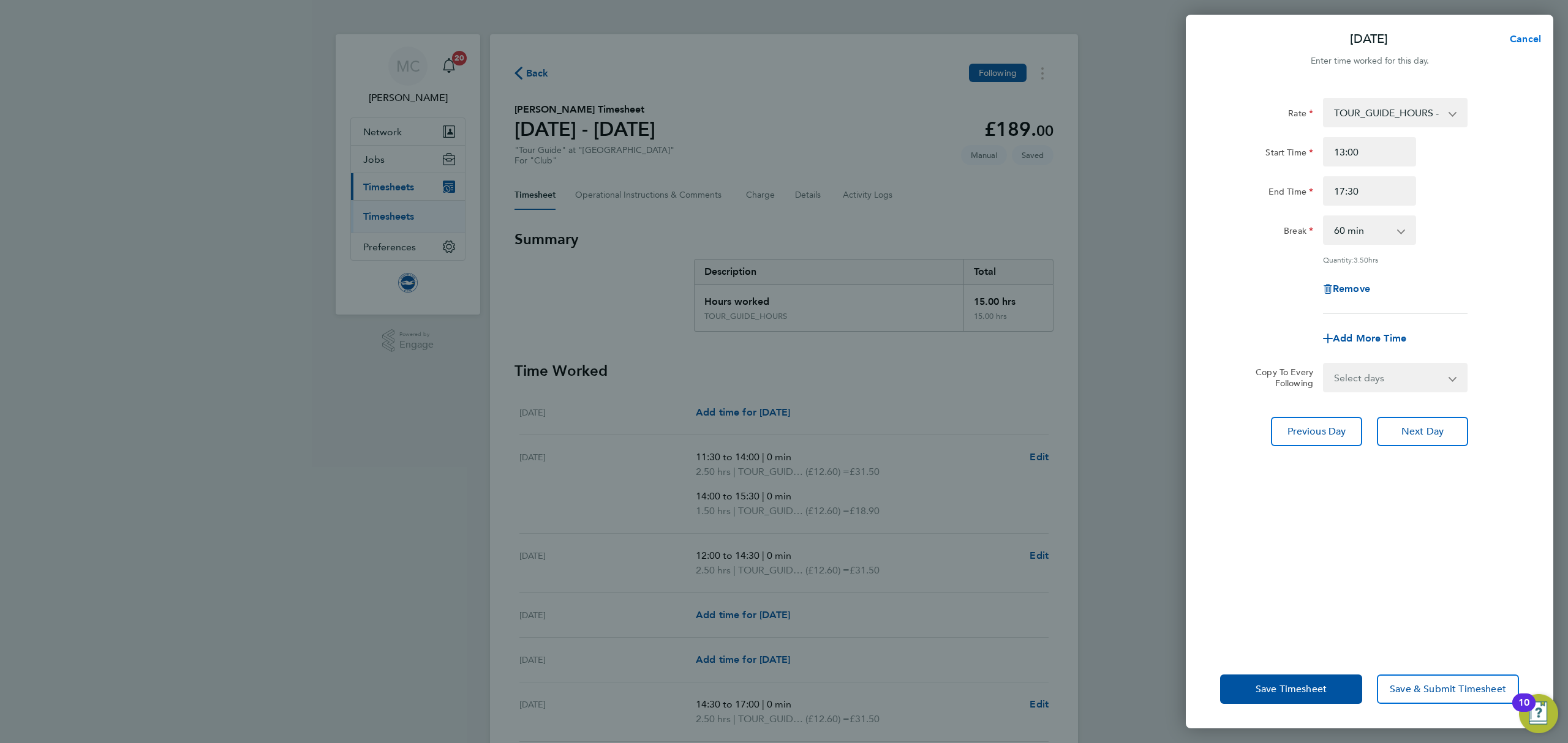
click at [1534, 30] on button "Cancel" at bounding box center [1522, 40] width 63 height 25
select select "60"
click at [1219, 40] on span "Back" at bounding box center [1222, 39] width 23 height 11
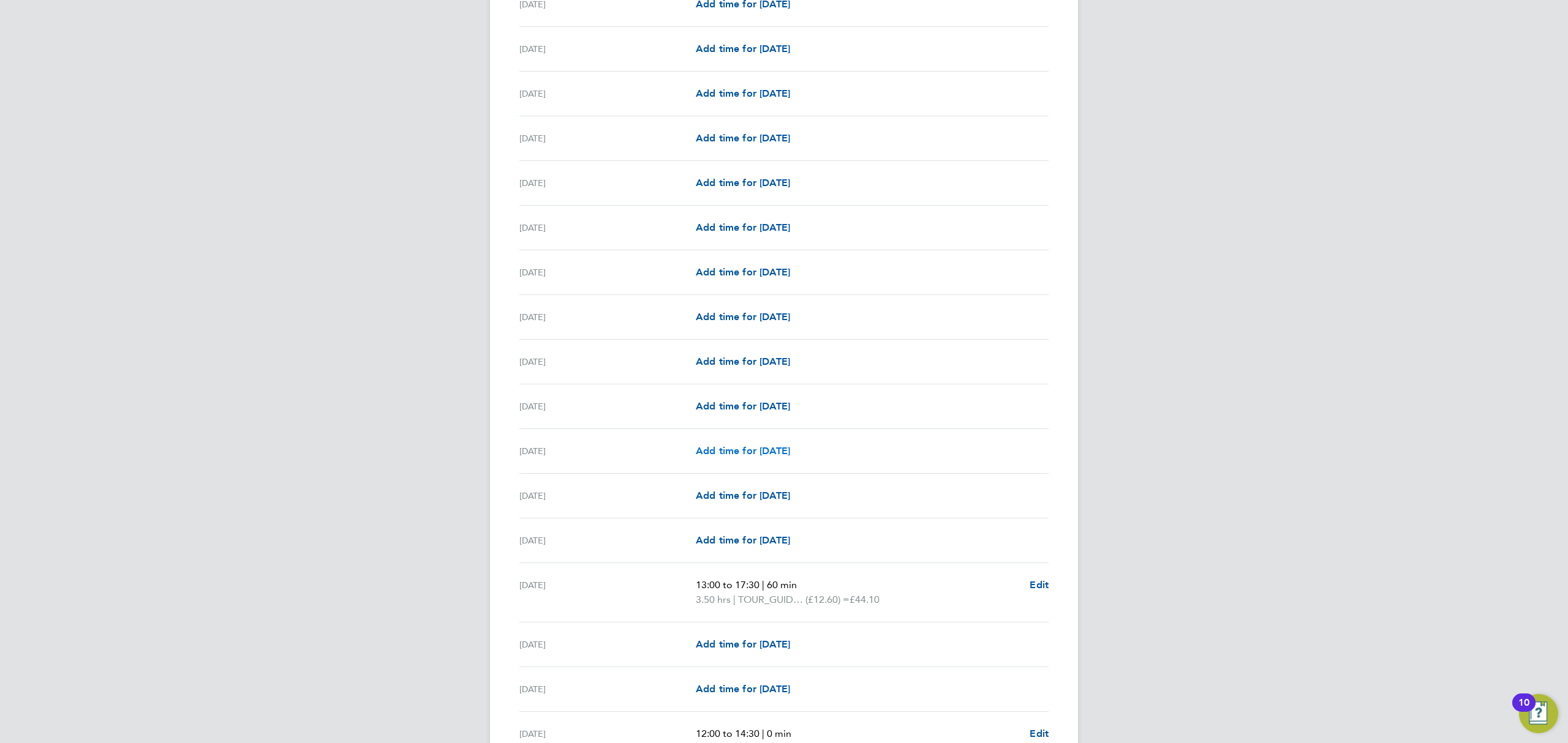
scroll to position [897, 0]
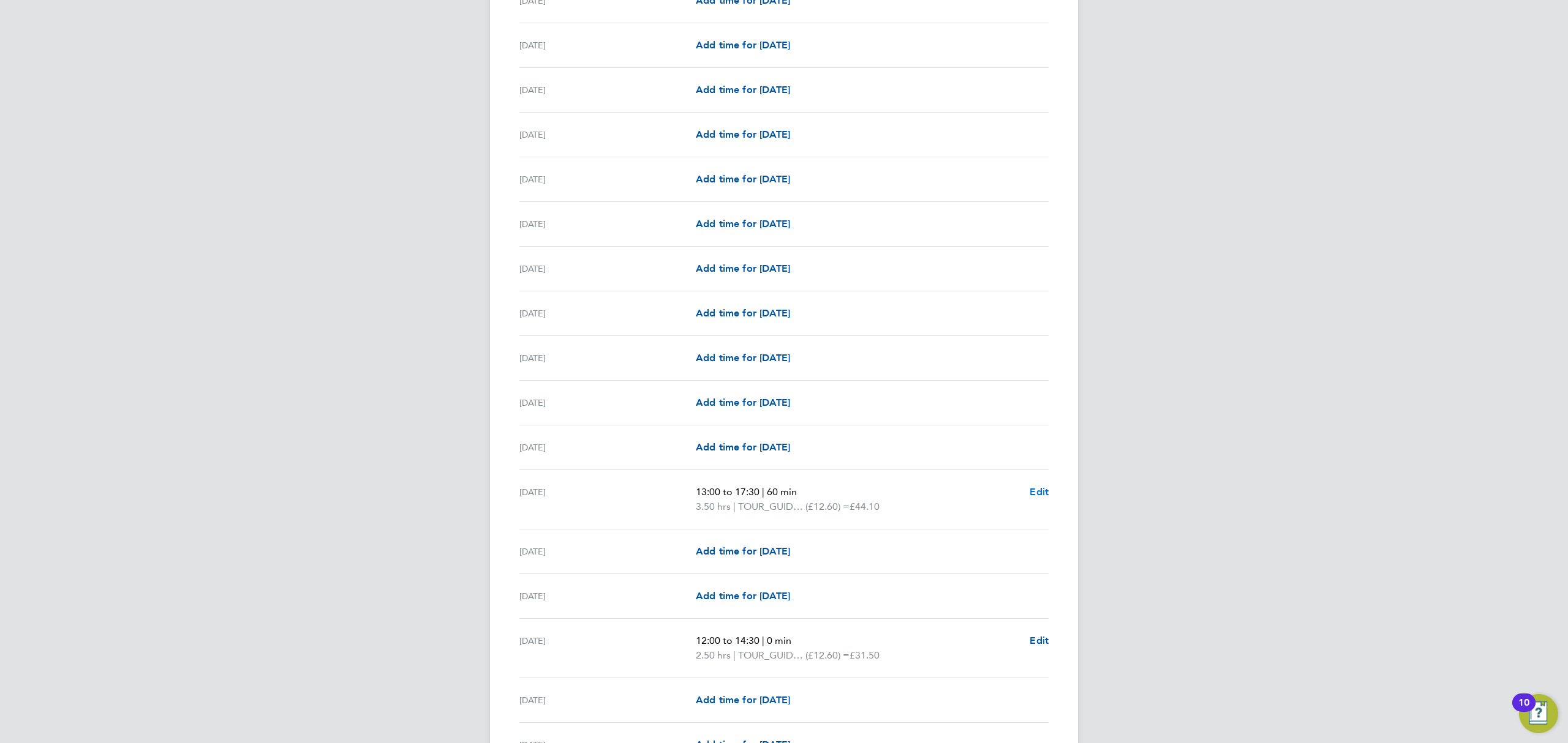
click at [1036, 497] on span "Edit" at bounding box center [1039, 491] width 19 height 11
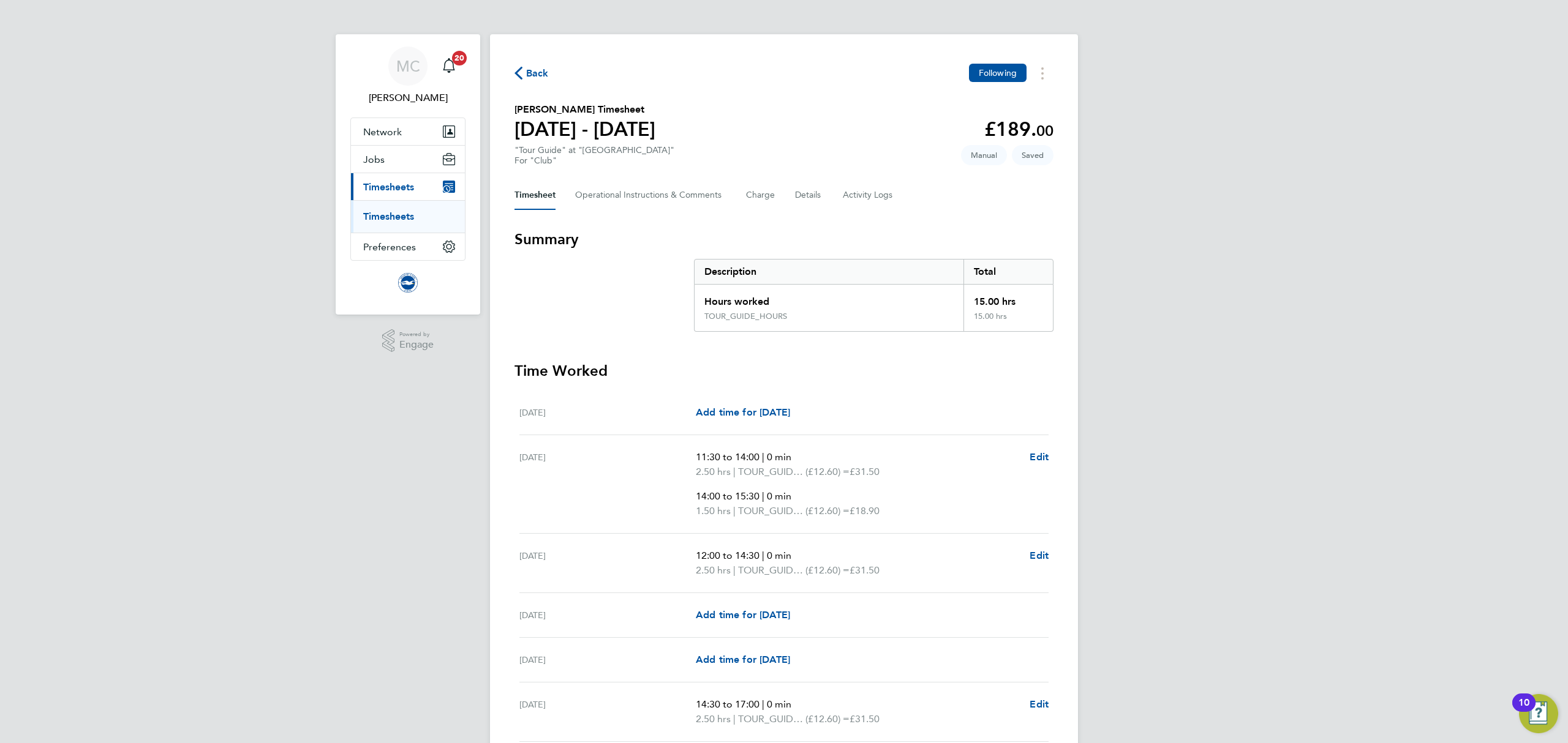
select select "60"
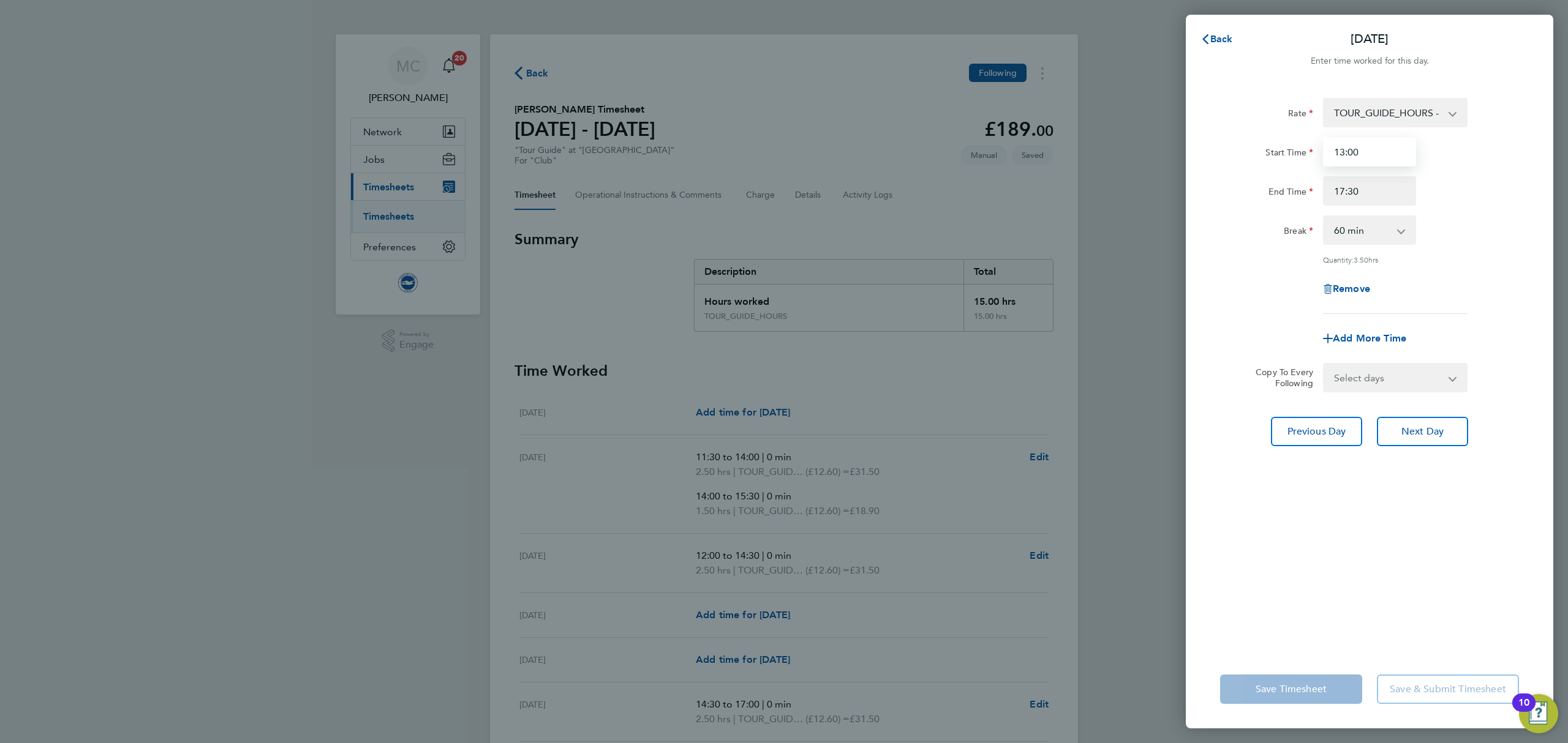
drag, startPoint x: 1394, startPoint y: 140, endPoint x: 1291, endPoint y: 158, distance: 104.6
click at [1291, 158] on div "Start Time 13:00" at bounding box center [1369, 151] width 308 height 29
type input "14:00"
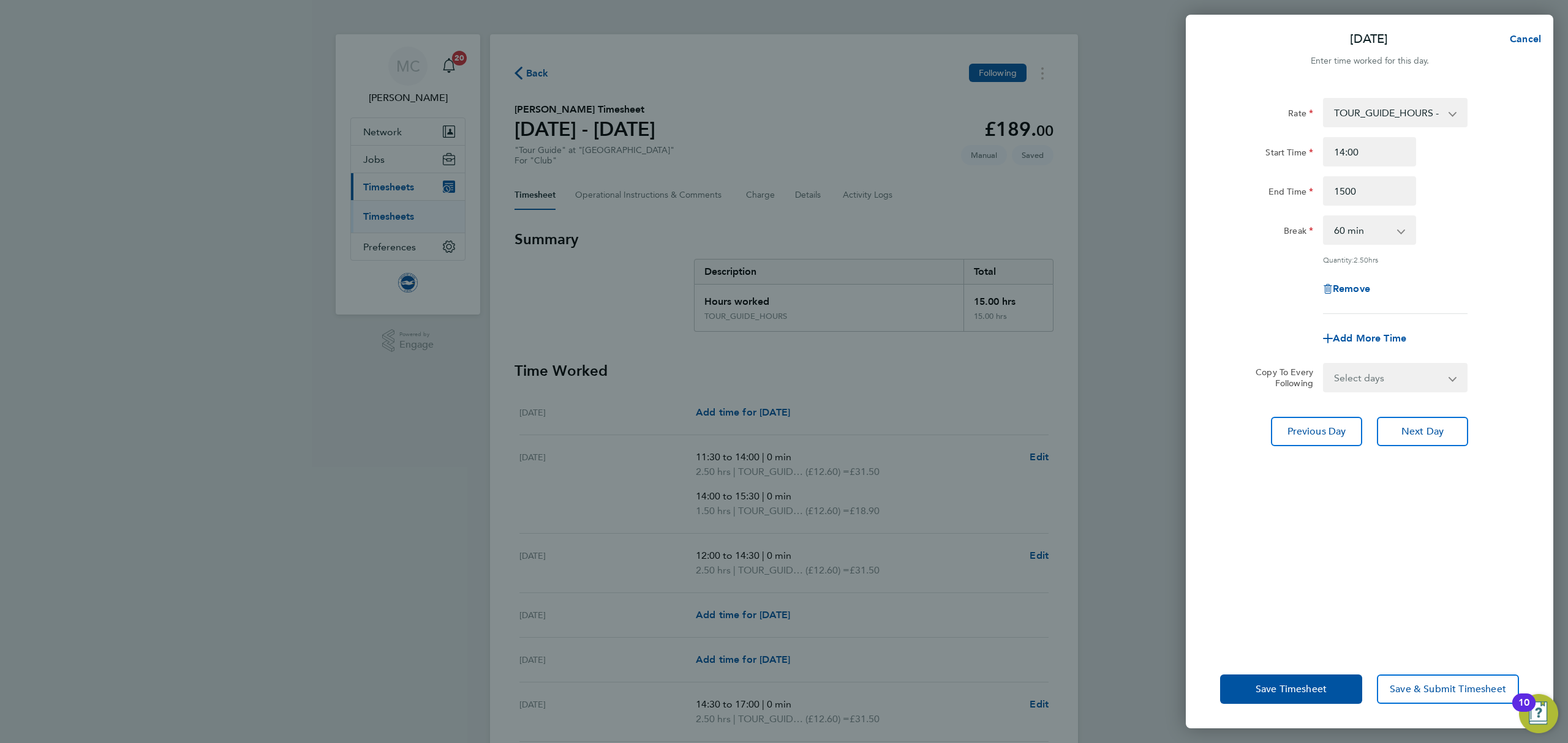
type input "15:00"
click at [1488, 170] on div "Start Time 14:00 End Time 15:00" at bounding box center [1369, 172] width 308 height 69
click at [1408, 231] on app-icon-cross-button at bounding box center [1407, 230] width 15 height 27
click at [1392, 241] on select "0 min 15 min 30 min 45 min" at bounding box center [1362, 230] width 76 height 27
select select "0"
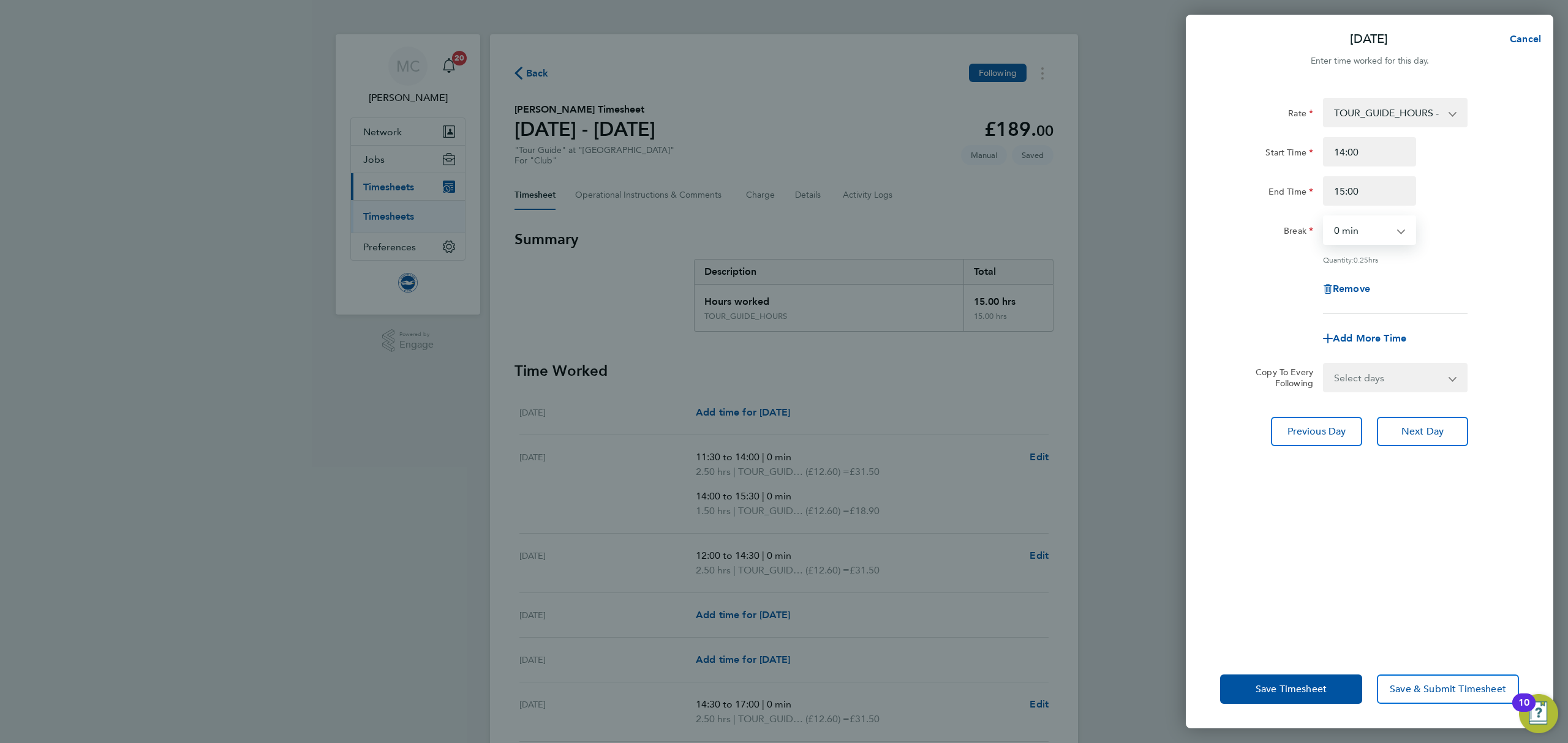
click at [1324, 217] on select "0 min 15 min 30 min 45 min" at bounding box center [1362, 230] width 76 height 27
click at [1503, 256] on div "Quantity: 1.00 hr" at bounding box center [1369, 259] width 308 height 10
click at [1374, 339] on span "Add More Time" at bounding box center [1369, 338] width 73 height 11
select select "null"
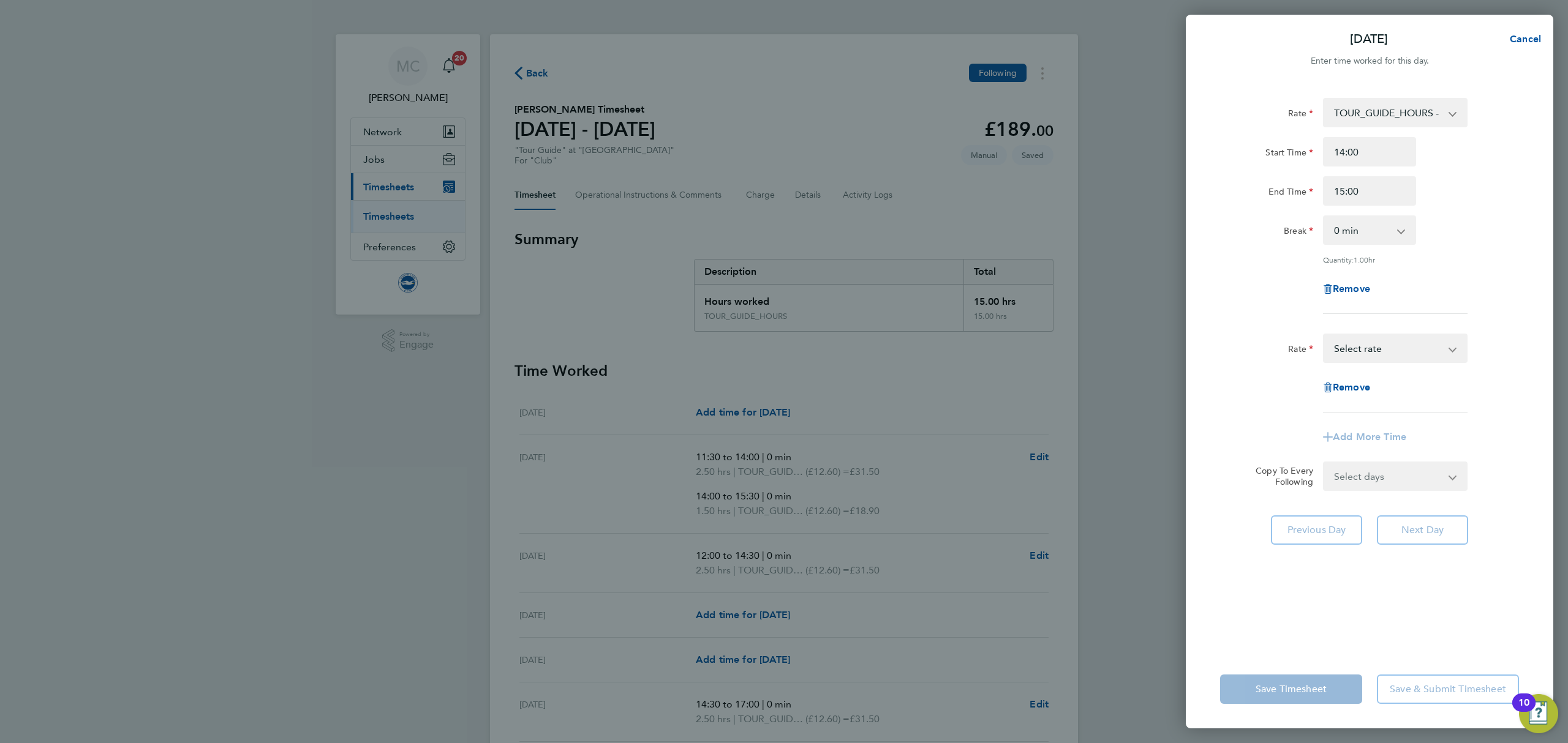
drag, startPoint x: 1388, startPoint y: 345, endPoint x: 1390, endPoint y: 353, distance: 8.2
click at [1388, 345] on select "TOUR_GUIDE_HOURS - 12.60 Select rate" at bounding box center [1387, 348] width 128 height 27
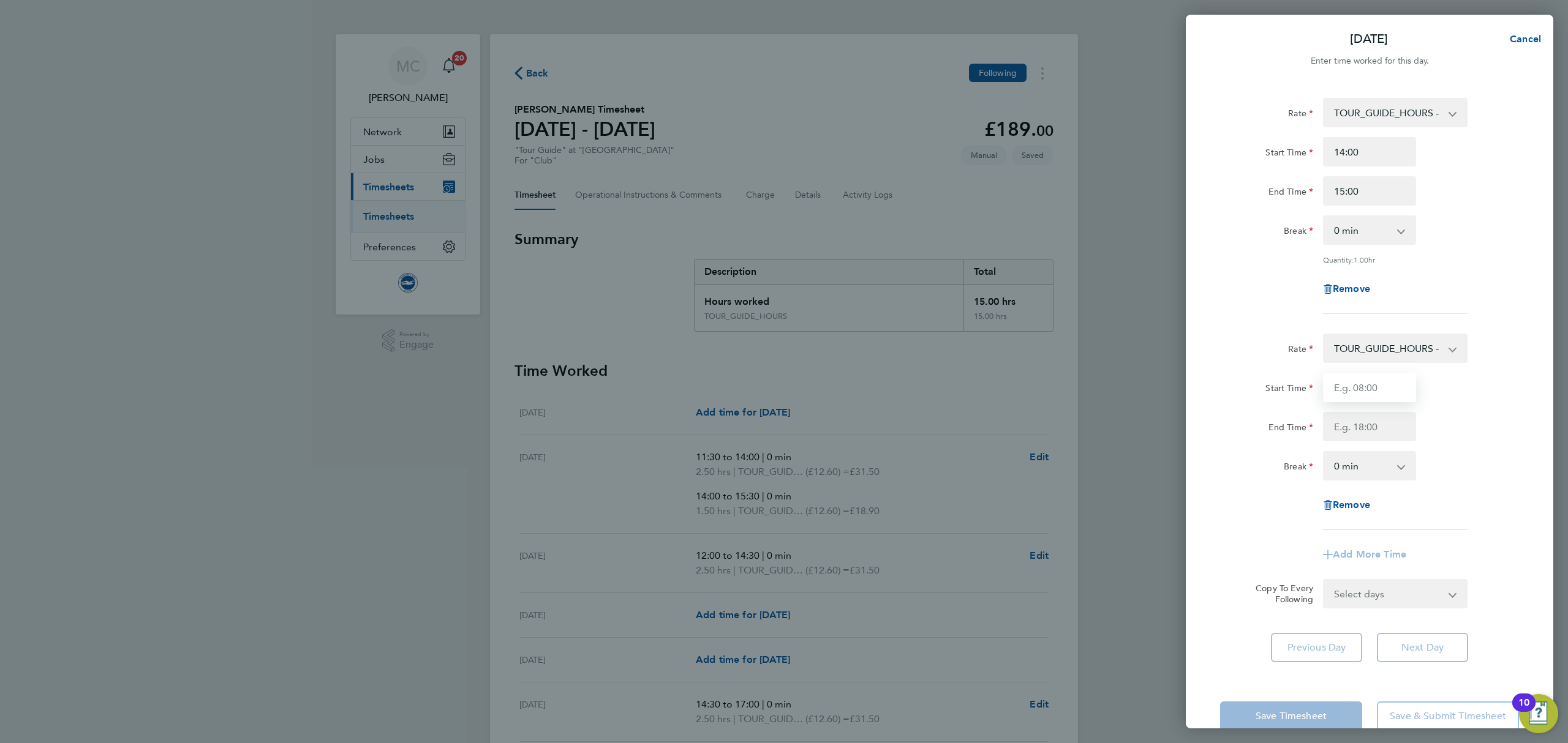
click at [1372, 383] on input "Start Time" at bounding box center [1370, 386] width 93 height 29
type input "16:00"
click at [1360, 425] on input "End Time" at bounding box center [1370, 426] width 93 height 29
click at [1490, 393] on div "Start Time 16:00" at bounding box center [1369, 386] width 308 height 29
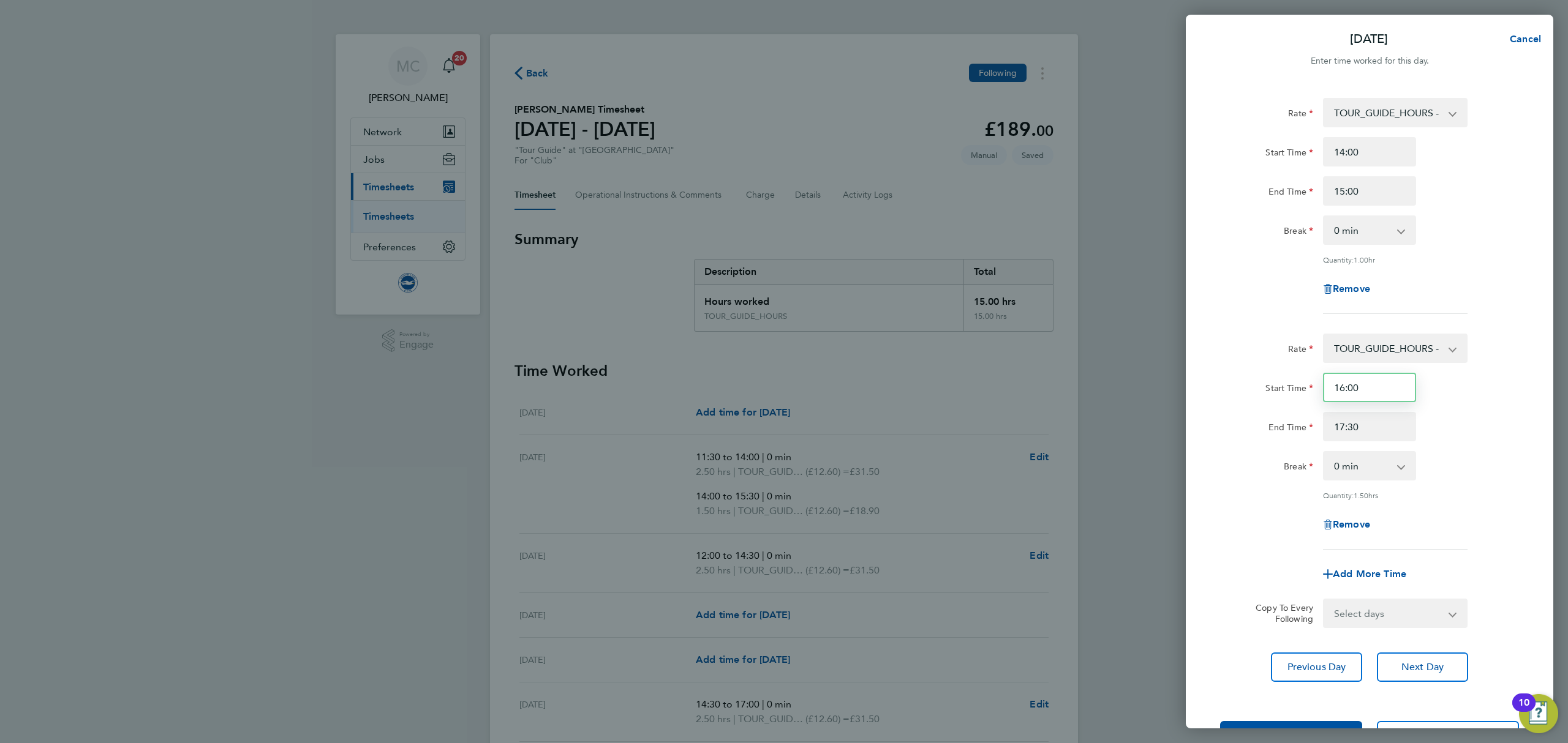
drag, startPoint x: 1376, startPoint y: 385, endPoint x: 1346, endPoint y: 385, distance: 30.0
click at [1346, 385] on input "16:00" at bounding box center [1370, 386] width 93 height 29
click at [1385, 387] on input "16:00" at bounding box center [1370, 386] width 93 height 29
drag, startPoint x: 1370, startPoint y: 431, endPoint x: 1270, endPoint y: 431, distance: 100.0
click at [1270, 431] on div "End Time 17:30" at bounding box center [1369, 426] width 308 height 29
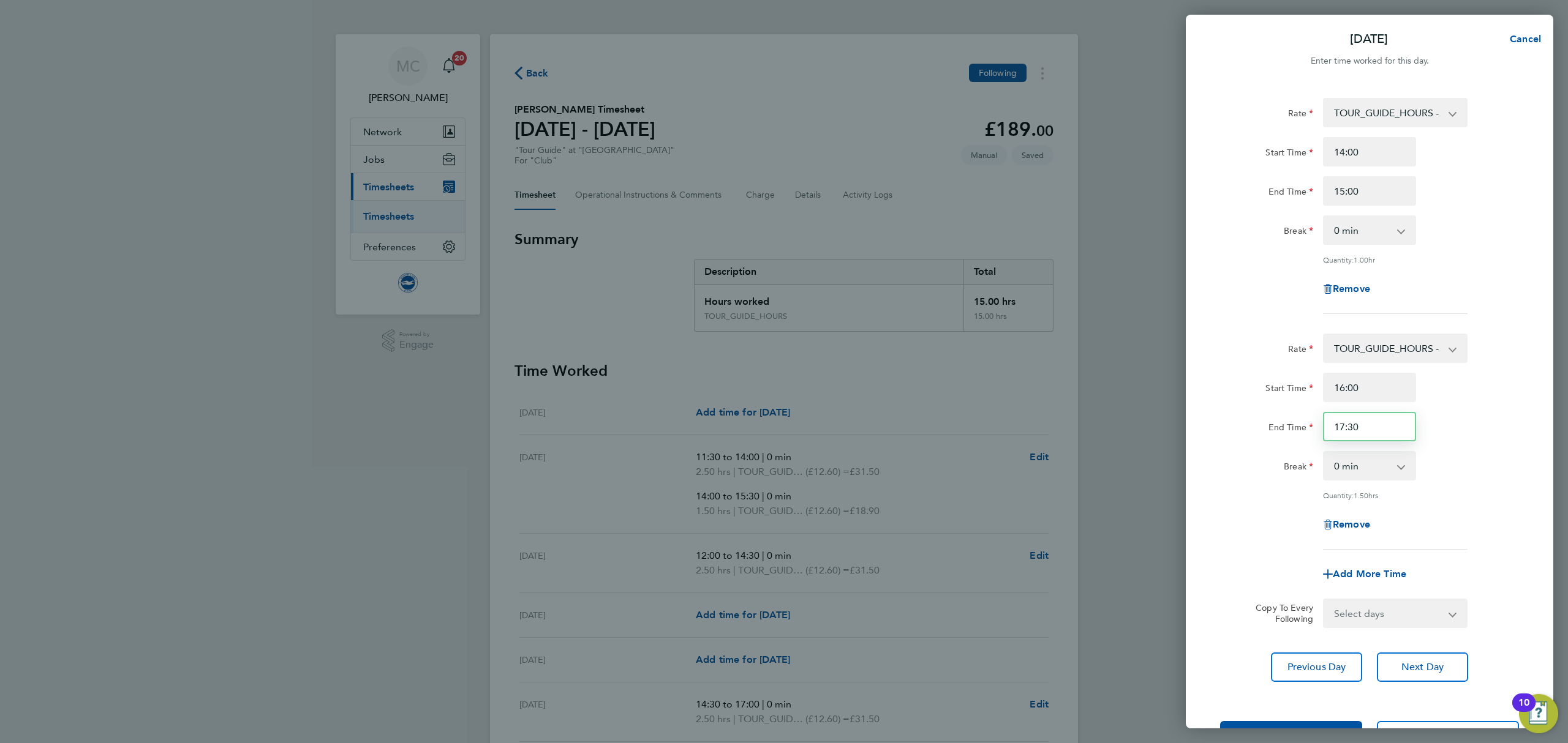
click at [1374, 431] on input "17:30" at bounding box center [1370, 426] width 93 height 29
click at [1390, 429] on input "17:30" at bounding box center [1370, 426] width 93 height 29
drag, startPoint x: 1382, startPoint y: 429, endPoint x: 1253, endPoint y: 420, distance: 129.3
click at [1253, 420] on div "End Time 17:30" at bounding box center [1369, 426] width 308 height 29
type input "18:30"
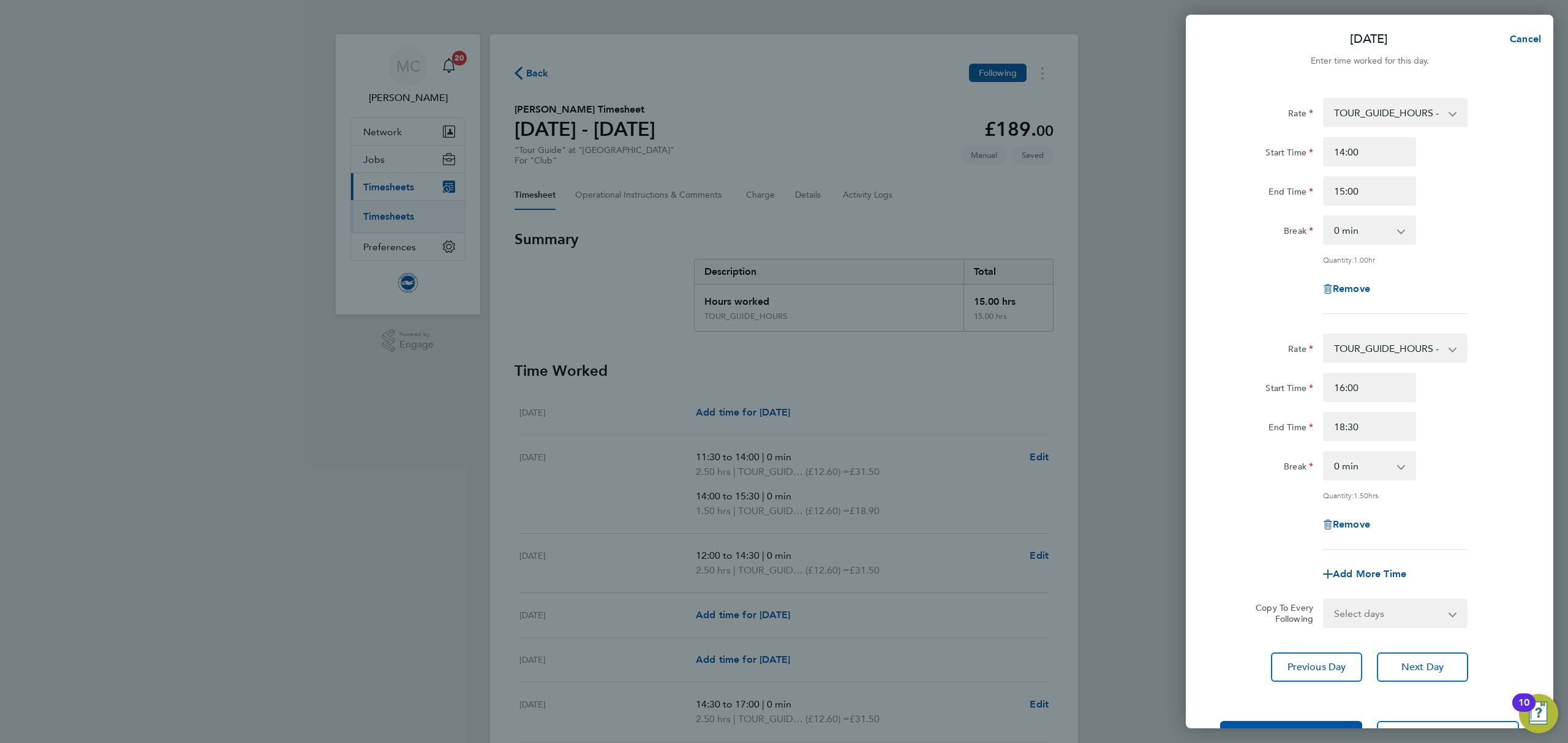
click at [1453, 437] on div "End Time 18:30" at bounding box center [1369, 426] width 308 height 29
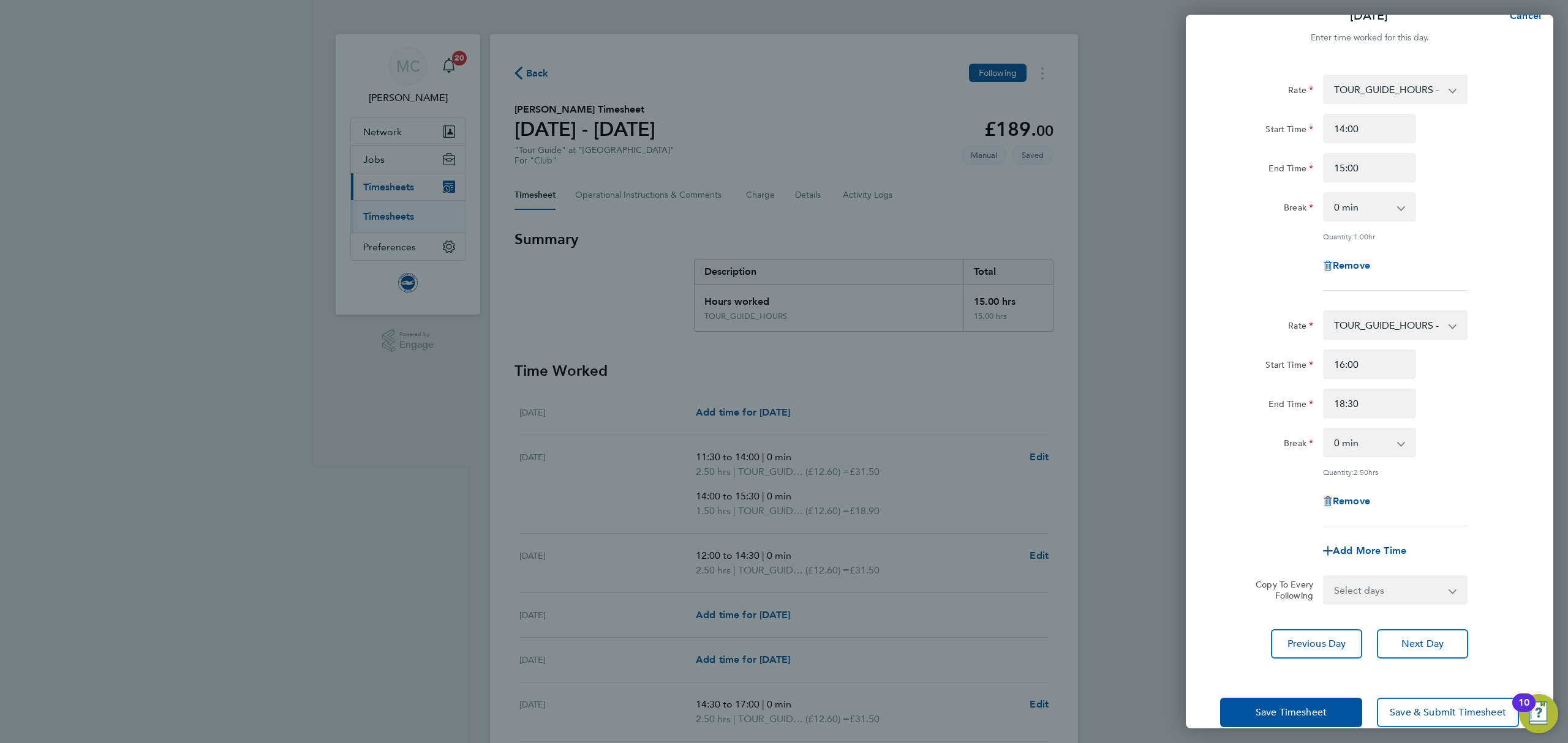
scroll to position [44, 0]
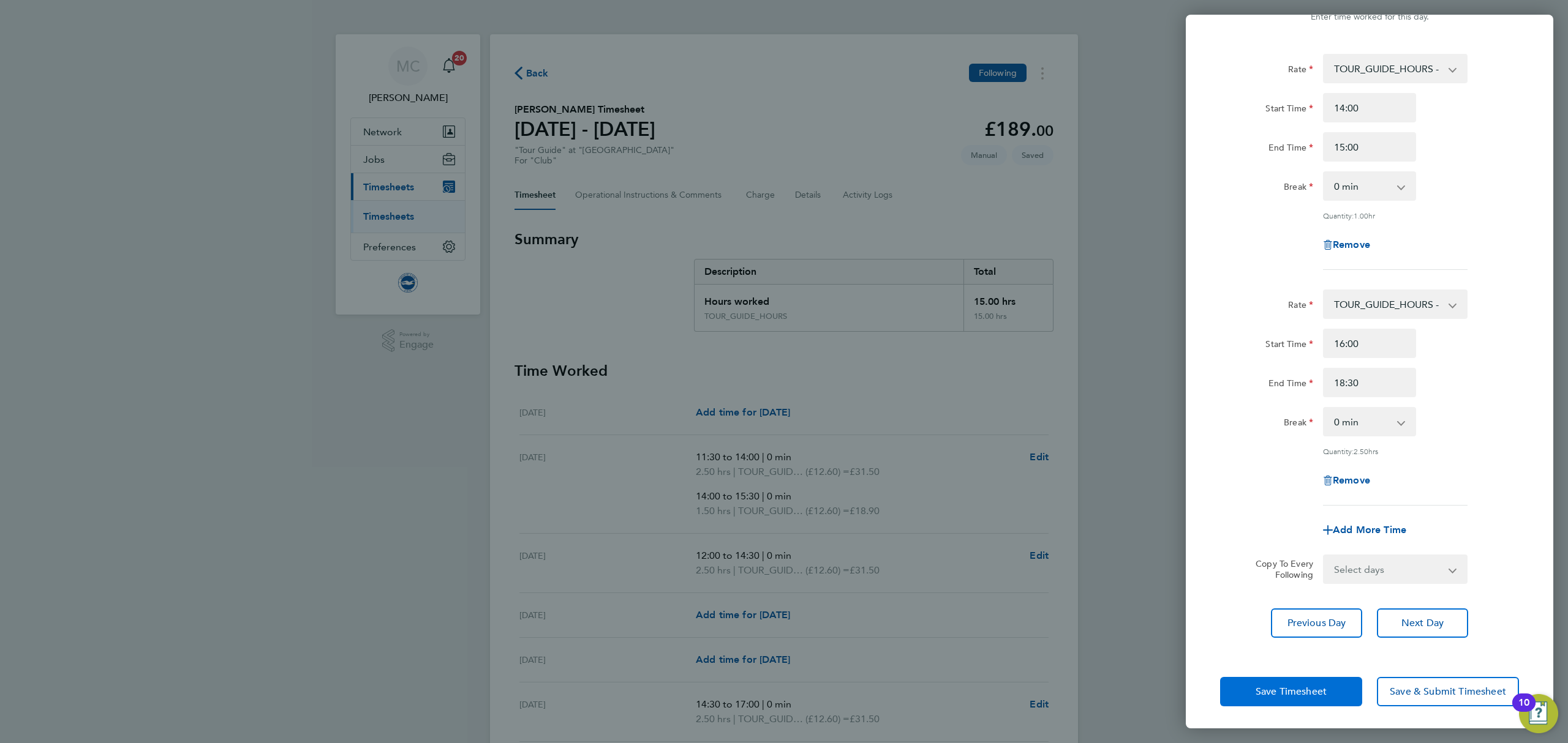
click at [1307, 691] on span "Save Timesheet" at bounding box center [1291, 692] width 71 height 12
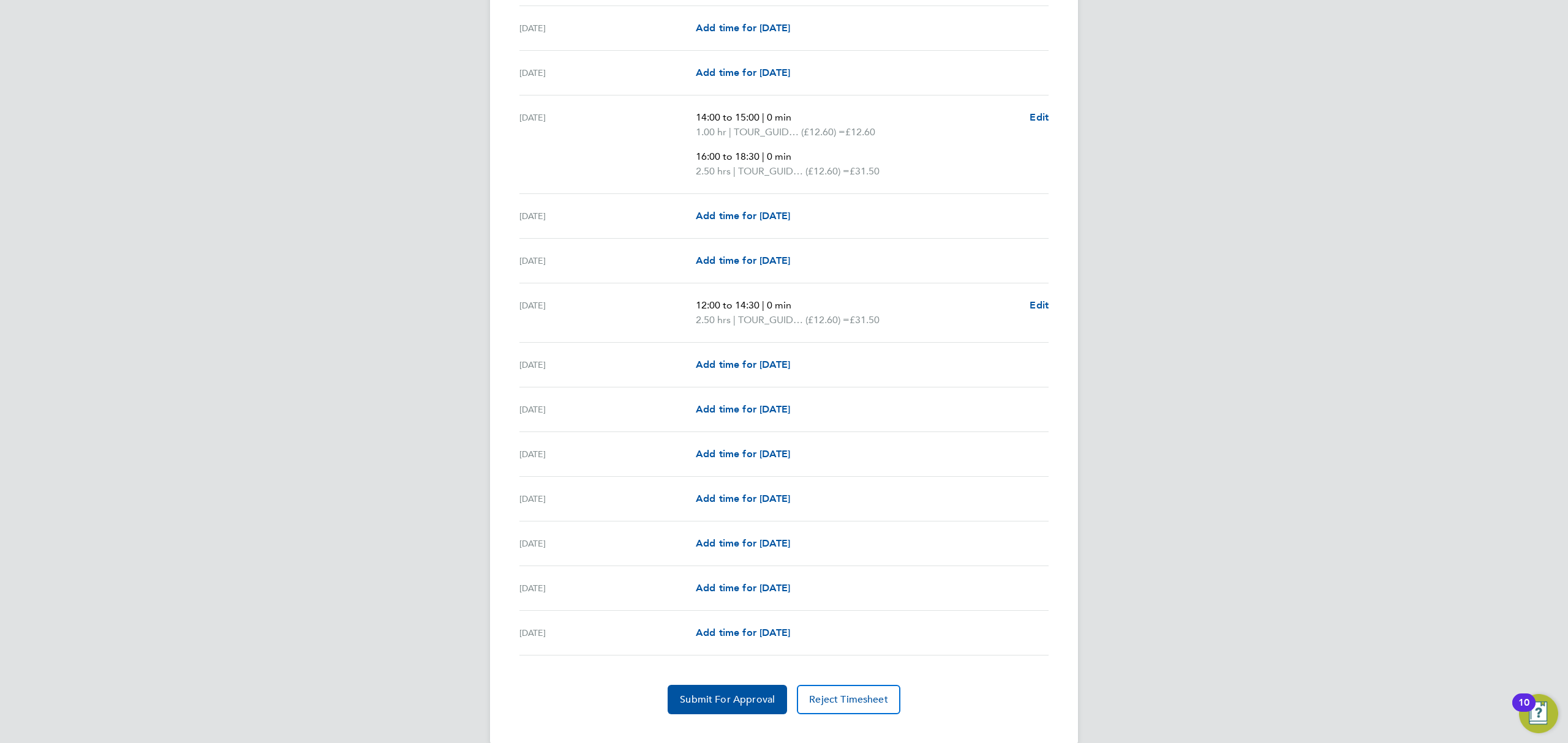
scroll to position [1298, 0]
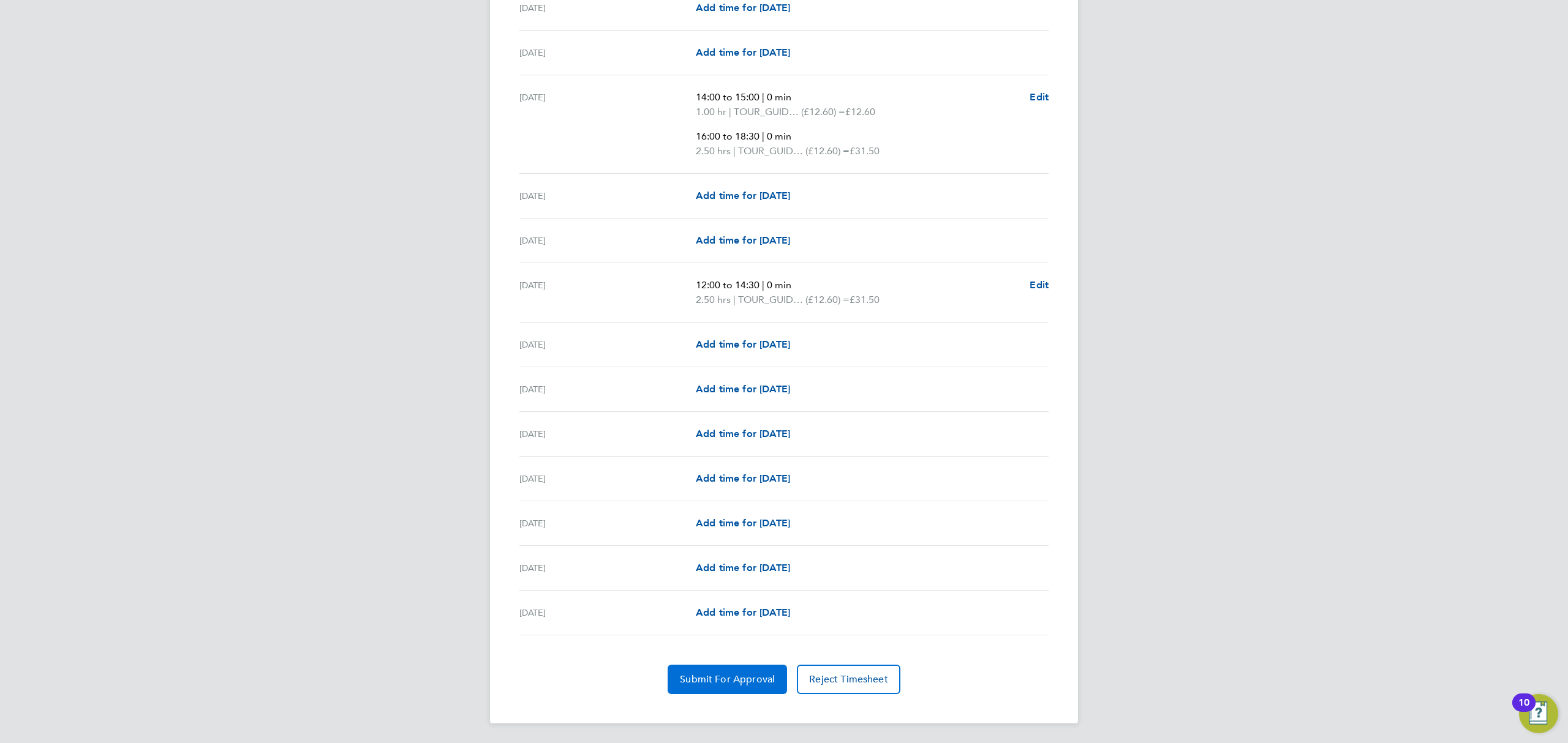
click at [703, 670] on button "Submit For Approval" at bounding box center [728, 679] width 120 height 29
drag, startPoint x: 749, startPoint y: 670, endPoint x: 758, endPoint y: 671, distance: 9.1
click at [749, 672] on button "Approve Timesheet" at bounding box center [728, 679] width 115 height 29
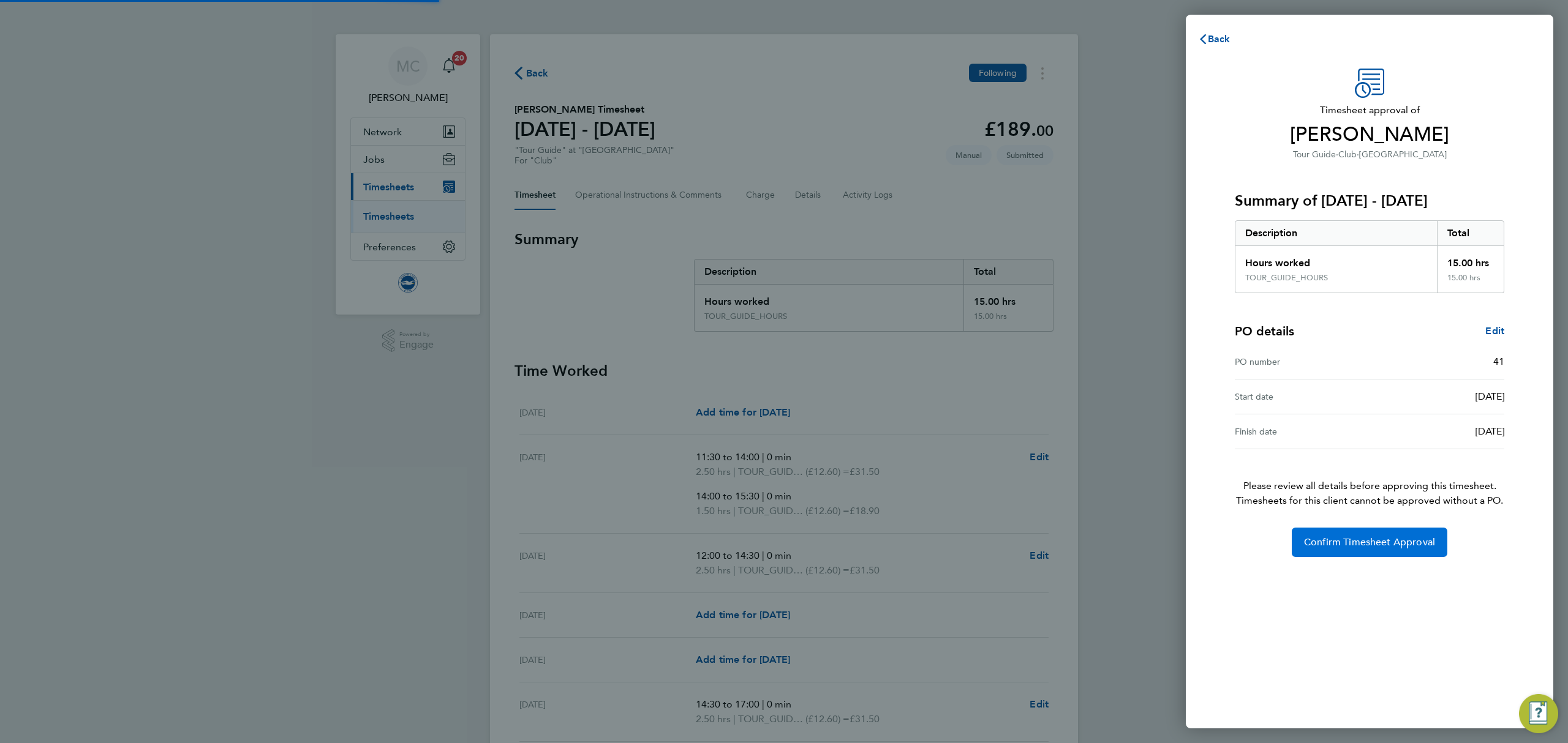
click at [1351, 547] on span "Confirm Timesheet Approval" at bounding box center [1369, 542] width 131 height 12
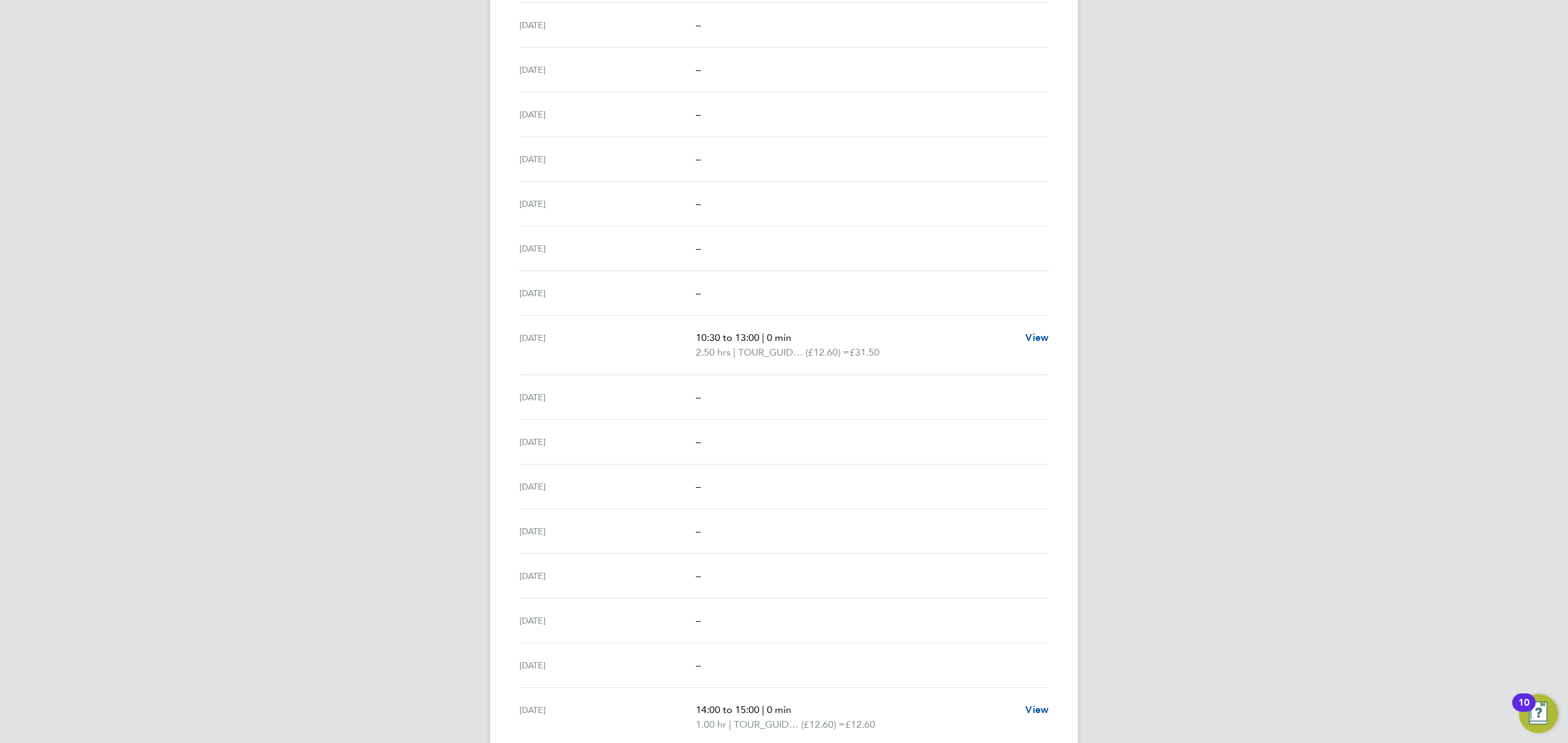
scroll to position [816, 0]
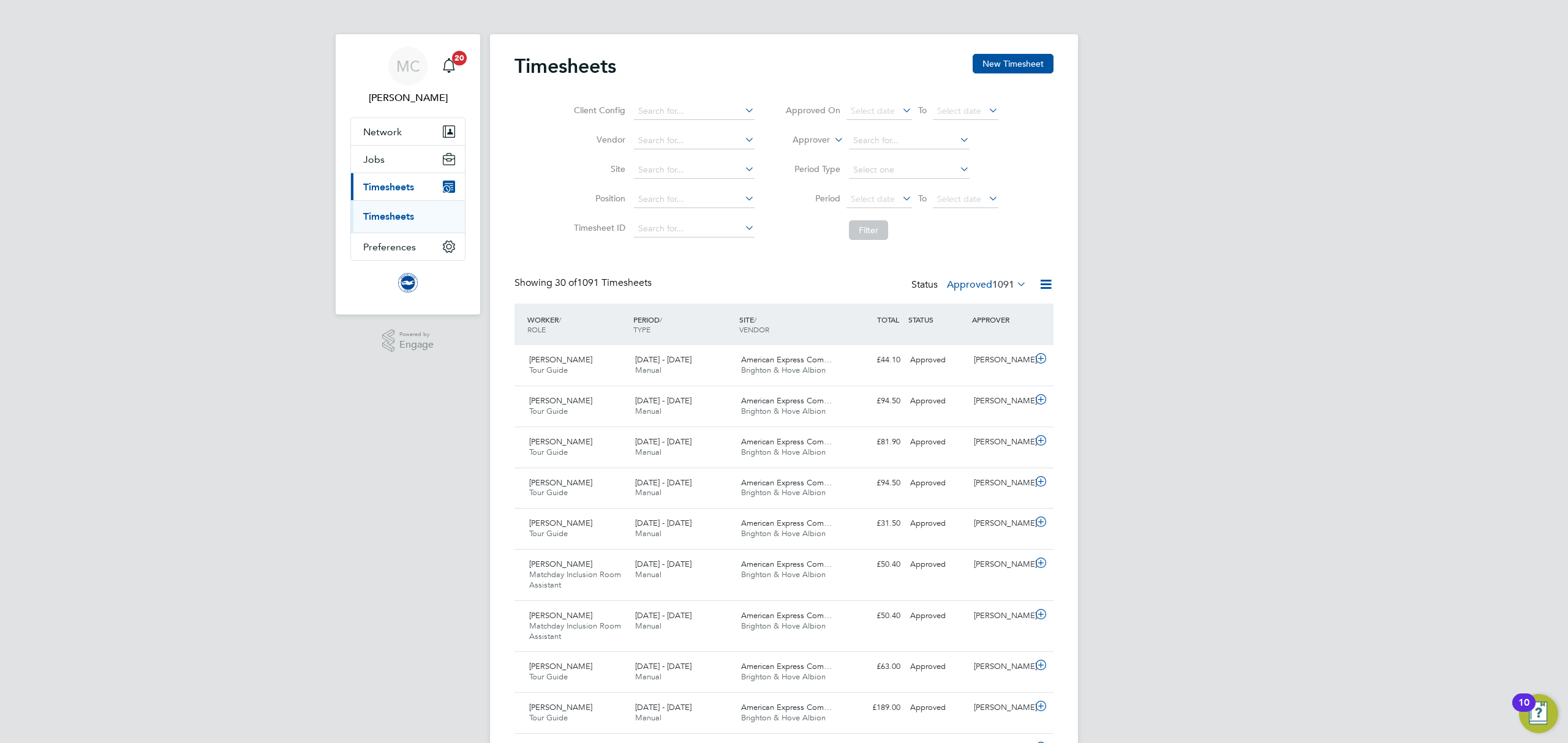
click at [981, 280] on label "Approved 1091" at bounding box center [987, 284] width 79 height 12
click at [985, 336] on li "Submitted" at bounding box center [970, 341] width 56 height 17
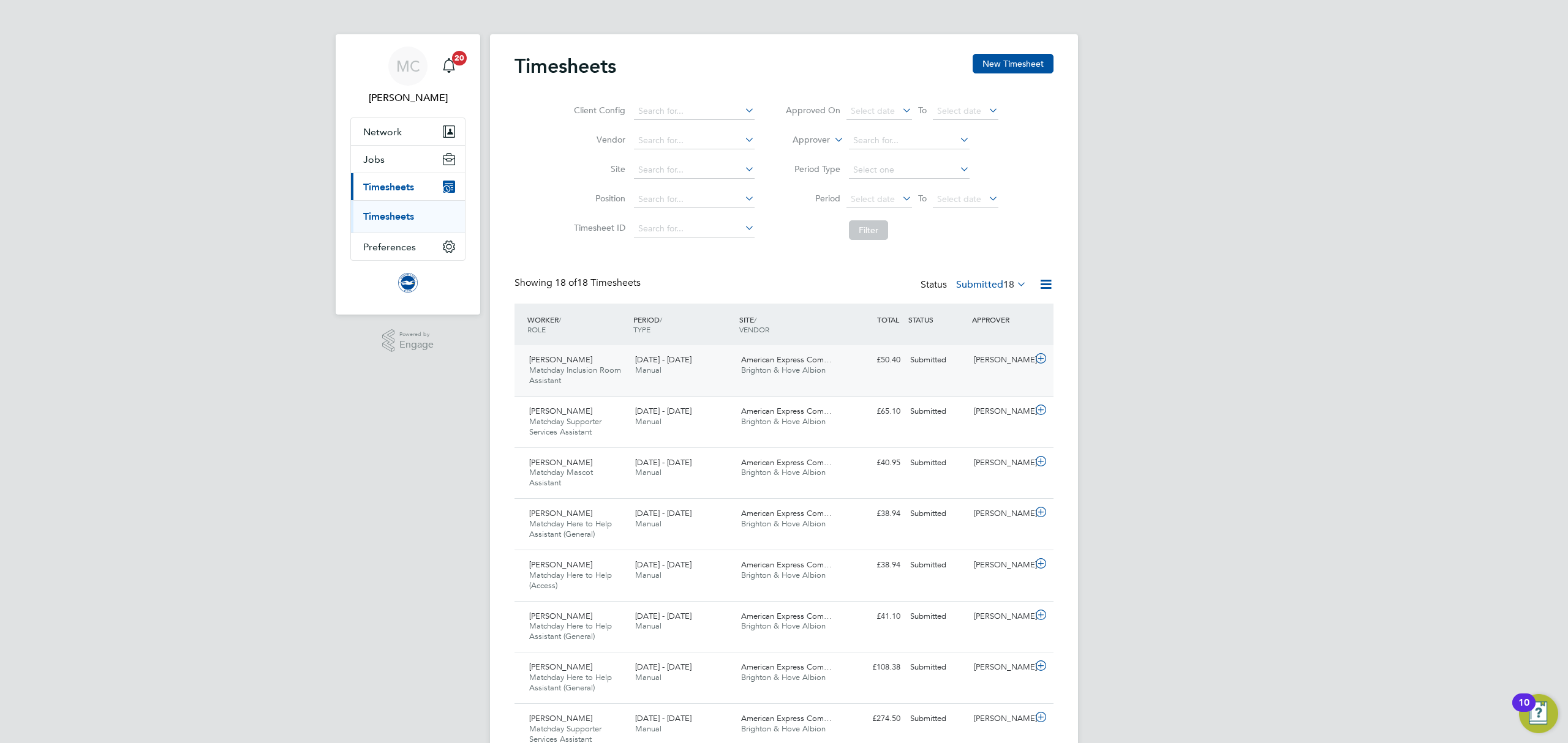
click at [693, 369] on div "1 - 31 Aug 2025 Manual" at bounding box center [683, 365] width 106 height 31
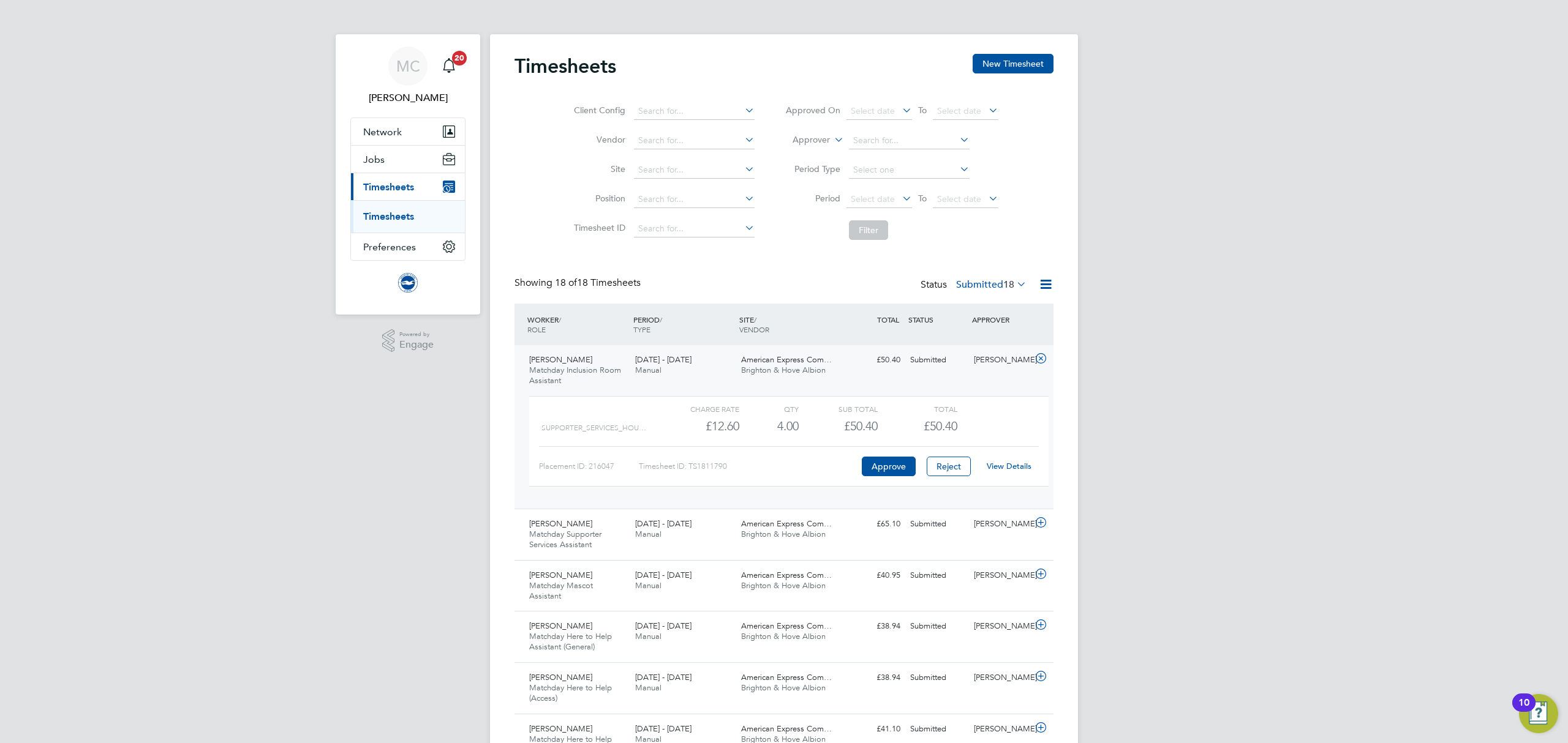
click at [1013, 464] on link "View Details" at bounding box center [1009, 467] width 45 height 11
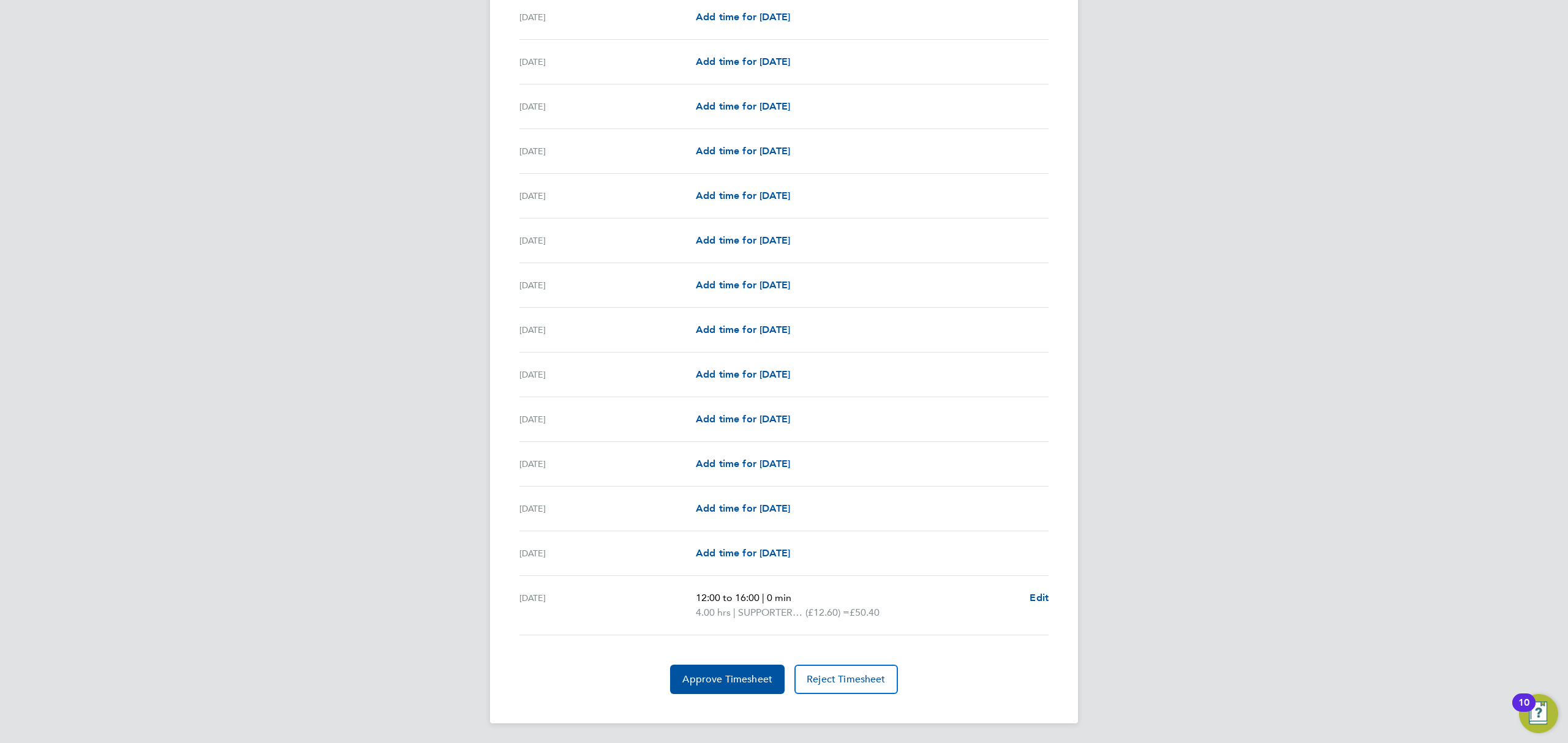
scroll to position [1161, 0]
